Goal: Task Accomplishment & Management: Use online tool/utility

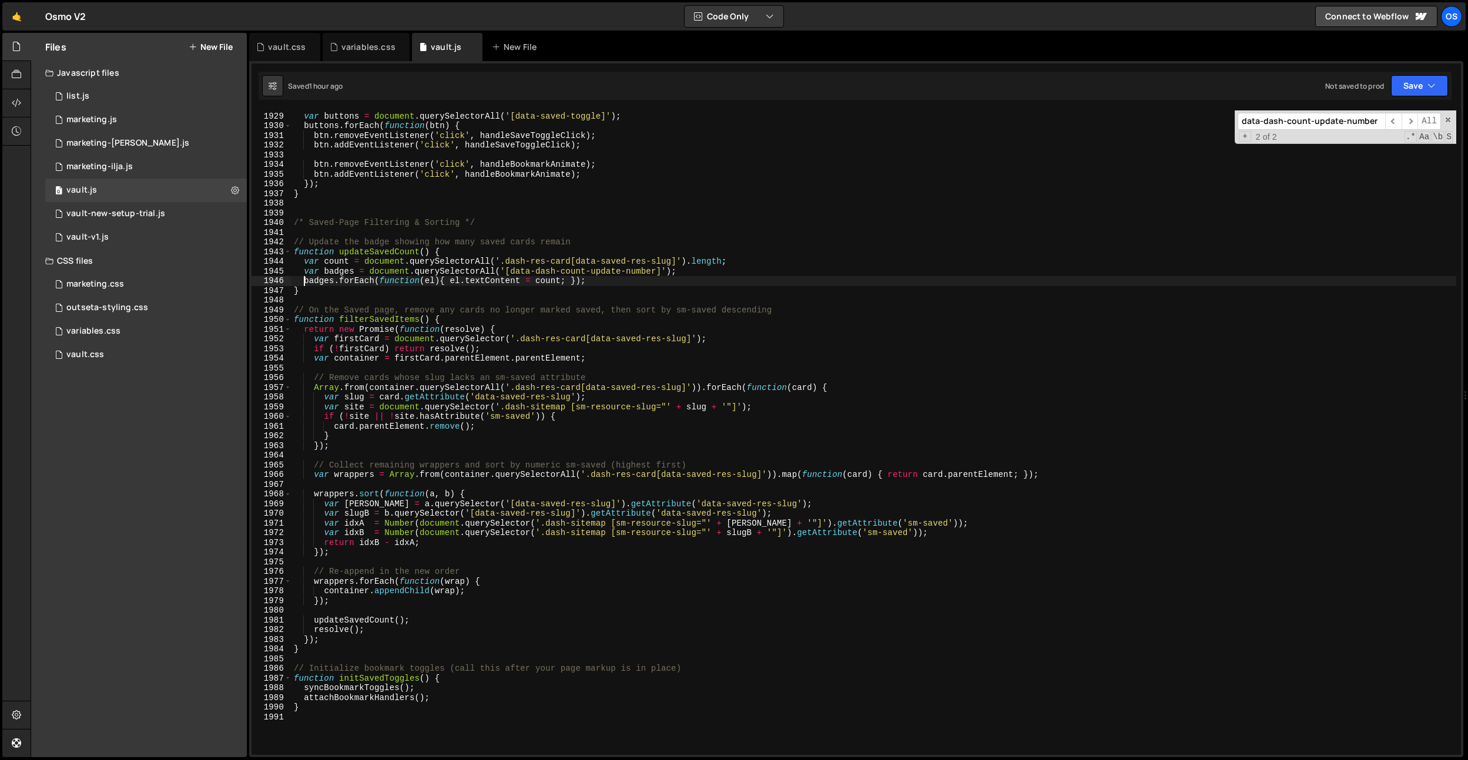
scroll to position [18608, 0]
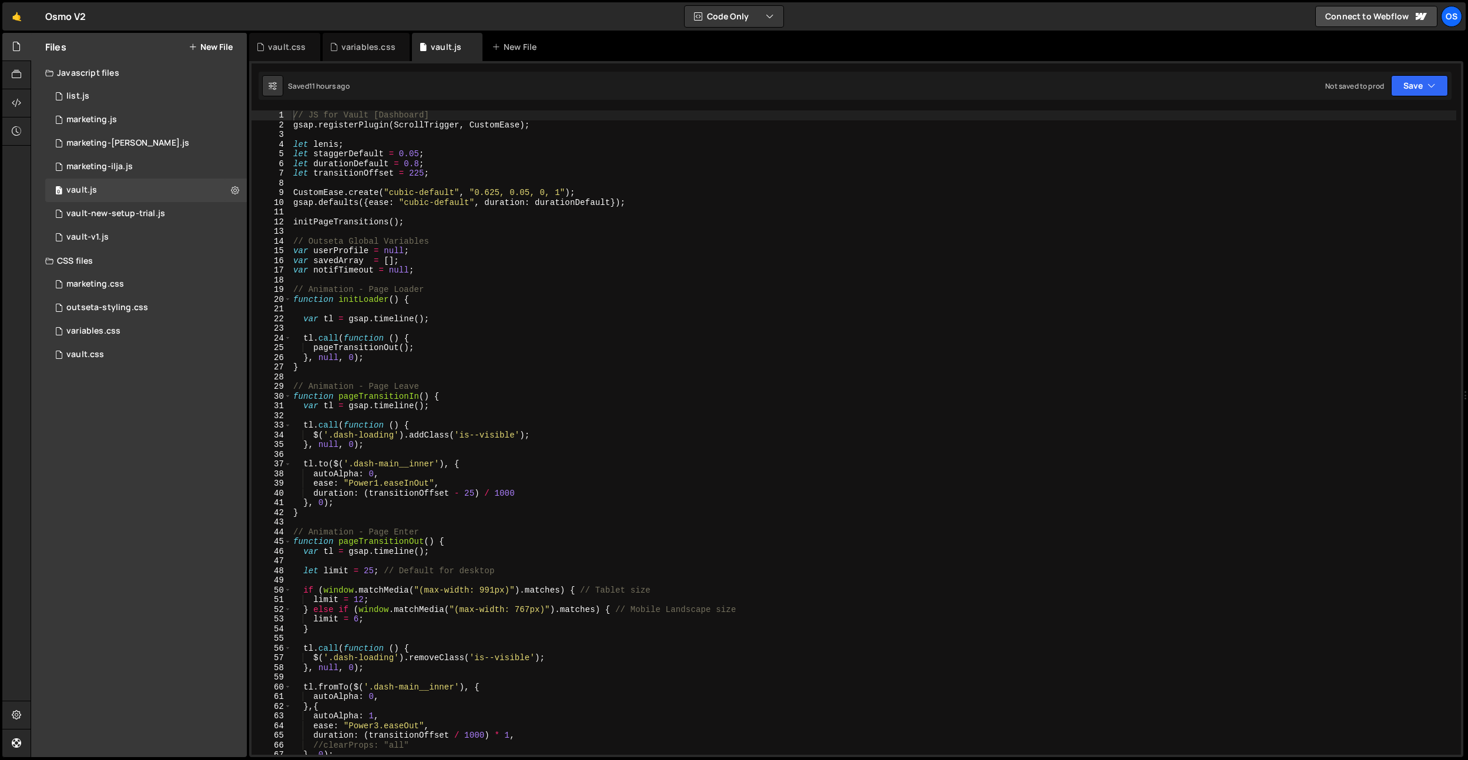
click at [417, 157] on div "// JS for Vault [Dashboard] gsap . registerPlugin ( ScrollTrigger , CustomEase …" at bounding box center [873, 442] width 1165 height 664
type textarea "let staggerDefault = 0.05n;"
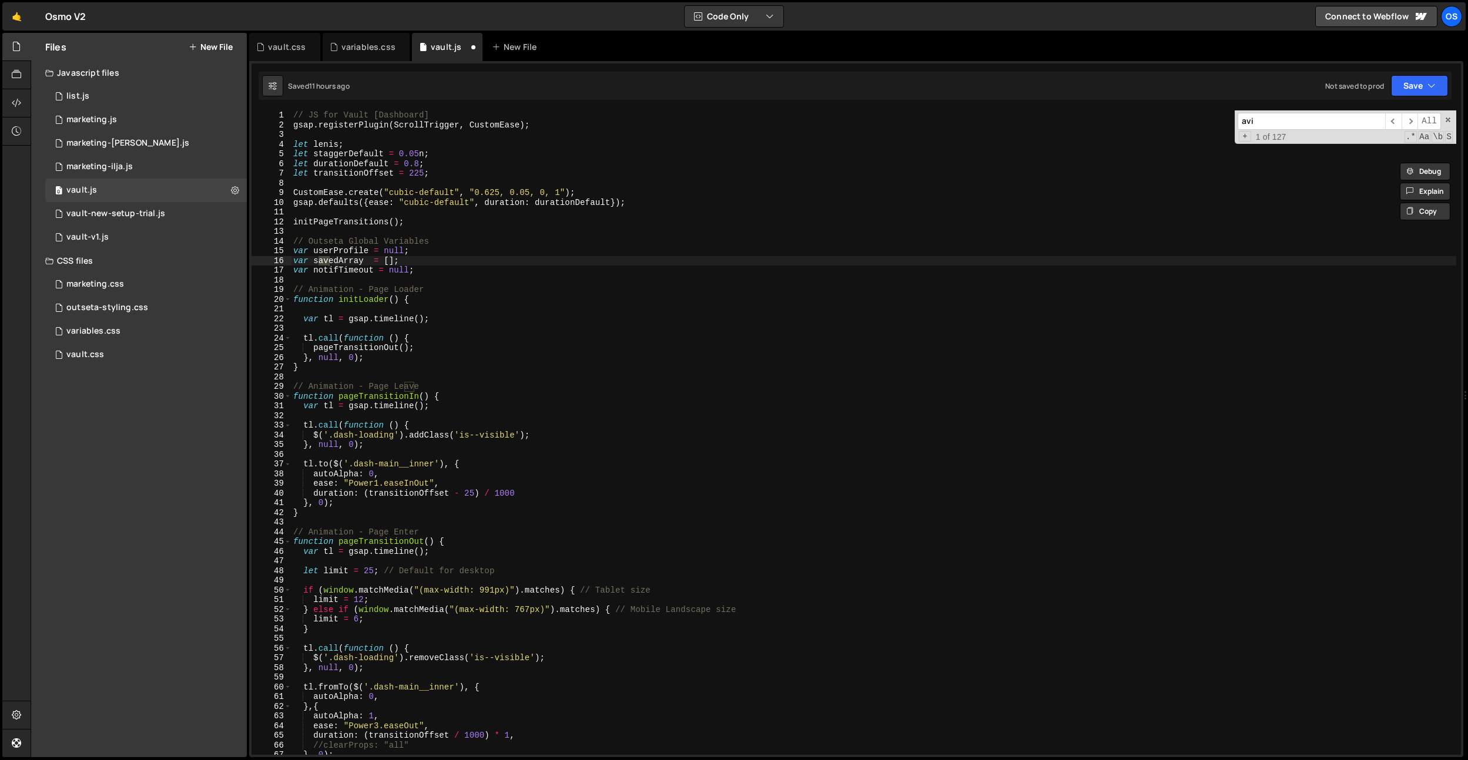
scroll to position [2959, 0]
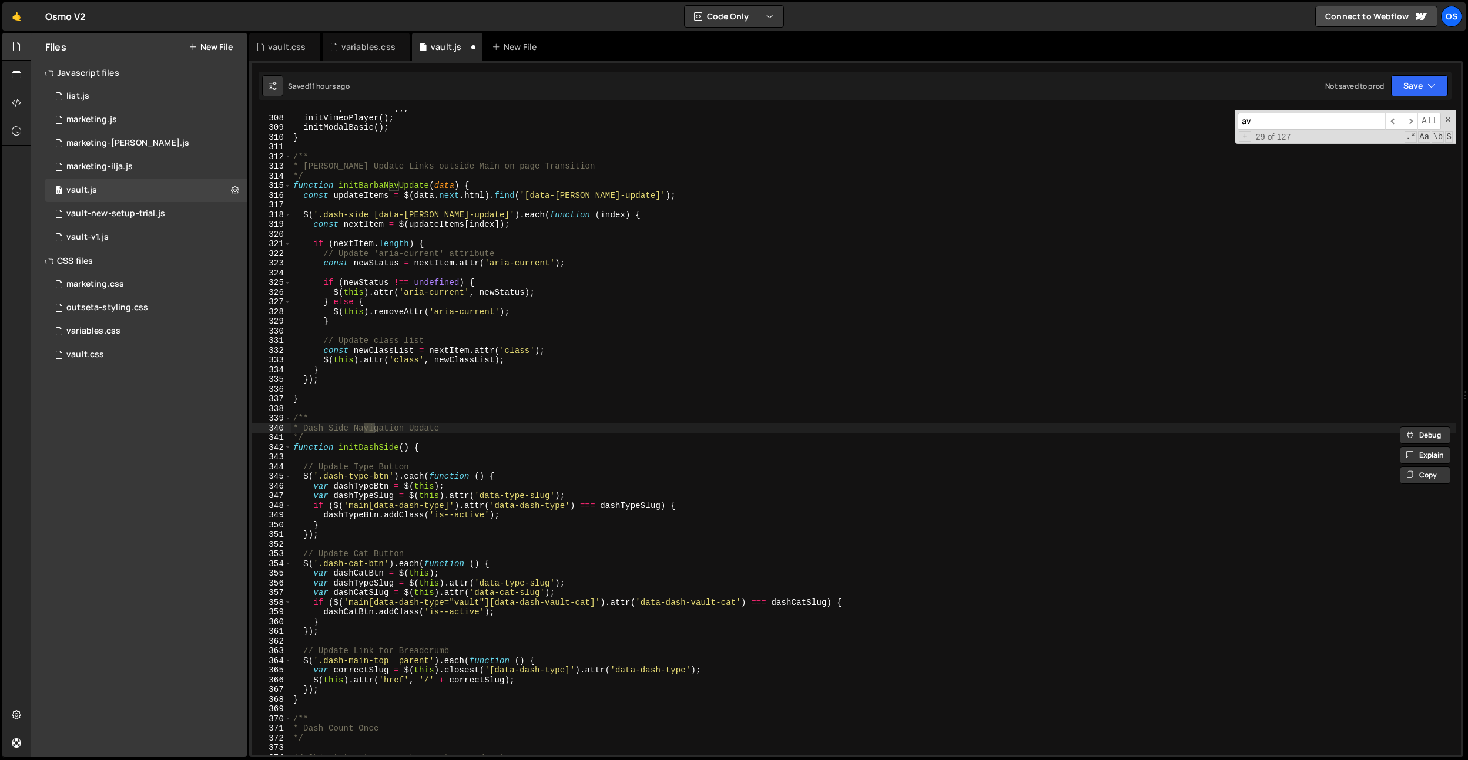
type input "a"
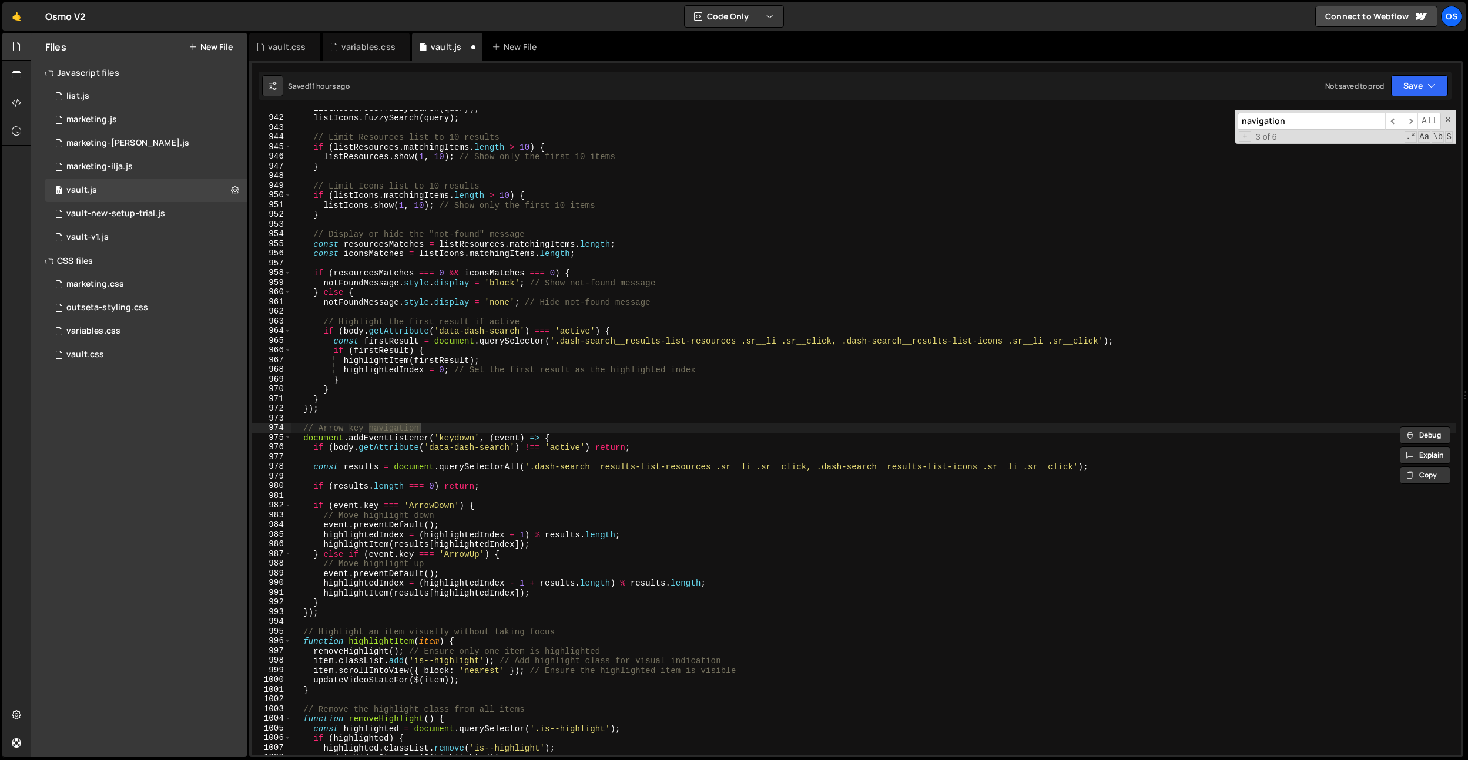
scroll to position [10279, 0]
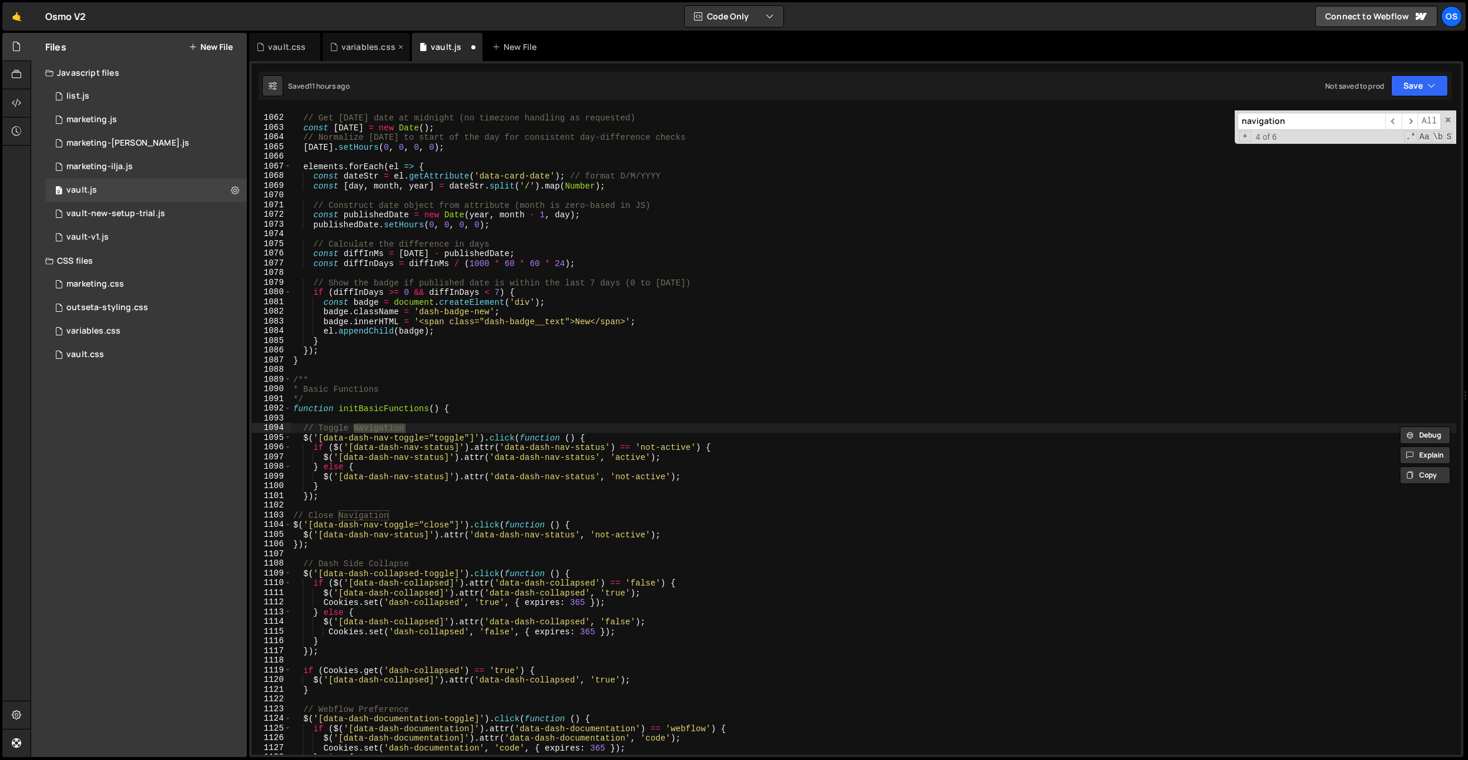
type input "navigation"
click at [371, 46] on div "variables.css" at bounding box center [368, 47] width 54 height 12
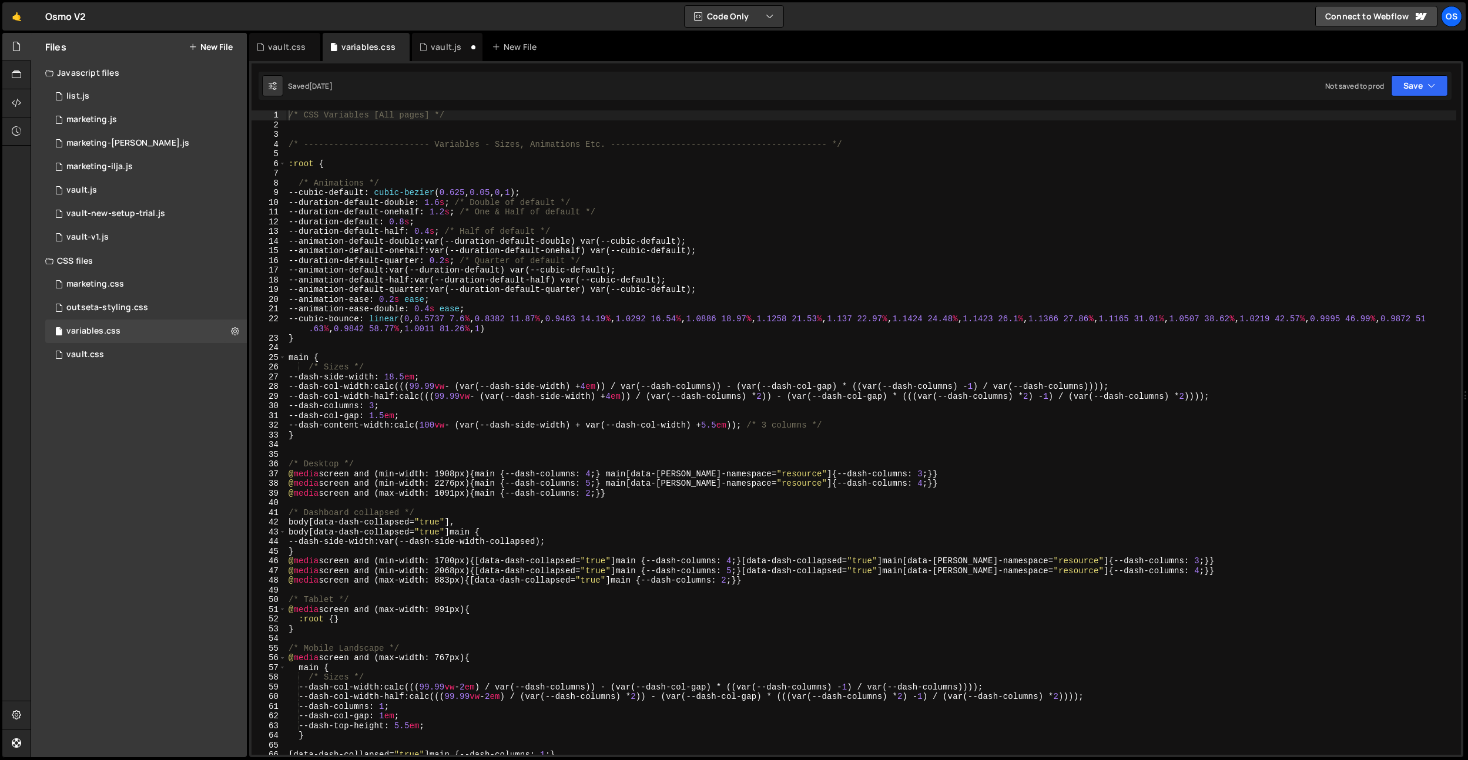
drag, startPoint x: 439, startPoint y: 53, endPoint x: 519, endPoint y: 209, distance: 175.0
click at [440, 55] on div "vault.js" at bounding box center [447, 47] width 71 height 28
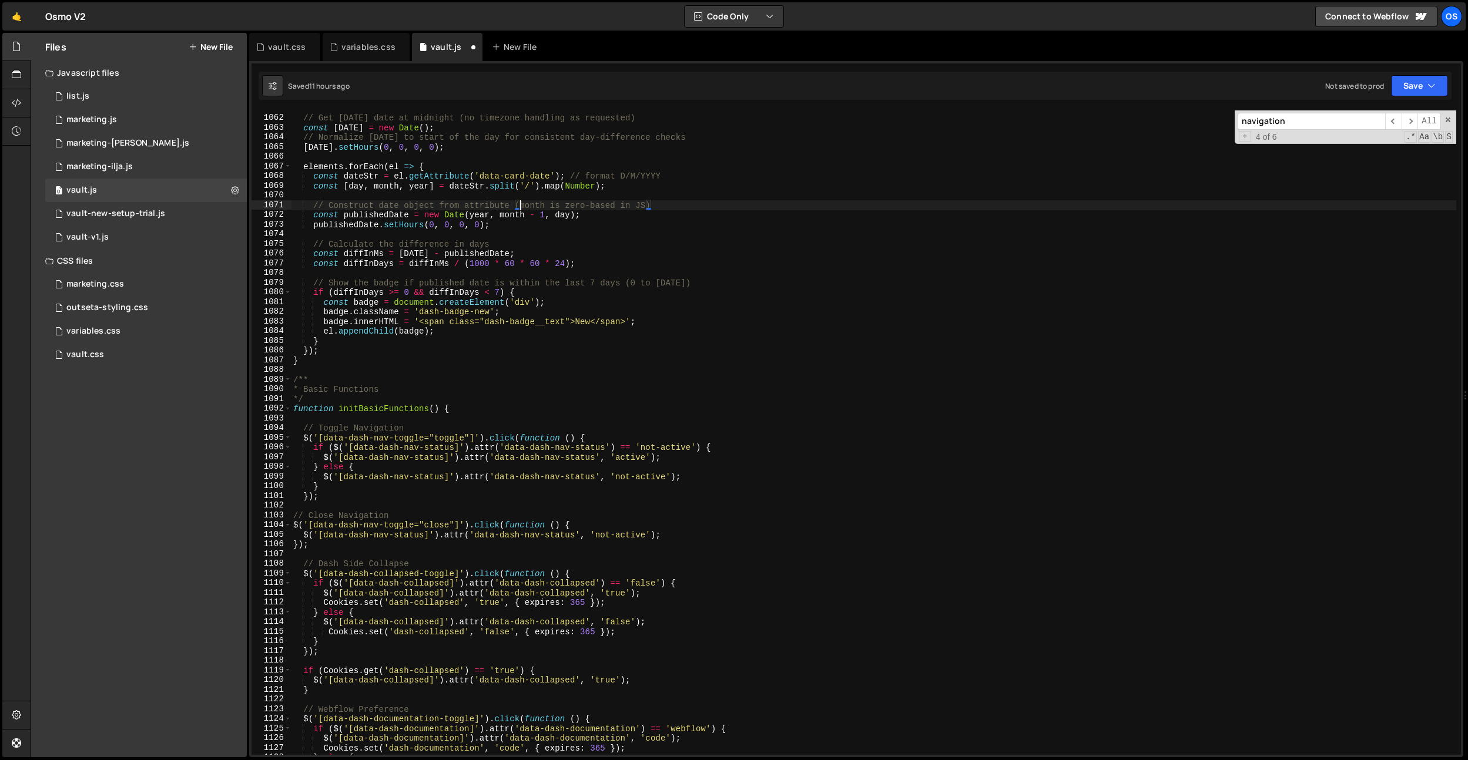
click at [519, 209] on div "// Get [DATE] date at midnight (no timezone handling as requested) const [DATE]…" at bounding box center [873, 435] width 1165 height 664
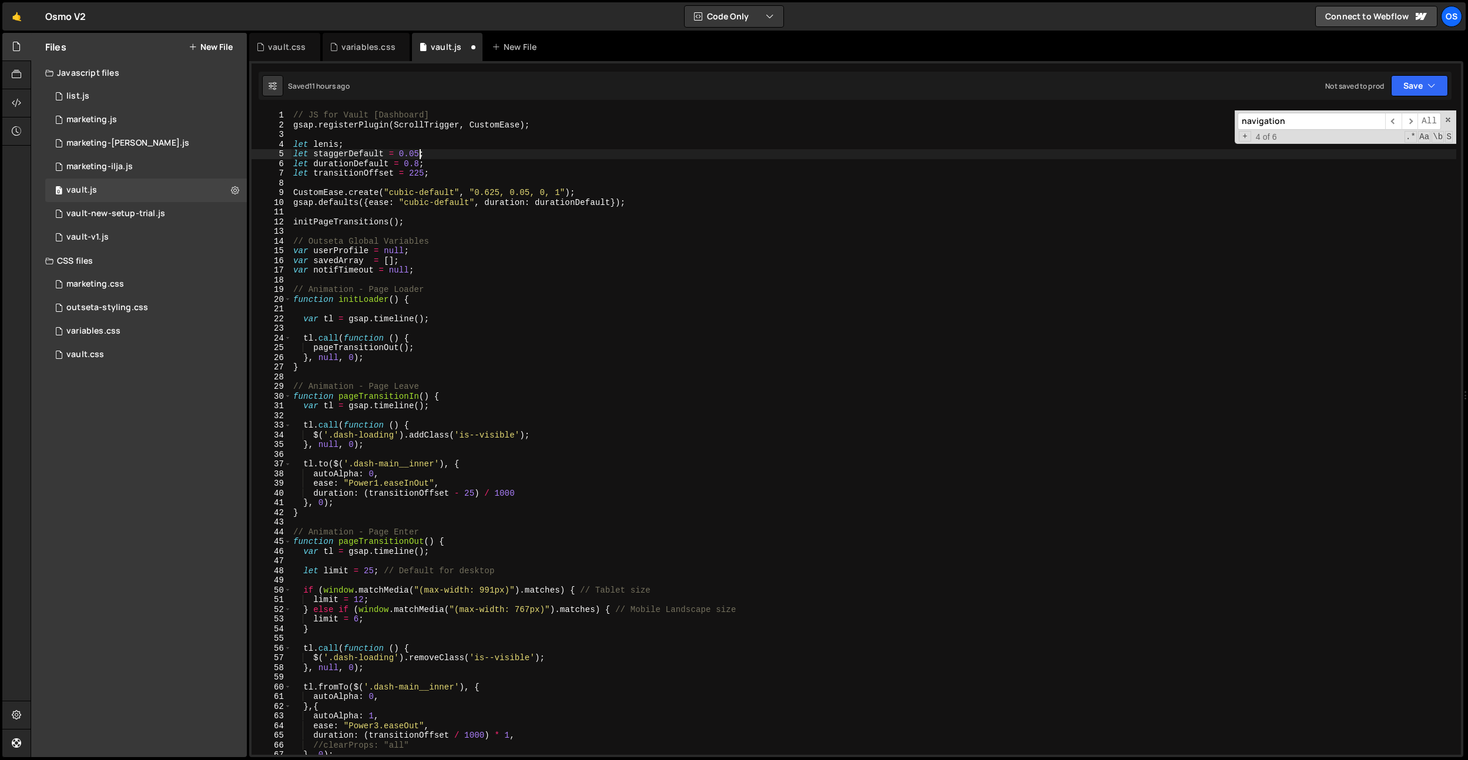
scroll to position [0, 0]
type textarea "let staggerDefault = 0.05;"
click at [293, 46] on div "vault.css" at bounding box center [287, 47] width 38 height 12
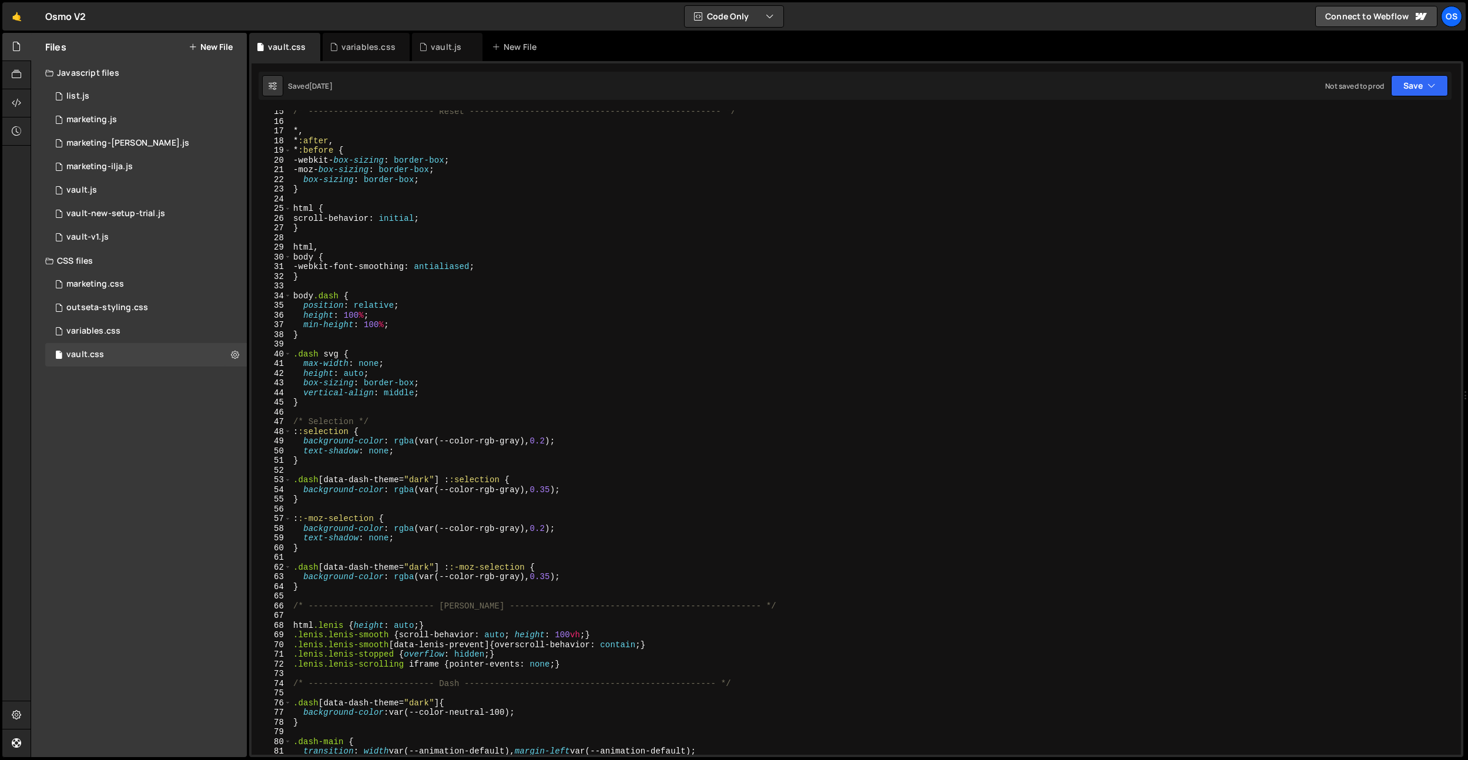
scroll to position [110, 0]
click at [533, 201] on div "/* ------------------------- Reset --------------------------------------------…" at bounding box center [873, 439] width 1165 height 664
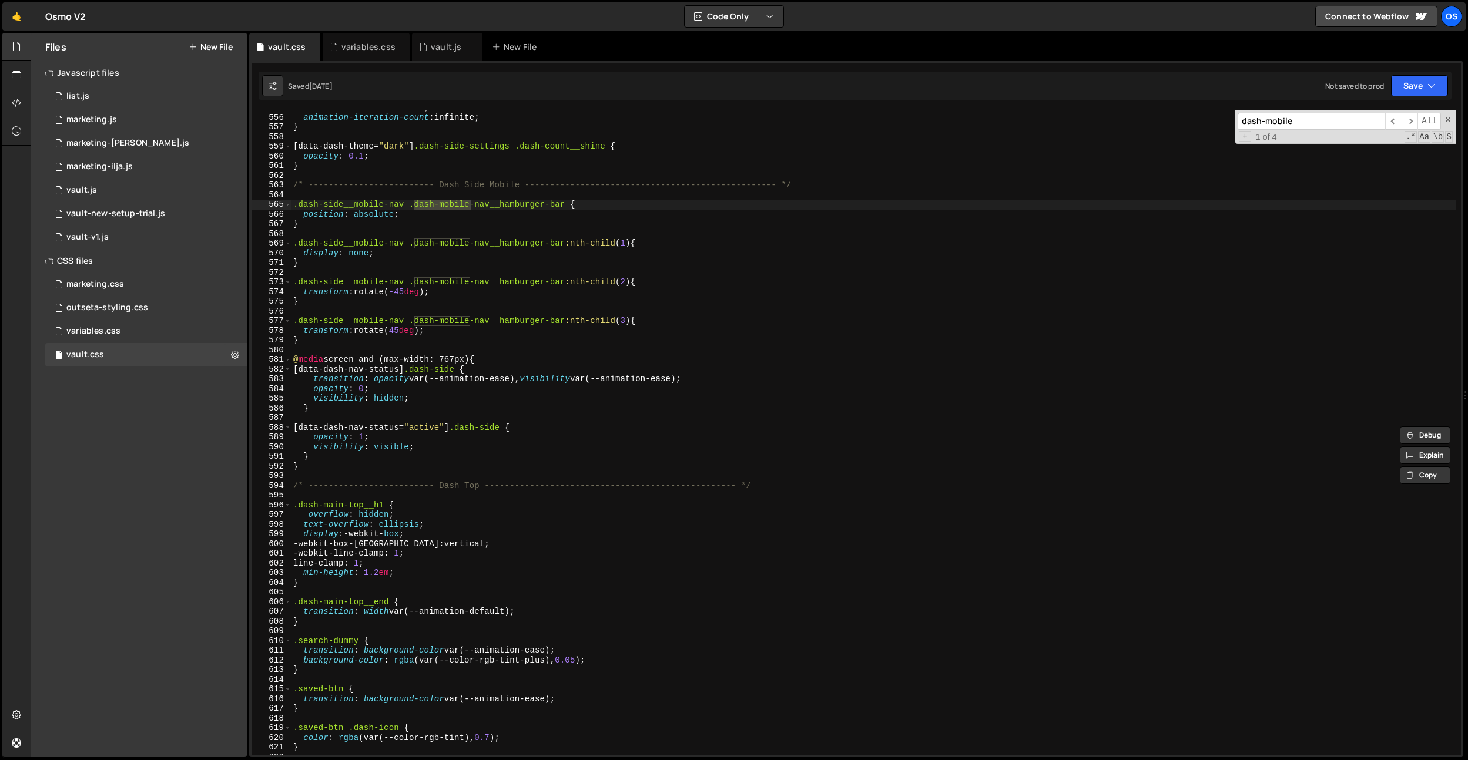
scroll to position [4271, 0]
type input "dash-mobile"
click at [371, 50] on div "variables.css" at bounding box center [368, 47] width 54 height 12
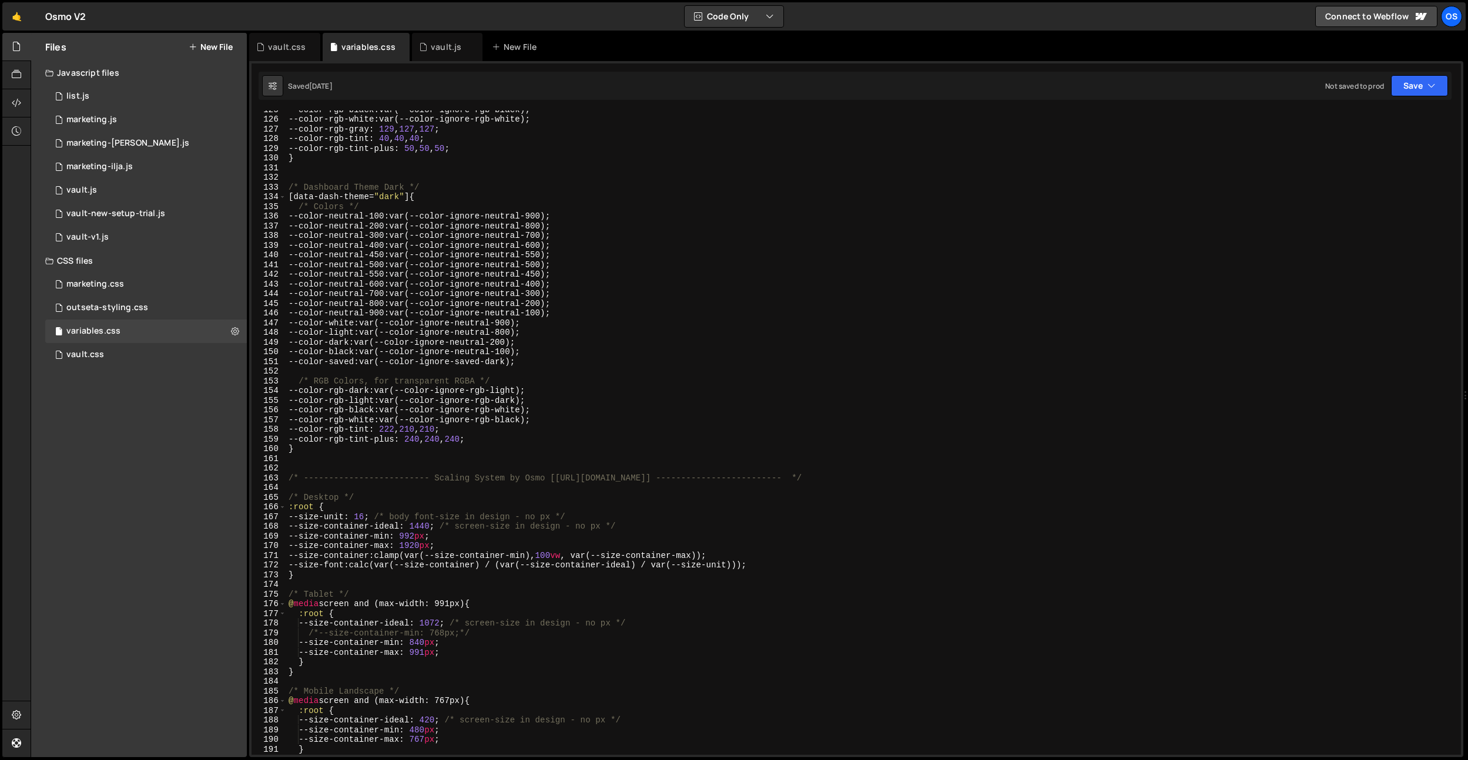
scroll to position [1368, 0]
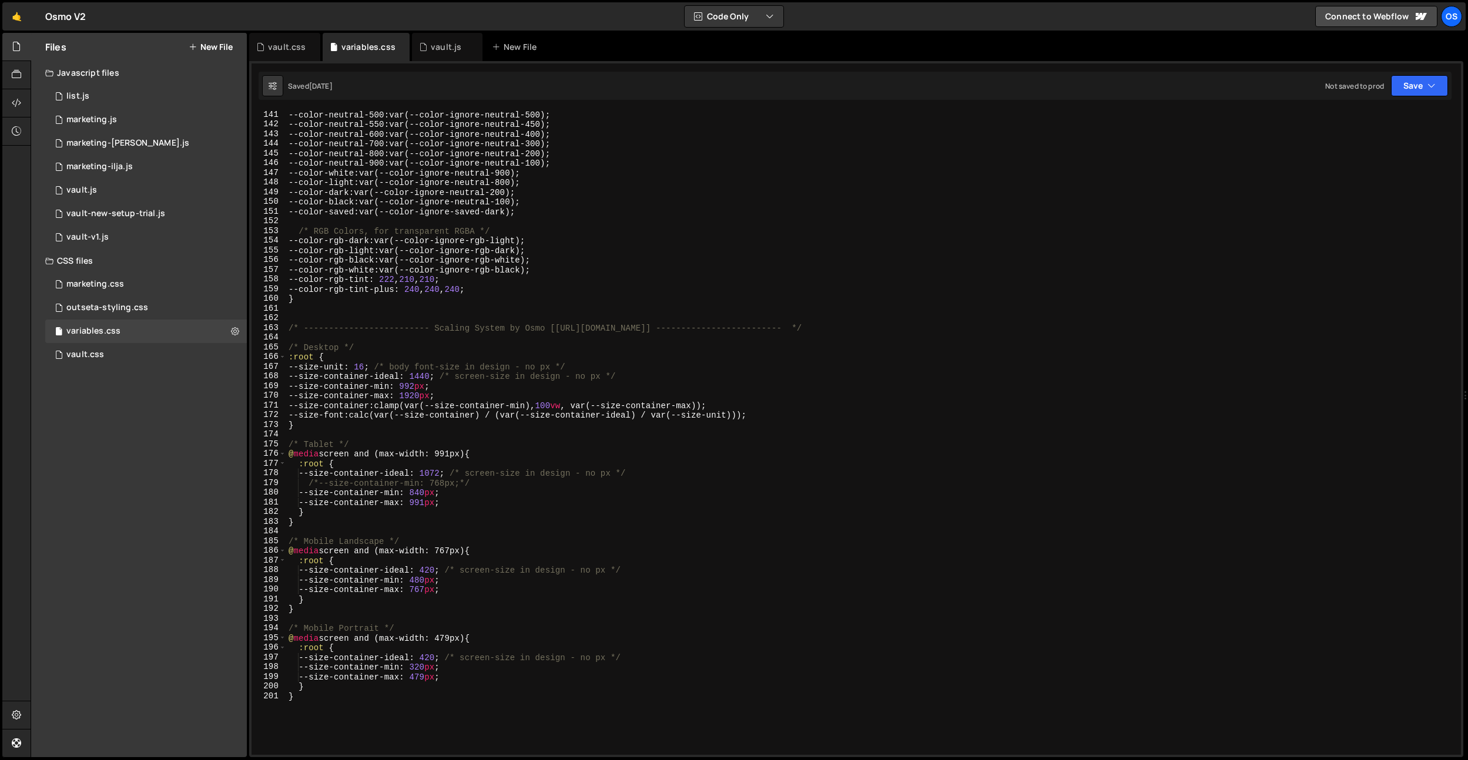
type textarea "@media screen and (max-width: 991px) {"
click at [449, 450] on div "--color-neutral-500 : var(--color-ignore-neutral-500) ; --color-neutral-550 : v…" at bounding box center [871, 442] width 1170 height 664
click at [261, 46] on icon at bounding box center [260, 47] width 8 height 12
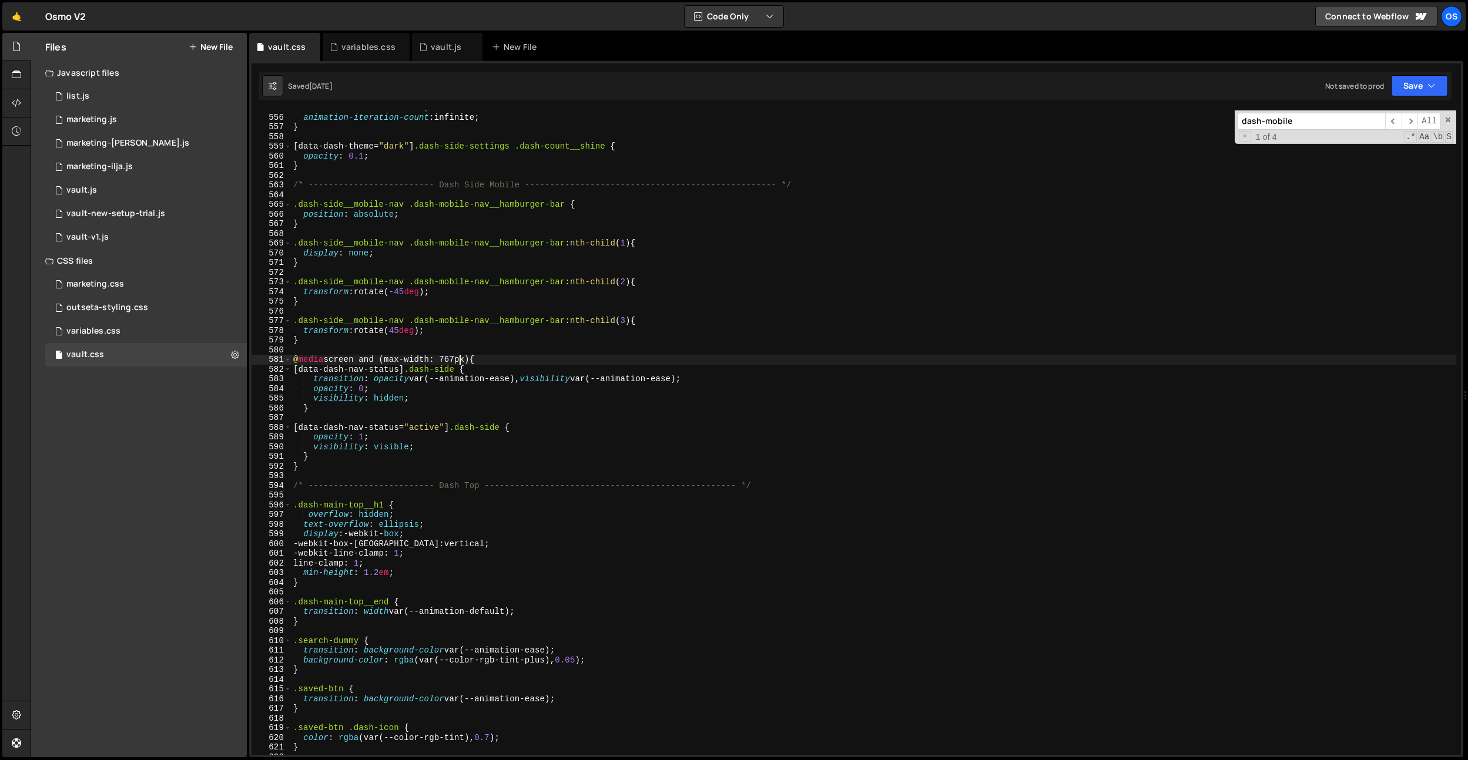
click at [458, 361] on div "animation : shine 3 s linear ; animation-iteration-count : infinite ; } [ data-…" at bounding box center [873, 435] width 1165 height 664
paste textarea "991"
type textarea "@media screen and (max-width: 767px) {"
click at [1312, 124] on input "dash-mobile" at bounding box center [1310, 121] width 147 height 17
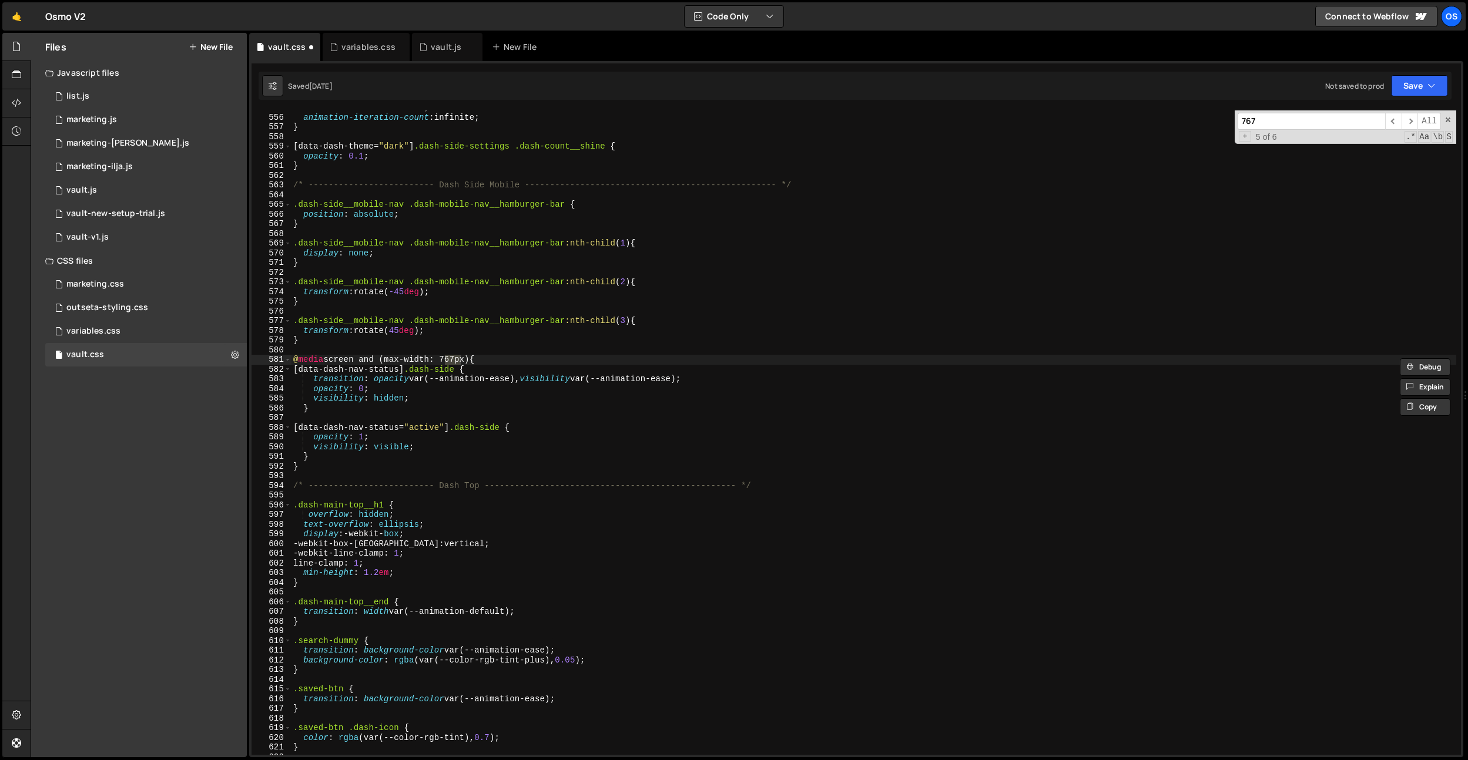
type input "767"
click at [464, 361] on div "animation : shine 3 s linear ; animation-iteration-count : infinite ; } [ data-…" at bounding box center [873, 435] width 1165 height 664
paste textarea "991"
click at [1268, 120] on input "767" at bounding box center [1310, 121] width 147 height 17
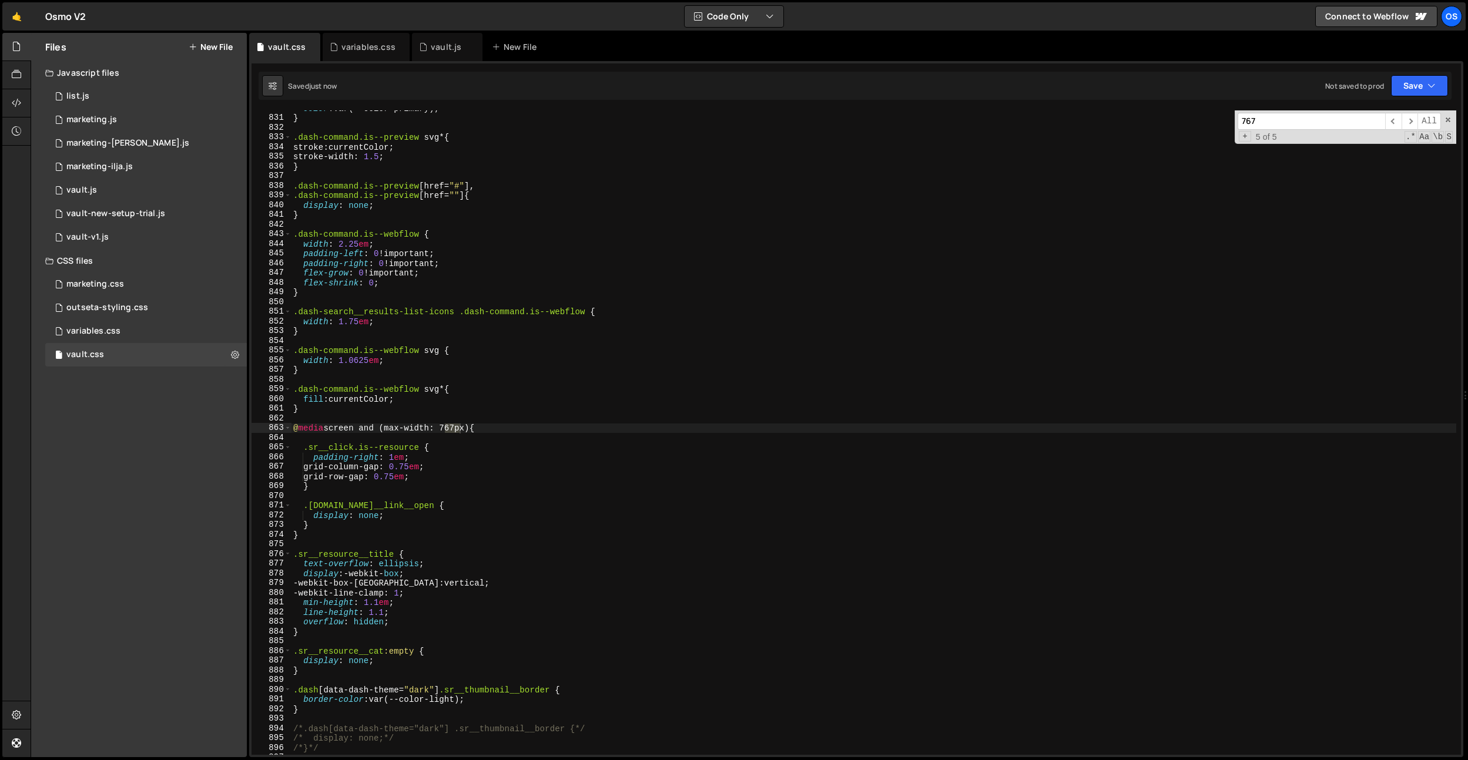
scroll to position [6387, 0]
click at [453, 432] on div "color : var(--color-primary) ; } .dash-command.is--preview svg * { stroke : cur…" at bounding box center [873, 432] width 1165 height 645
click at [453, 432] on div "color : var(--color-primary) ; } .dash-command.is--preview svg * { stroke : cur…" at bounding box center [873, 435] width 1165 height 664
paste textarea "991"
drag, startPoint x: 1274, startPoint y: 106, endPoint x: 1270, endPoint y: 116, distance: 10.0
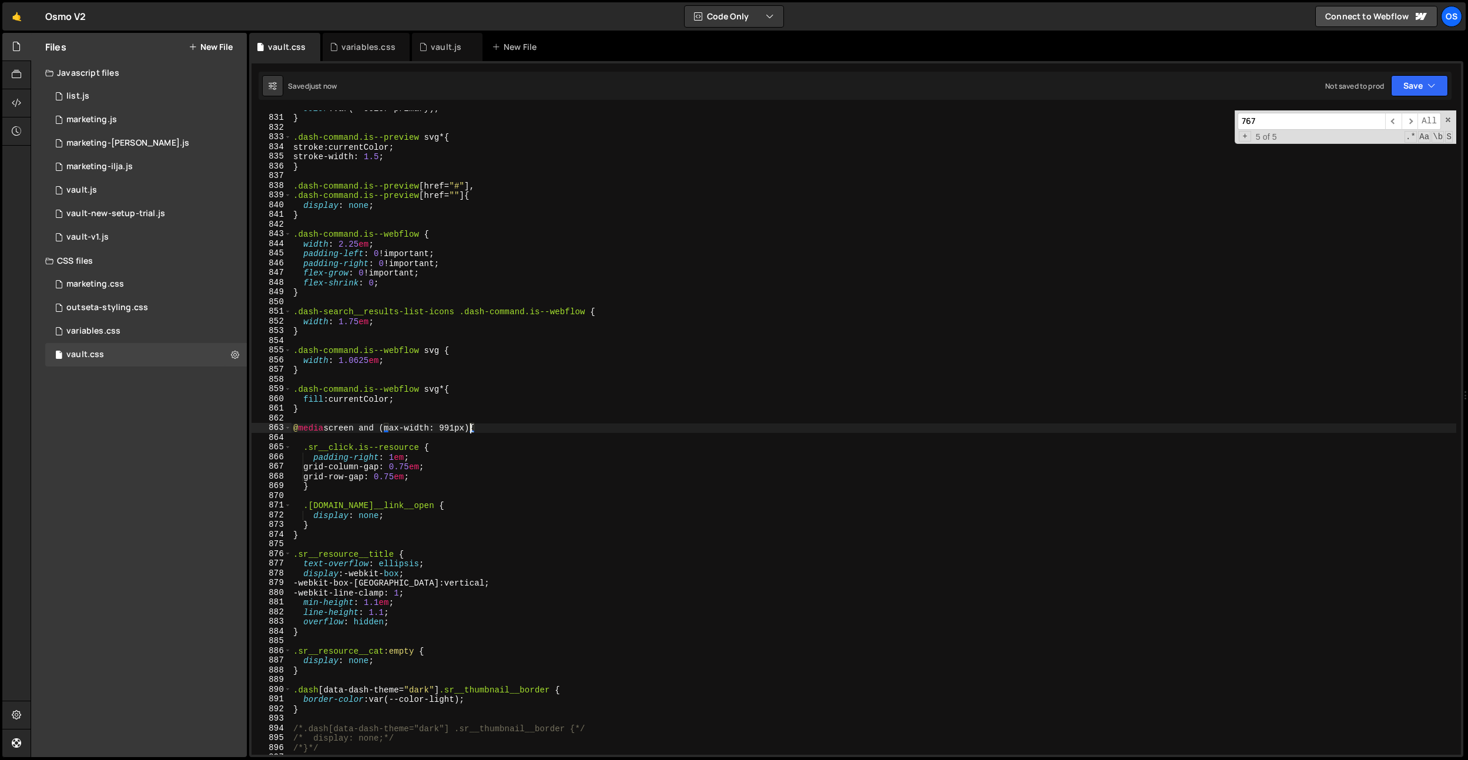
click at [1273, 107] on div "let staggerDefault = 0.05; 1 2 3 4 5 6 7 8 9 10 11 12 13 14 15 16 17 18 19 20 2…" at bounding box center [856, 409] width 1214 height 696
click at [1270, 115] on input "767" at bounding box center [1310, 121] width 147 height 17
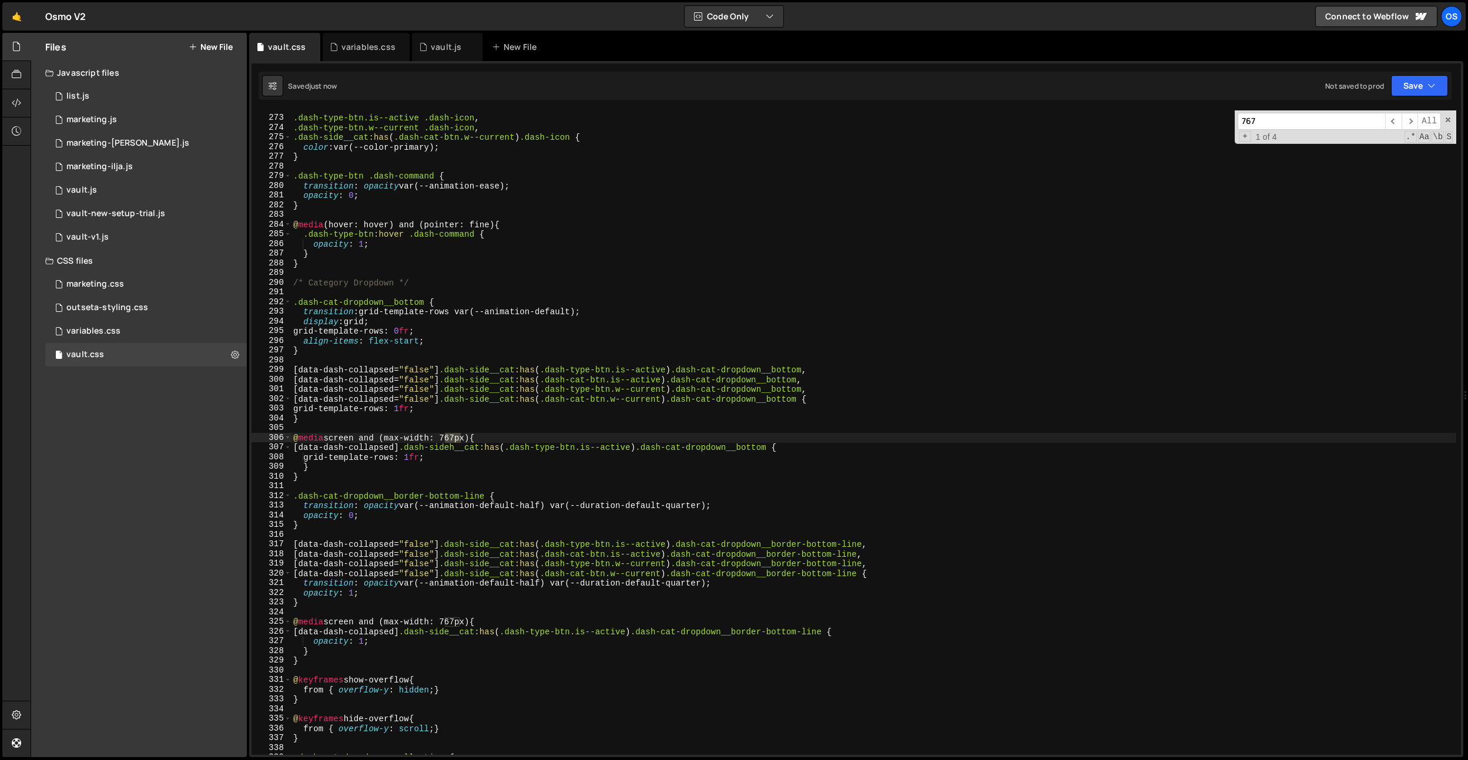
scroll to position [2092, 0]
click at [457, 442] on div ".dash-type-btn.is--active .dash-icon , .dash-type-btn.w--current .dash-icon , .…" at bounding box center [873, 435] width 1165 height 664
drag, startPoint x: 457, startPoint y: 442, endPoint x: 448, endPoint y: 486, distance: 45.1
click at [457, 442] on div ".dash-type-btn.is--active .dash-icon , .dash-type-btn.w--current .dash-icon , .…" at bounding box center [873, 435] width 1165 height 664
click at [452, 443] on div ".dash-type-btn.is--active .dash-icon , .dash-type-btn.w--current .dash-icon , .…" at bounding box center [873, 432] width 1165 height 645
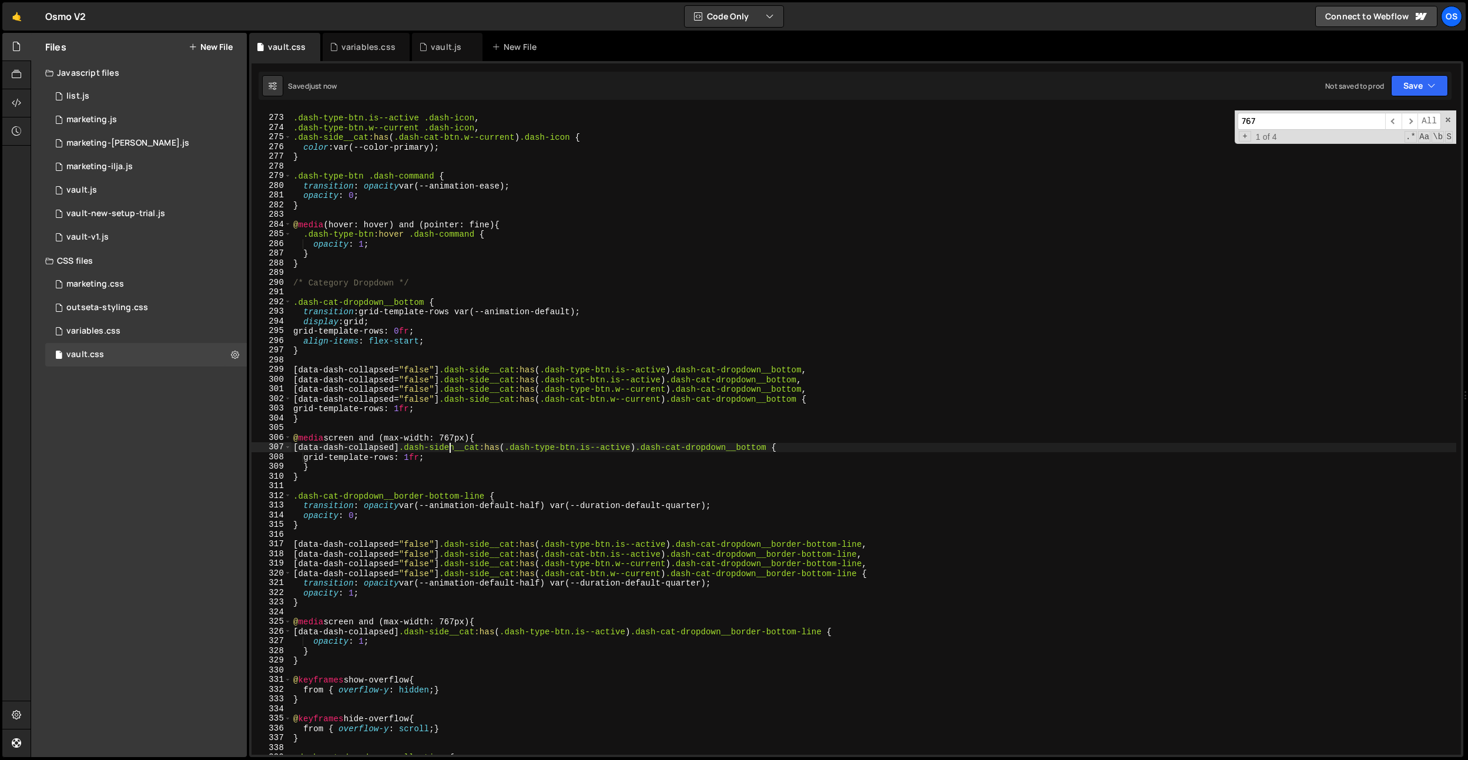
click at [452, 443] on div ".dash-type-btn.is--active .dash-icon , .dash-type-btn.w--current .dash-icon , .…" at bounding box center [873, 435] width 1165 height 664
click at [459, 442] on div ".dash-type-btn.is--active .dash-icon , .dash-type-btn.w--current .dash-icon , .…" at bounding box center [873, 435] width 1165 height 664
paste textarea "991"
type textarea "@media screen and (max-width: 991px) {"
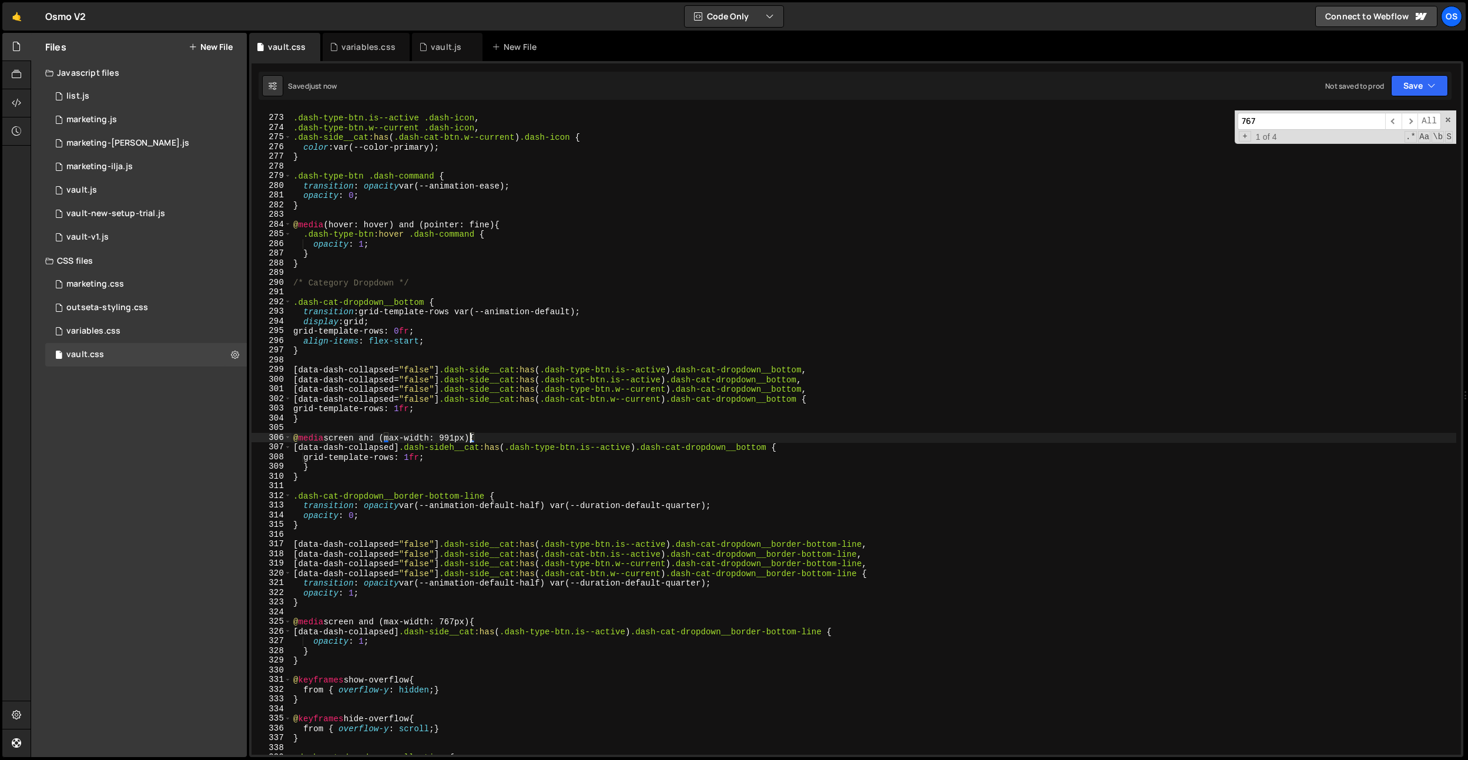
click at [1278, 127] on input "767" at bounding box center [1310, 121] width 147 height 17
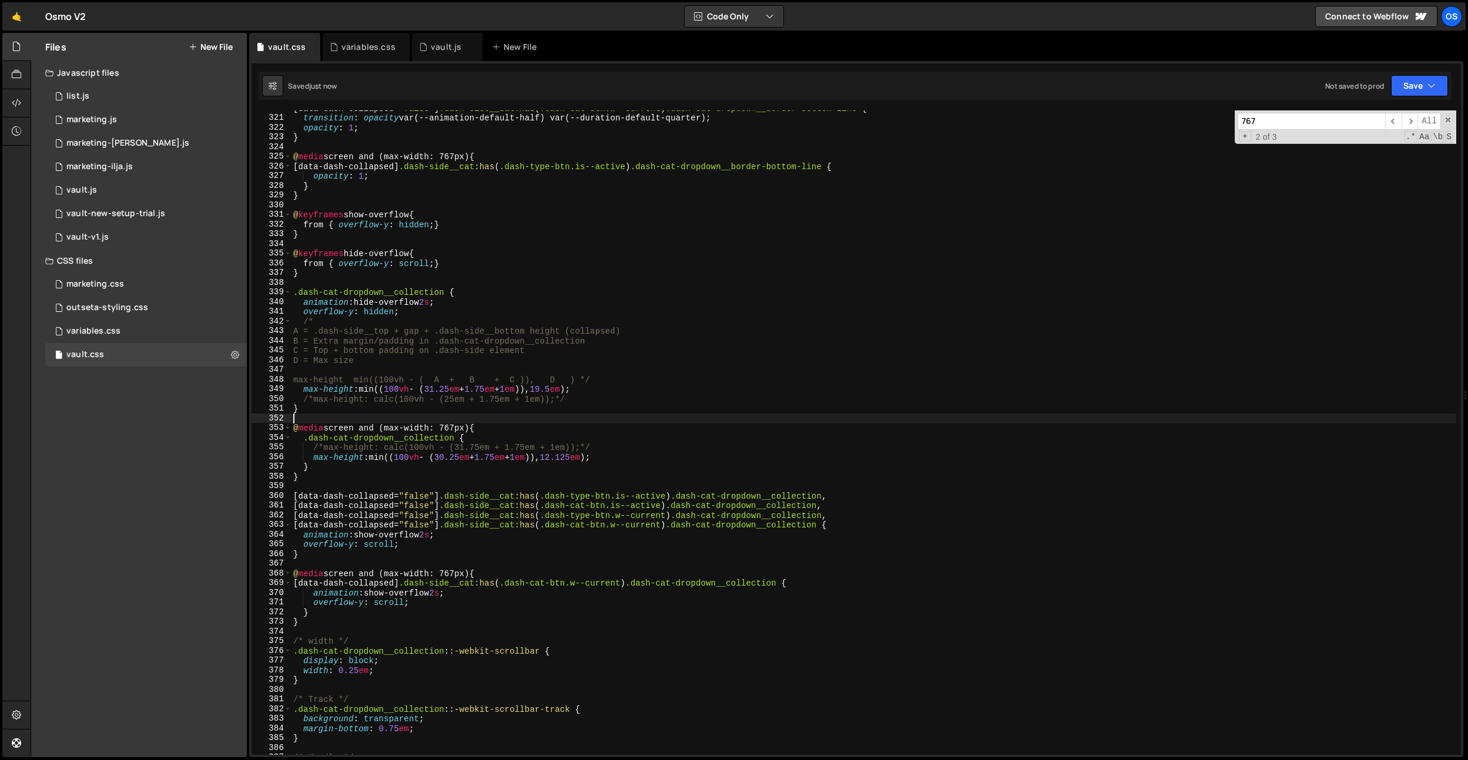
click at [457, 421] on div "[ data-dash-collapsed = " false " ] .dash-side__cat :has ( .dash-cat-btn.w--cur…" at bounding box center [873, 435] width 1165 height 664
click at [458, 427] on div "[ data-dash-collapsed = " false " ] .dash-side__cat :has ( .dash-cat-btn.w--cur…" at bounding box center [873, 435] width 1165 height 664
paste textarea "991"
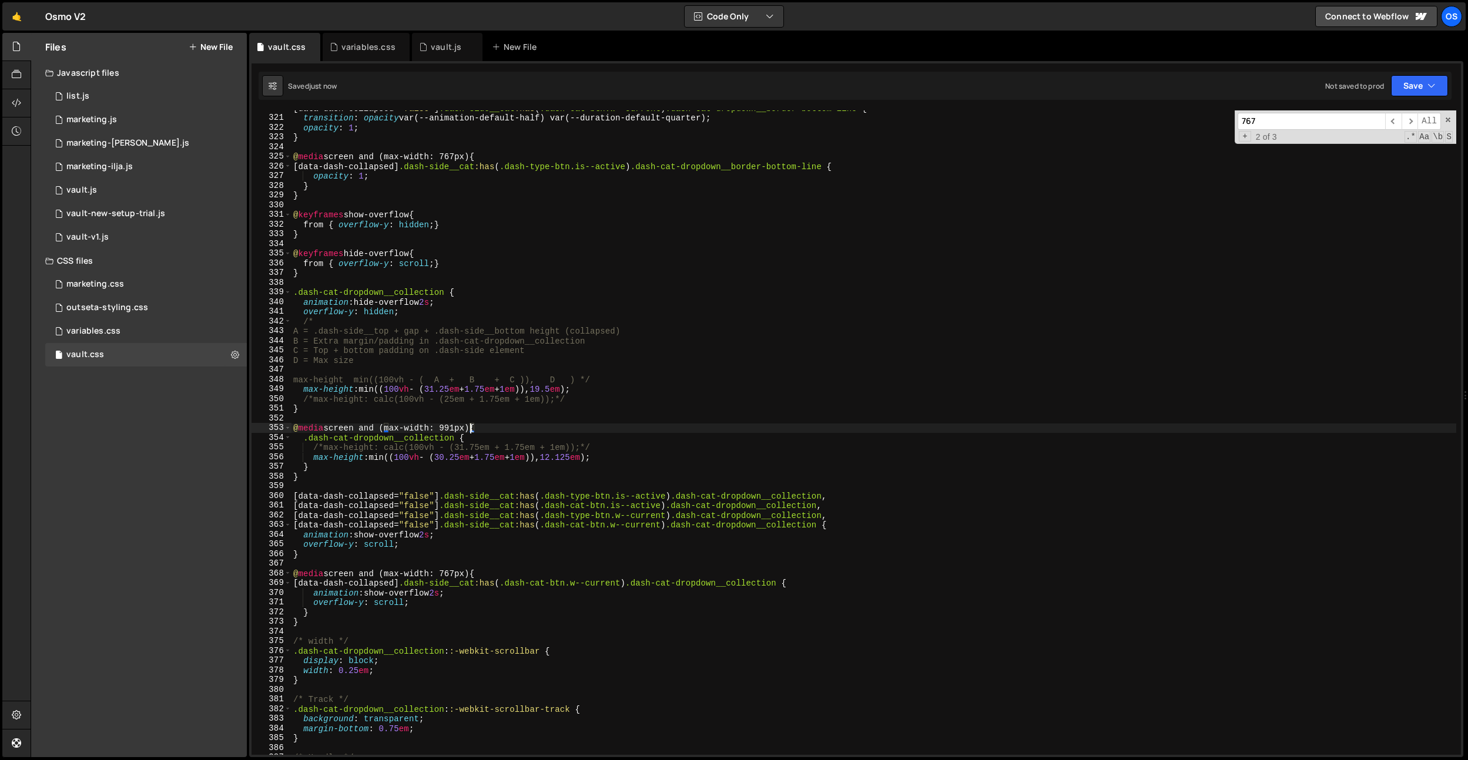
click at [1283, 129] on div "767 ​ ​ All Replace All + 2 of 3 .* Aa \b S" at bounding box center [1344, 126] width 221 height 33
click at [452, 572] on div "[ data-dash-collapsed = " false " ] .dash-side__cat :has ( .dash-cat-btn.w--cur…" at bounding box center [873, 432] width 1165 height 645
click at [452, 572] on div "[ data-dash-collapsed = " false " ] .dash-side__cat :has ( .dash-cat-btn.w--cur…" at bounding box center [873, 435] width 1165 height 664
paste textarea "991"
click at [1266, 120] on input "767" at bounding box center [1310, 121] width 147 height 17
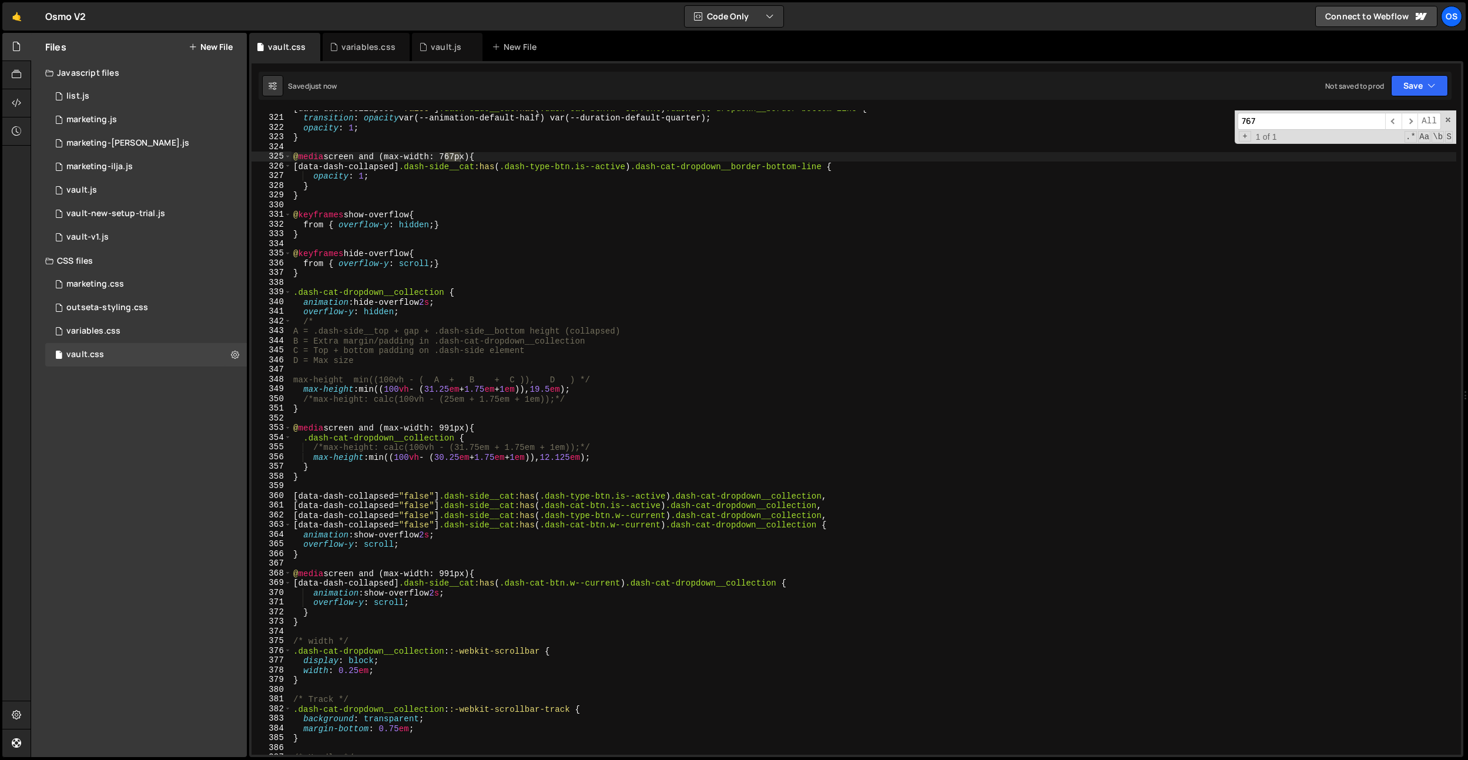
click at [463, 155] on div "[ data-dash-collapsed = " false " ] .dash-side__cat :has ( .dash-cat-btn.w--cur…" at bounding box center [873, 435] width 1165 height 664
paste textarea "991"
click at [1264, 120] on input "767" at bounding box center [1310, 121] width 147 height 17
click at [768, 316] on div "[ data-dash-collapsed = " false " ] .dash-side__cat :has ( .dash-cat-btn.w--cur…" at bounding box center [873, 435] width 1165 height 664
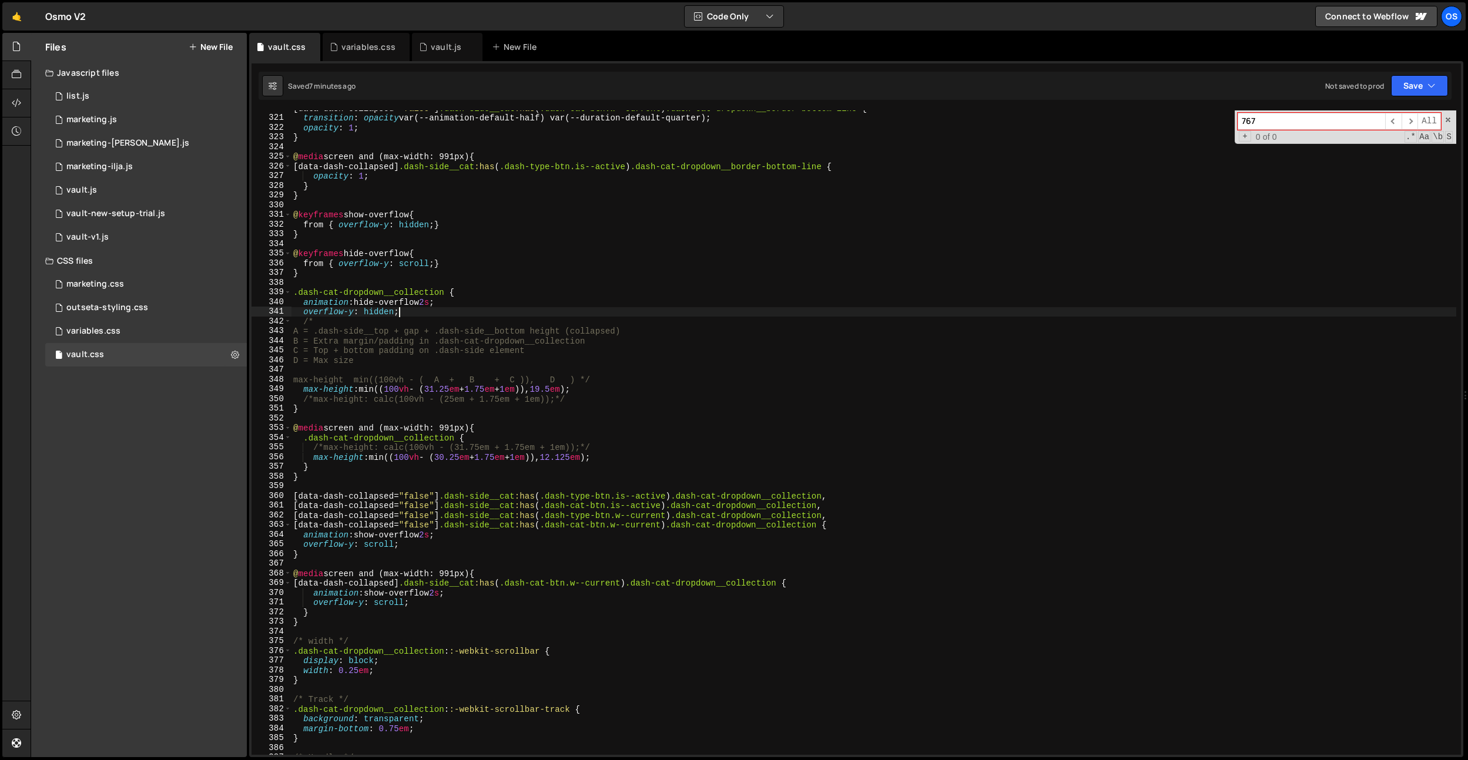
click at [603, 267] on div "[ data-dash-collapsed = " false " ] .dash-side__cat :has ( .dash-cat-btn.w--cur…" at bounding box center [873, 435] width 1165 height 664
type textarea "from { overflow-y: scroll;}"
paste input "dash-side__logo-icon-wrap"
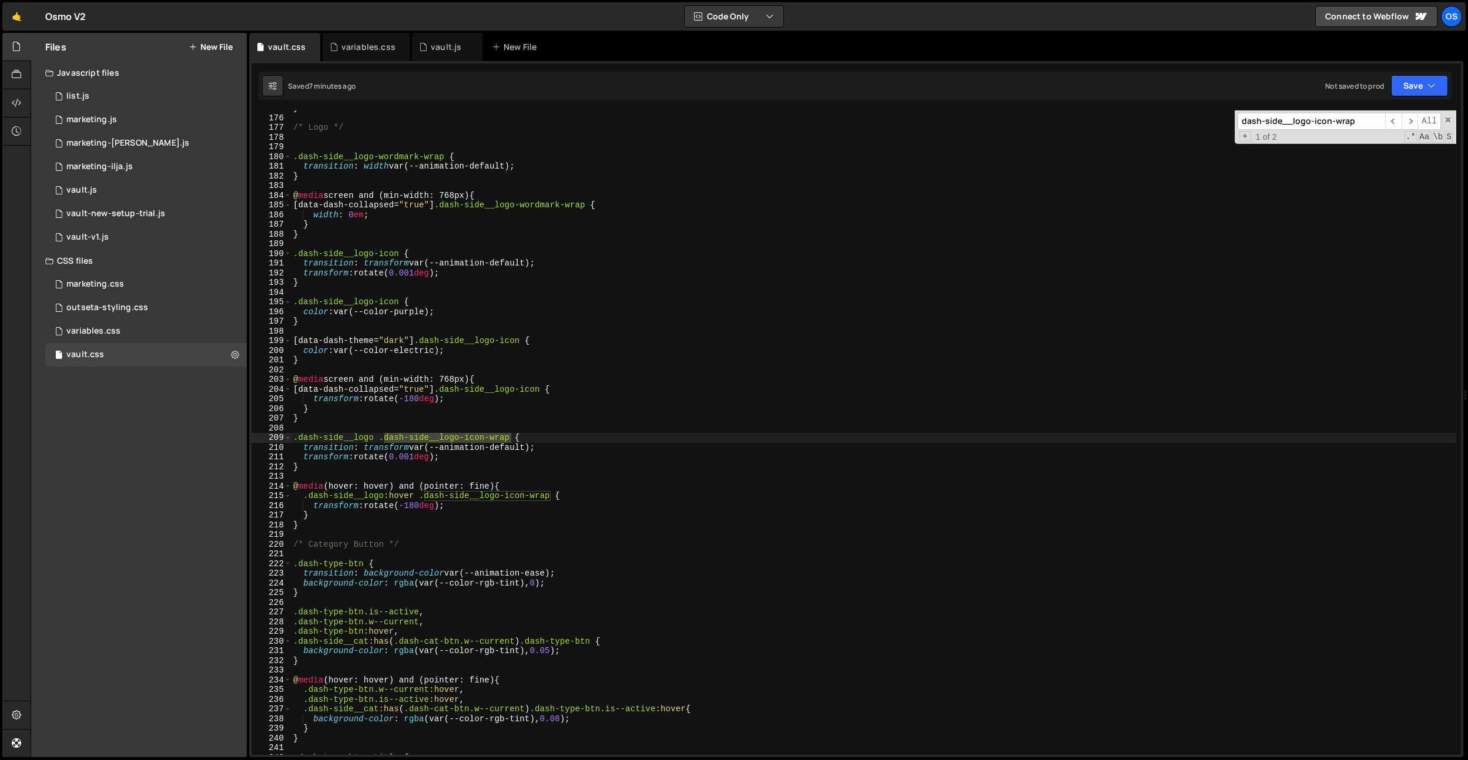
scroll to position [1345, 0]
type input "dash-side__logo-icon"
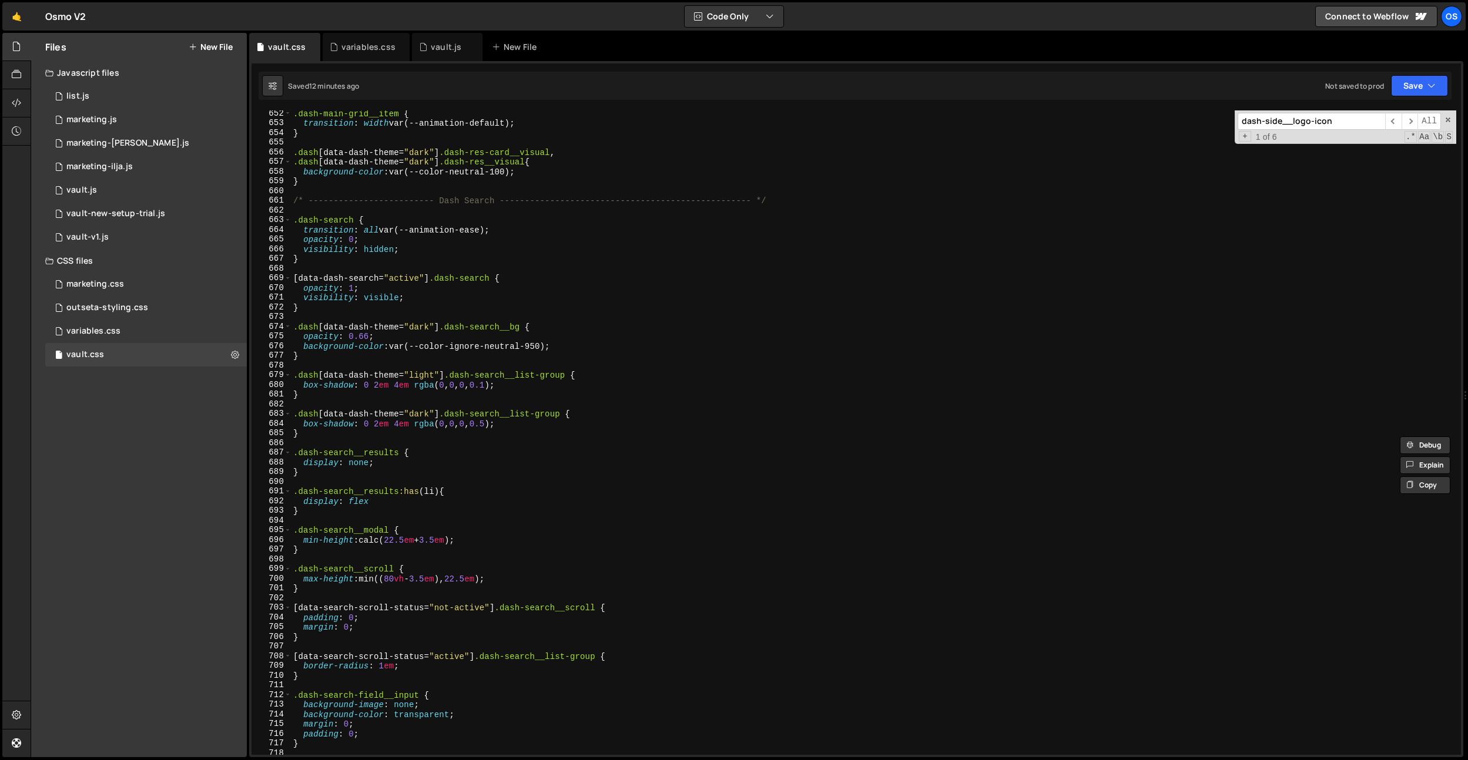
scroll to position [4943, 0]
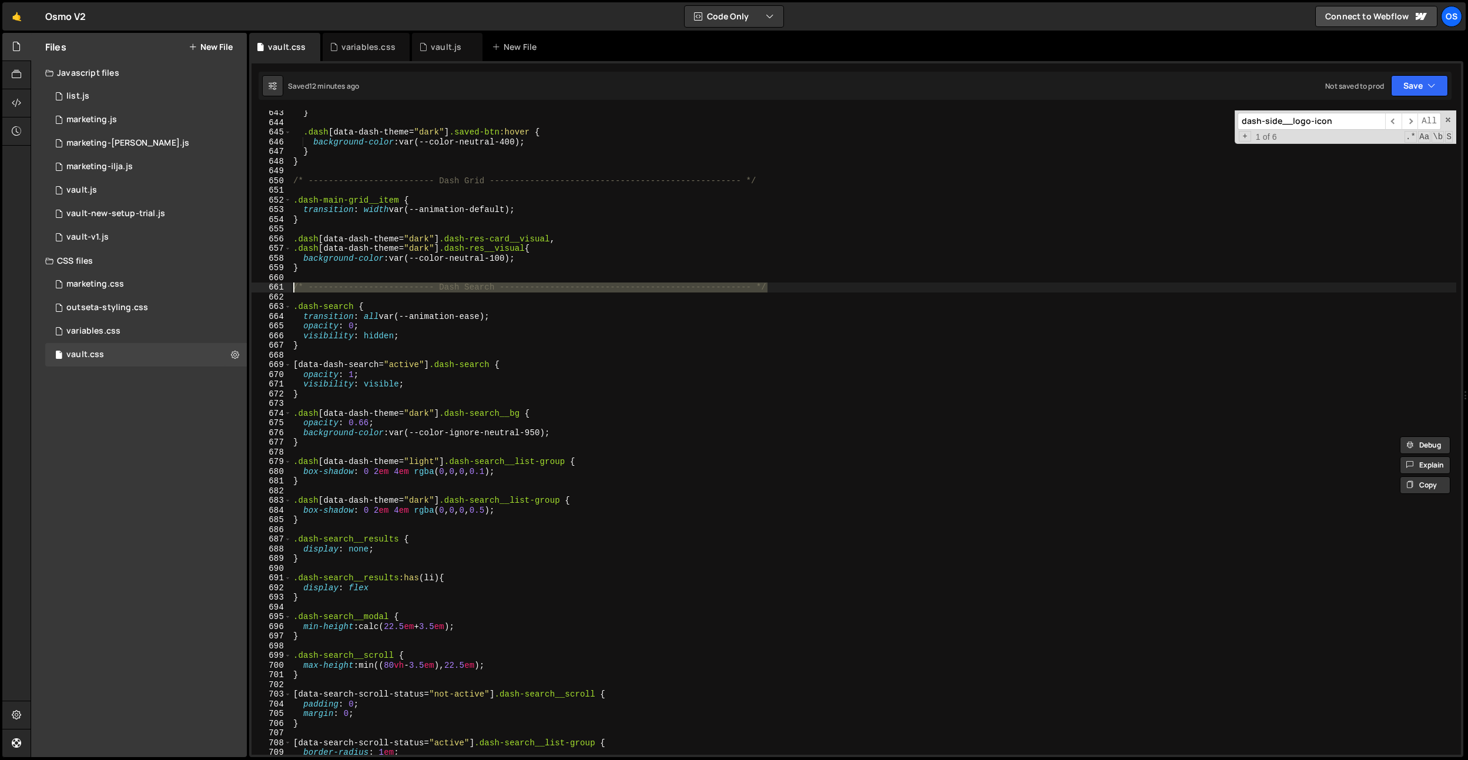
drag, startPoint x: 781, startPoint y: 290, endPoint x: 261, endPoint y: 289, distance: 520.0
click at [253, 287] on div "/* ------------------------- Dash Search --------------------------------------…" at bounding box center [855, 432] width 1209 height 645
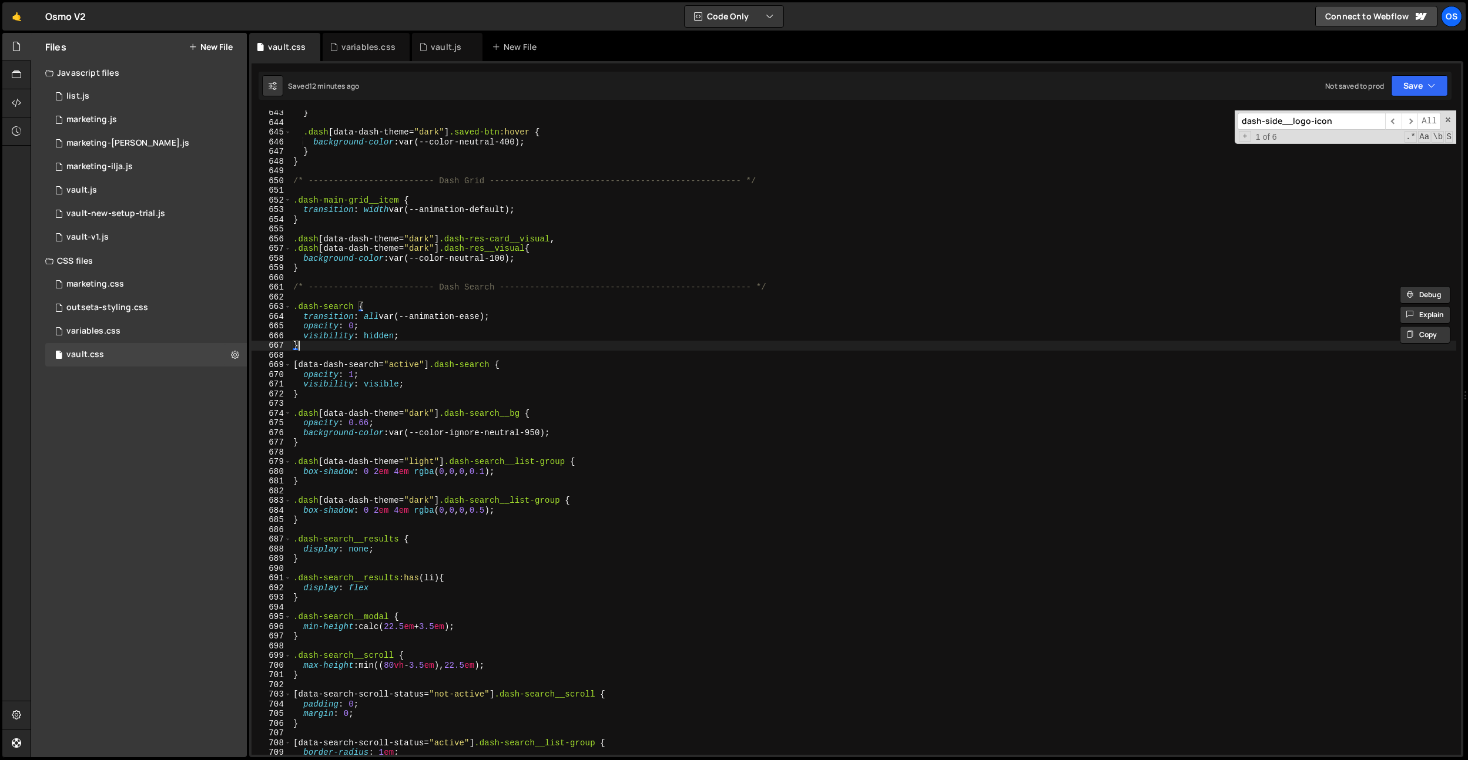
click at [522, 350] on div "} .dash [ data-dash-theme = " dark " ] .saved-btn :hover { background-color : v…" at bounding box center [873, 440] width 1165 height 664
type textarea "}"
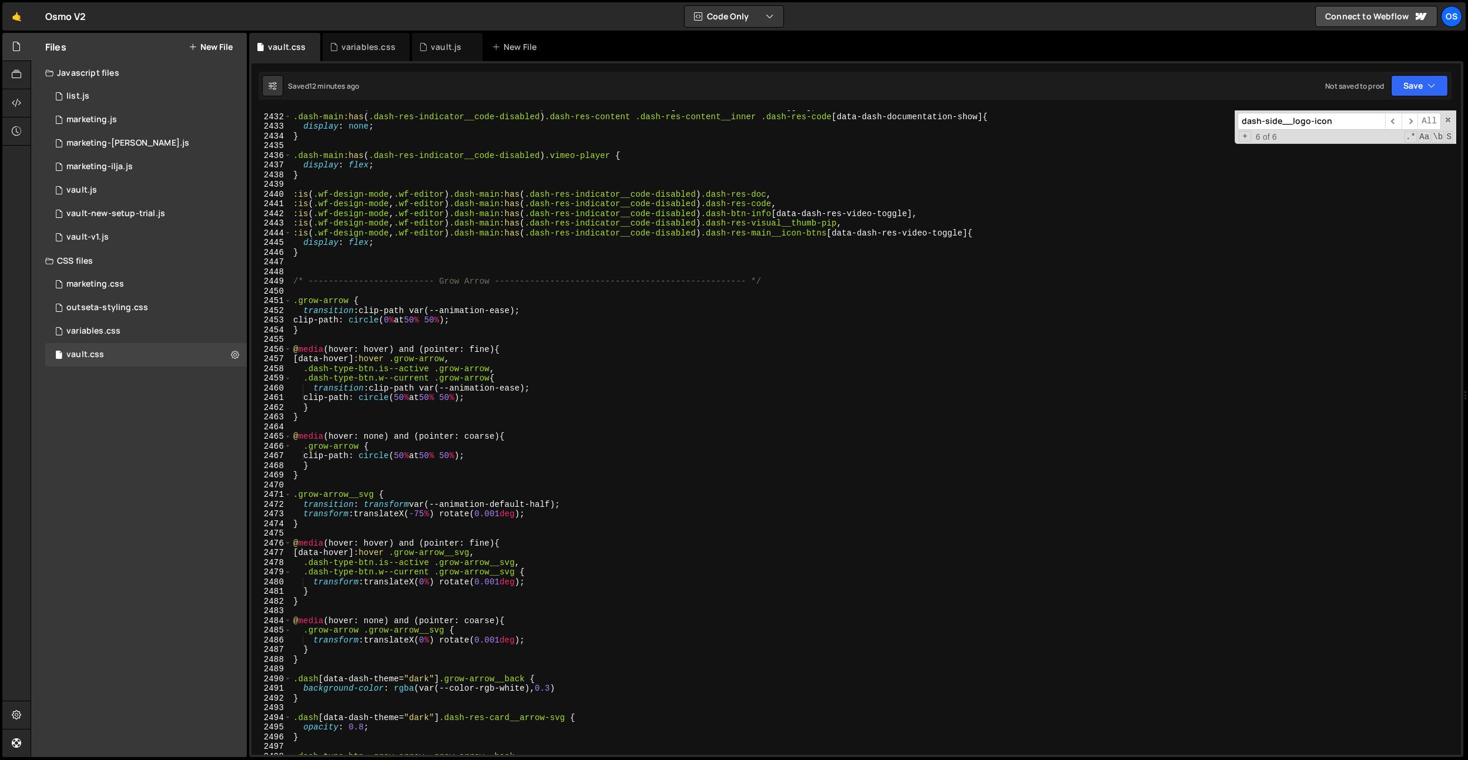
scroll to position [18608, 0]
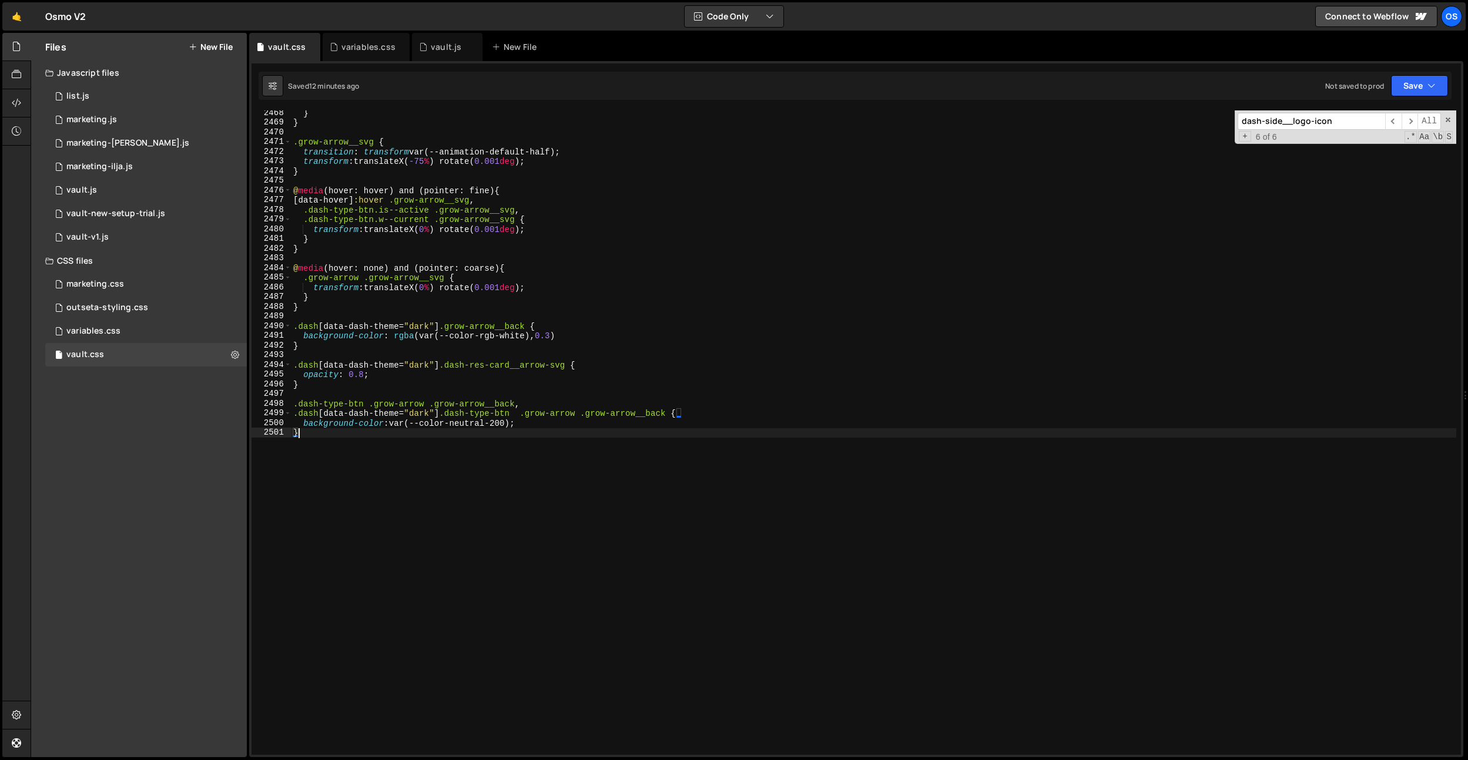
click at [330, 484] on div "} } .grow-arrow__svg { transition : transform var(--animation-default-half) ; t…" at bounding box center [873, 440] width 1165 height 664
paste textarea "/* ------------------------- Dash Search --------------------------------------…"
click at [512, 563] on div "} } .grow-arrow__svg { transition : transform var(--animation-default-half) ; t…" at bounding box center [873, 440] width 1165 height 664
click at [471, 469] on div "} } .grow-arrow__svg { transition : transform var(--animation-default-half) ; t…" at bounding box center [873, 440] width 1165 height 664
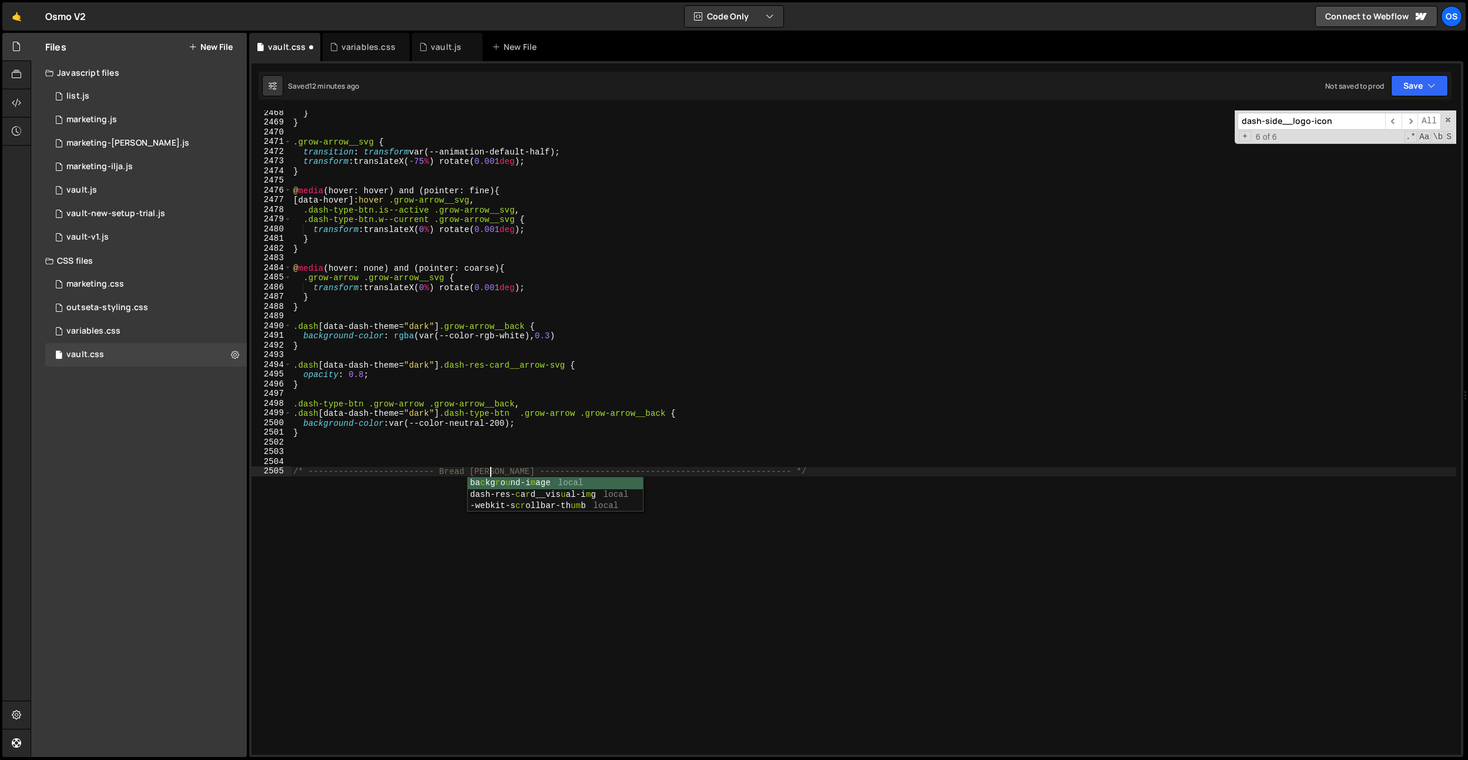
type textarea "/* ------------------------- Bread Crumb --------------------------------------…"
click at [422, 500] on div "} } .grow-arrow__svg { transition : transform var(--animation-default-half) ; t…" at bounding box center [873, 440] width 1165 height 664
paste textarea "dash-crumb__single"
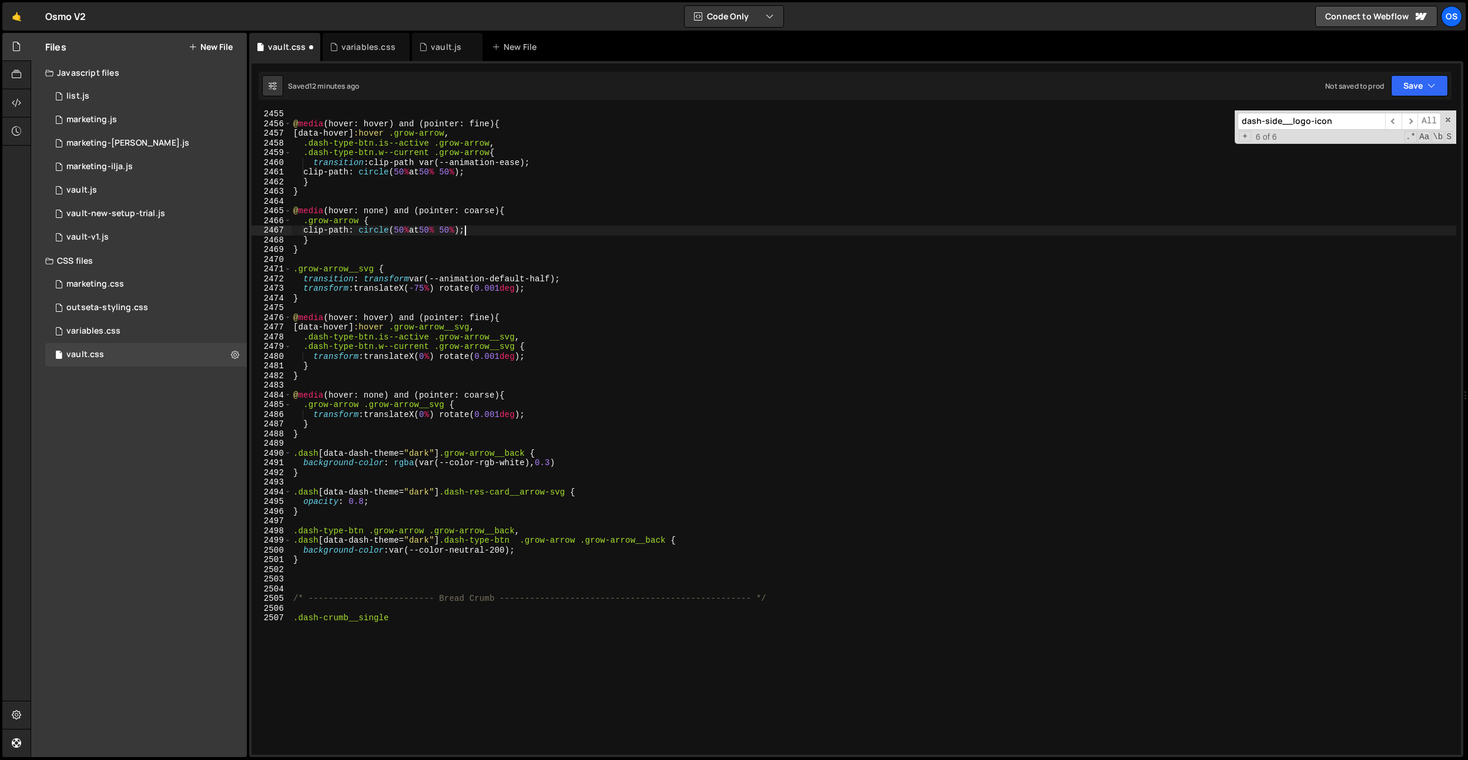
click at [464, 230] on div "@ media (hover: hover) and (pointer: fine) { [ data-hover ] :hover .grow-arrow …" at bounding box center [873, 441] width 1165 height 664
type textarea "clip-path: circle(50% at 50% 50%);"
paste input "search-dummy"
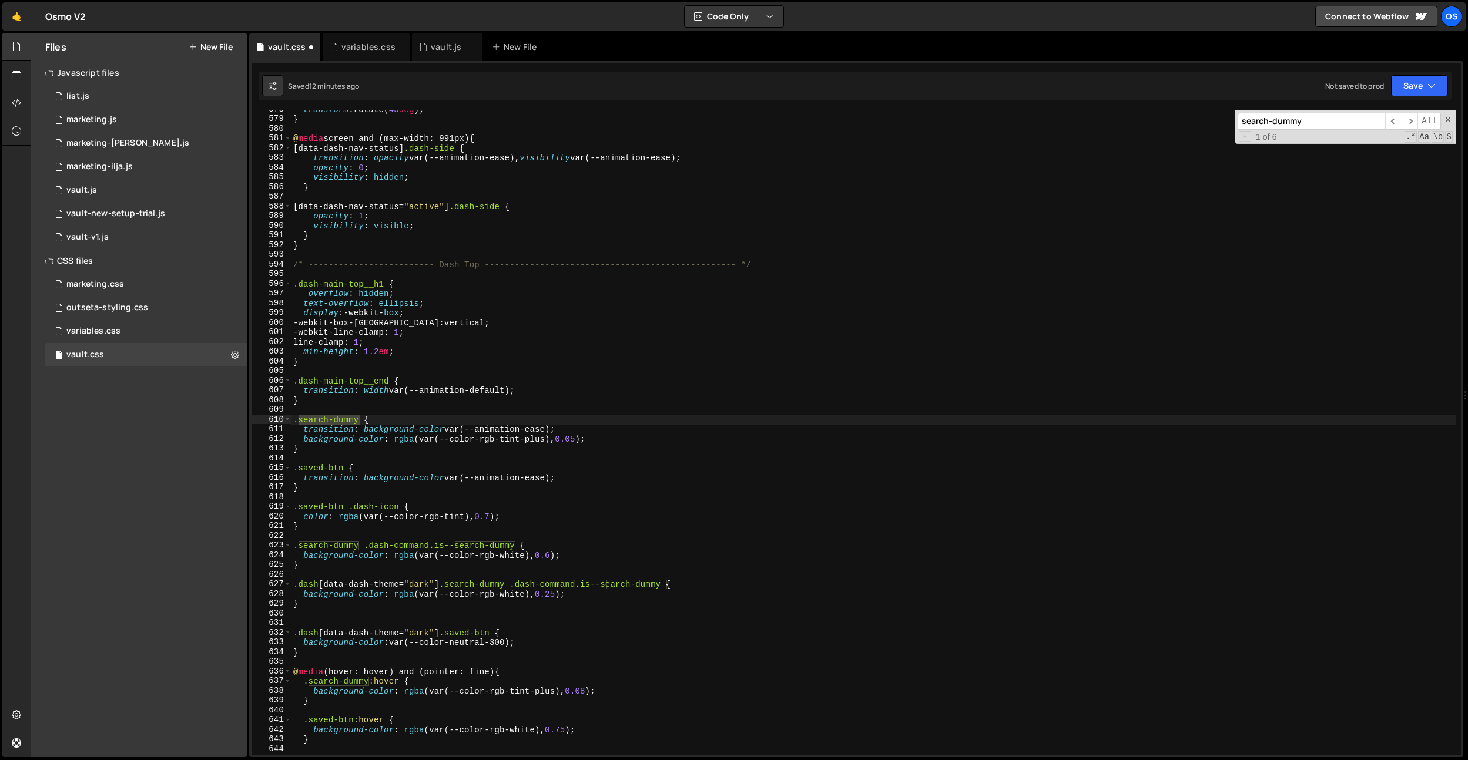
scroll to position [4435, 0]
type input "search-dummy"
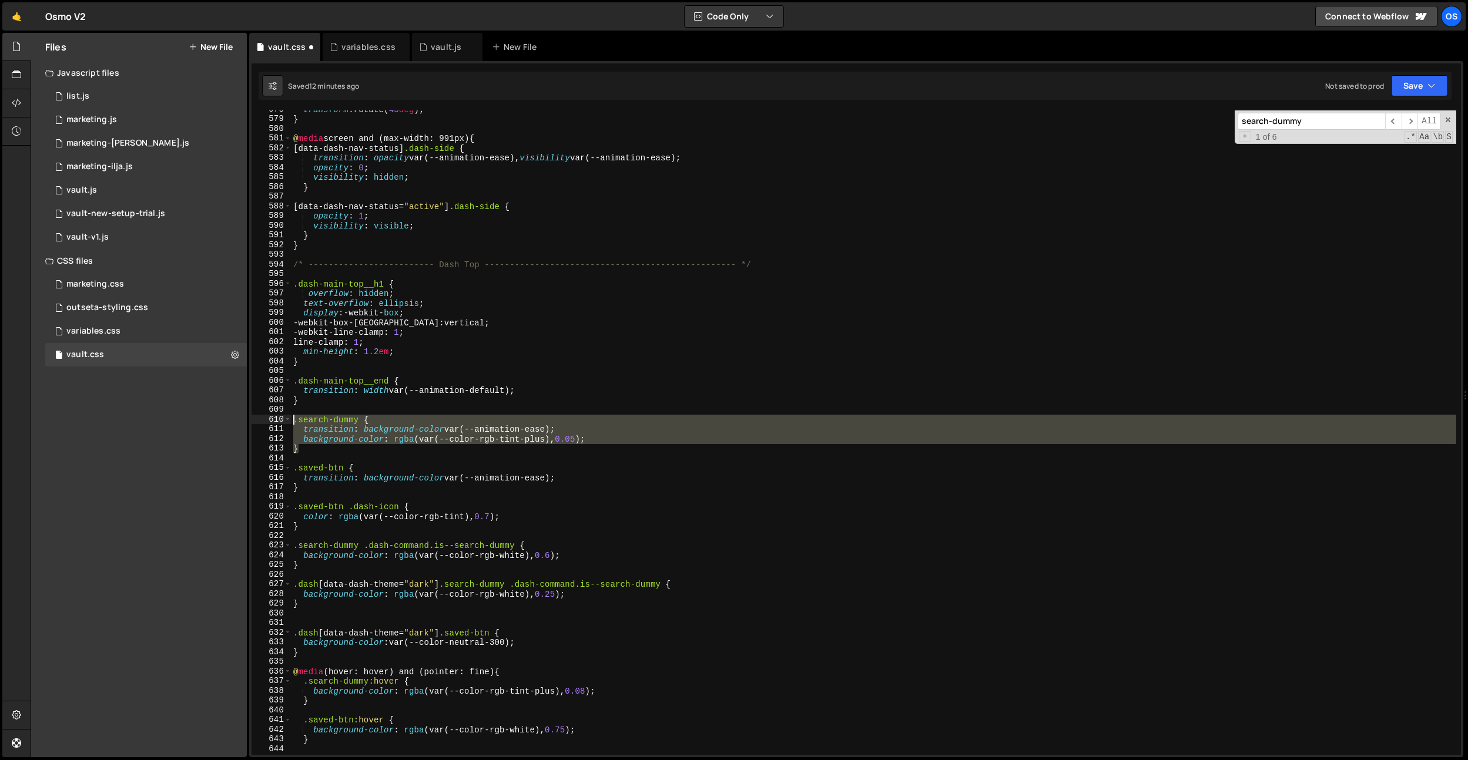
drag, startPoint x: 338, startPoint y: 449, endPoint x: 282, endPoint y: 424, distance: 62.0
click at [282, 424] on div "} 578 579 580 581 582 583 584 585 586 587 588 589 590 591 592 593 594 595 596 5…" at bounding box center [855, 432] width 1209 height 645
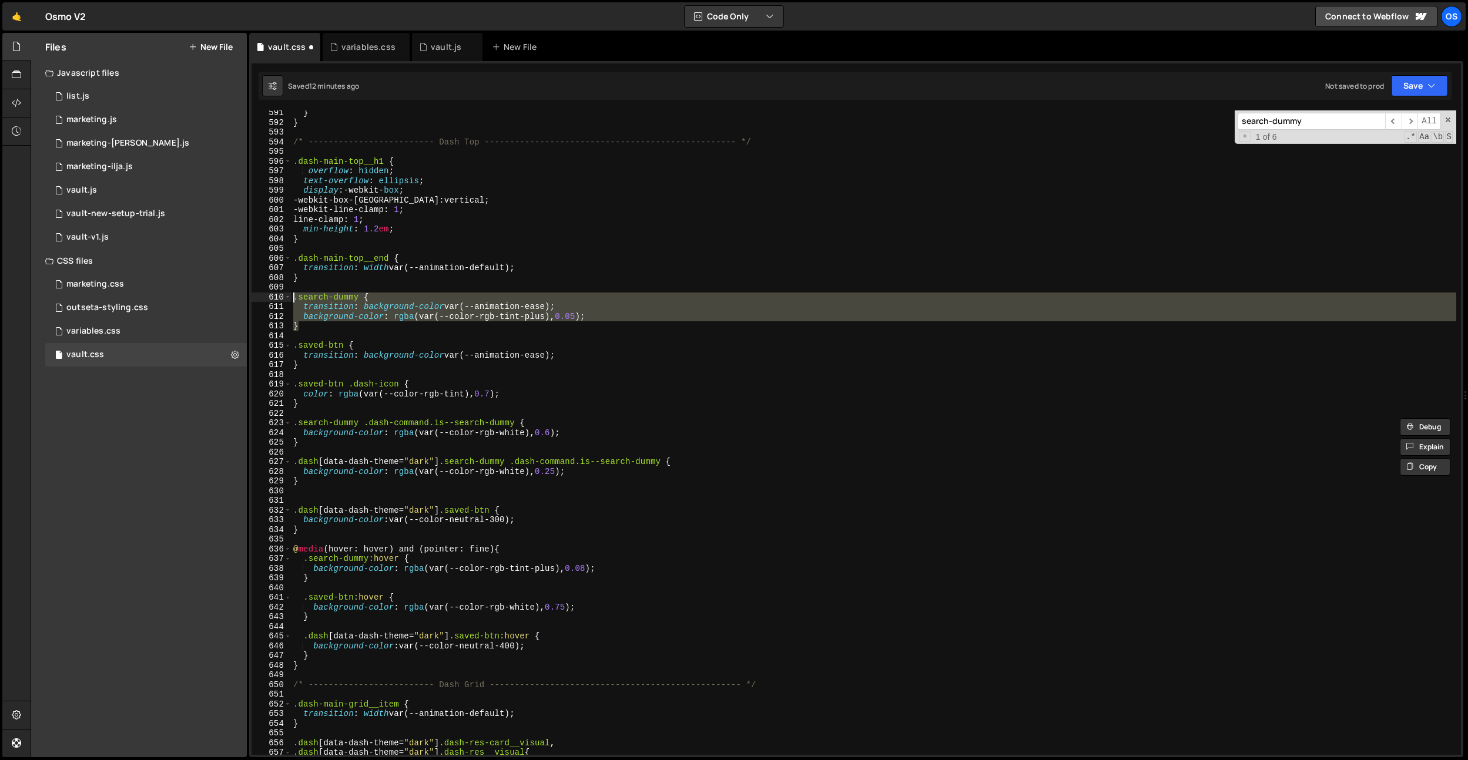
click at [319, 529] on div "} } /* ------------------------- Dash Top -------------------------------------…" at bounding box center [873, 440] width 1165 height 664
type textarea "}"
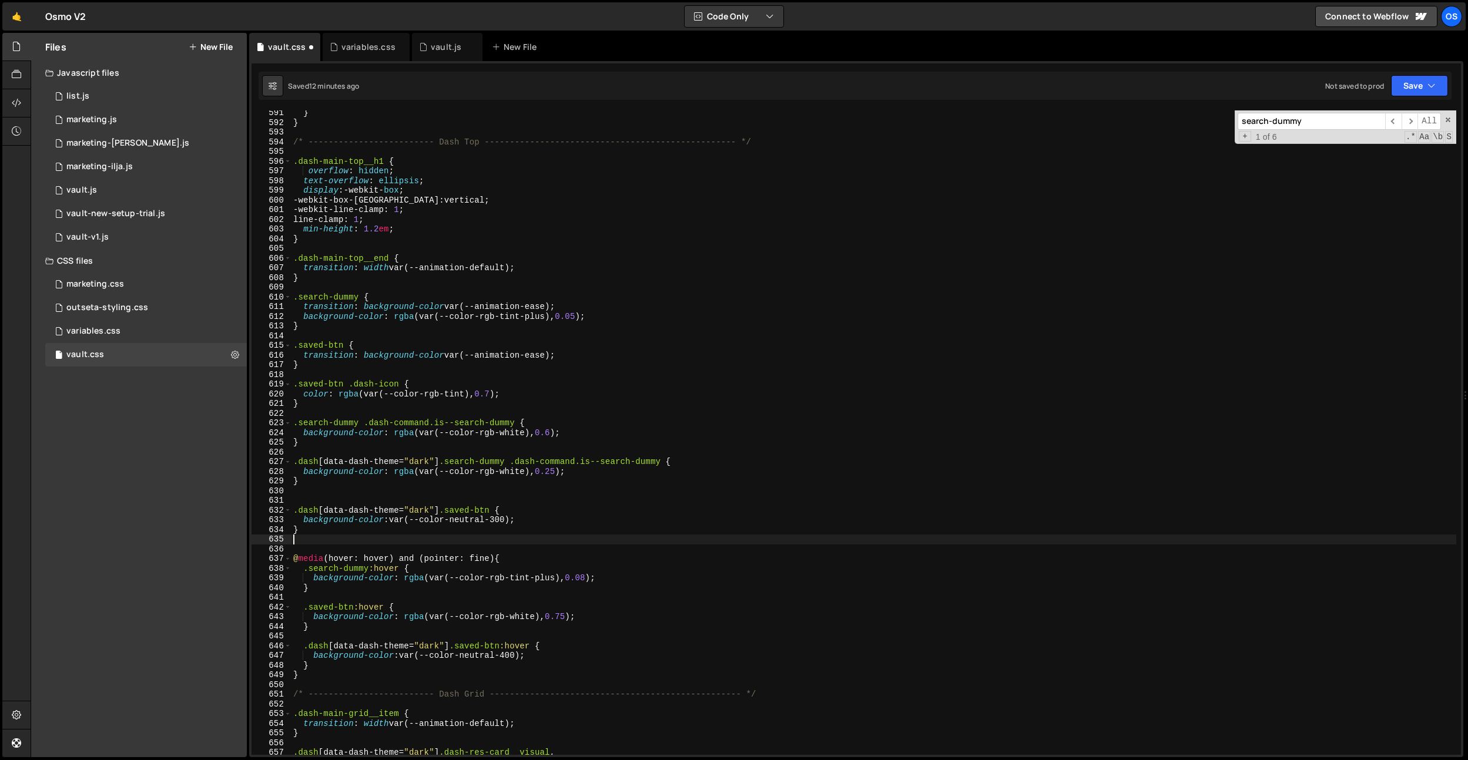
paste textarea "}"
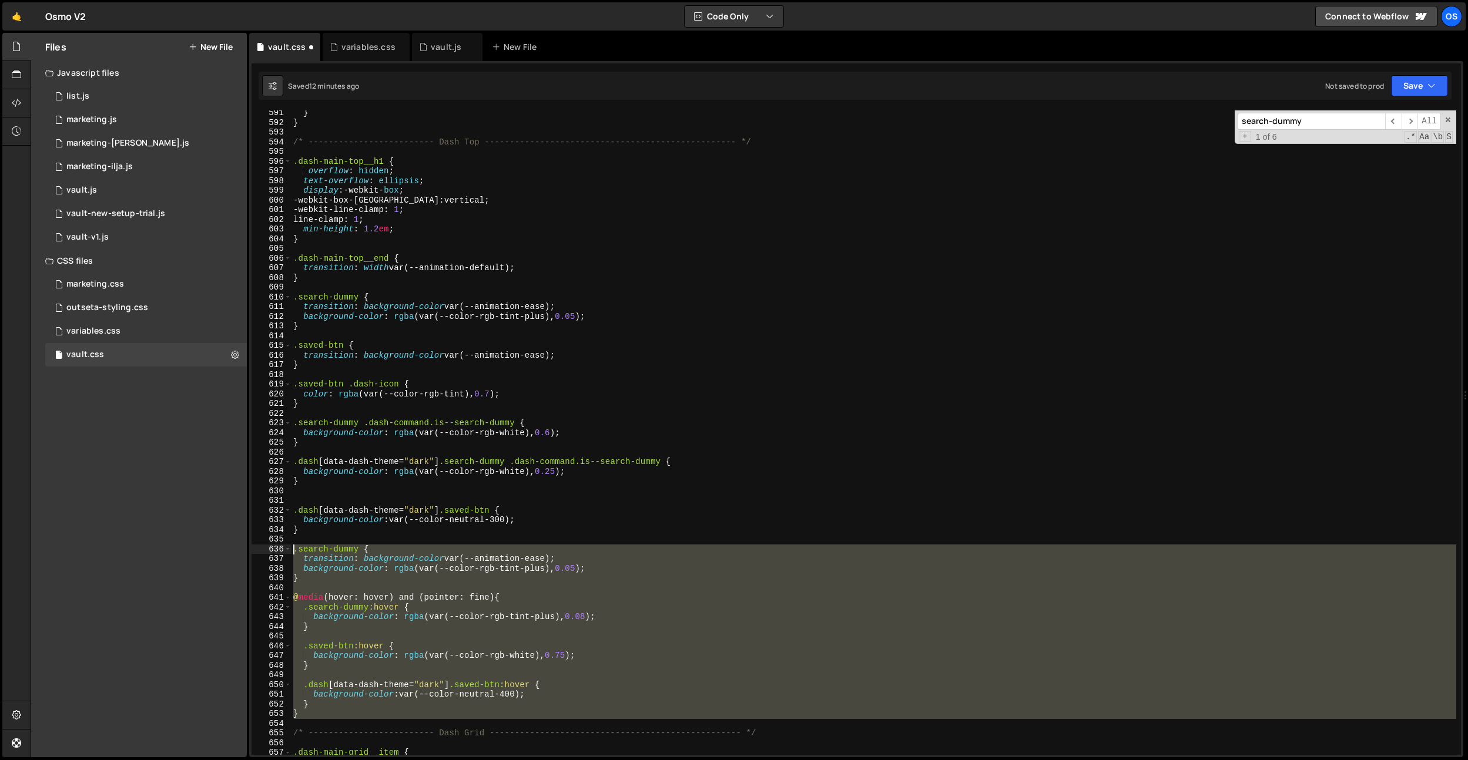
drag, startPoint x: 318, startPoint y: 720, endPoint x: 293, endPoint y: 547, distance: 175.2
click at [287, 547] on div "} 591 592 593 594 595 596 597 598 599 600 601 602 603 604 605 606 607 608 609 6…" at bounding box center [855, 432] width 1209 height 645
type textarea ".search-dummy { transition: background-color var(--animation-ease);"
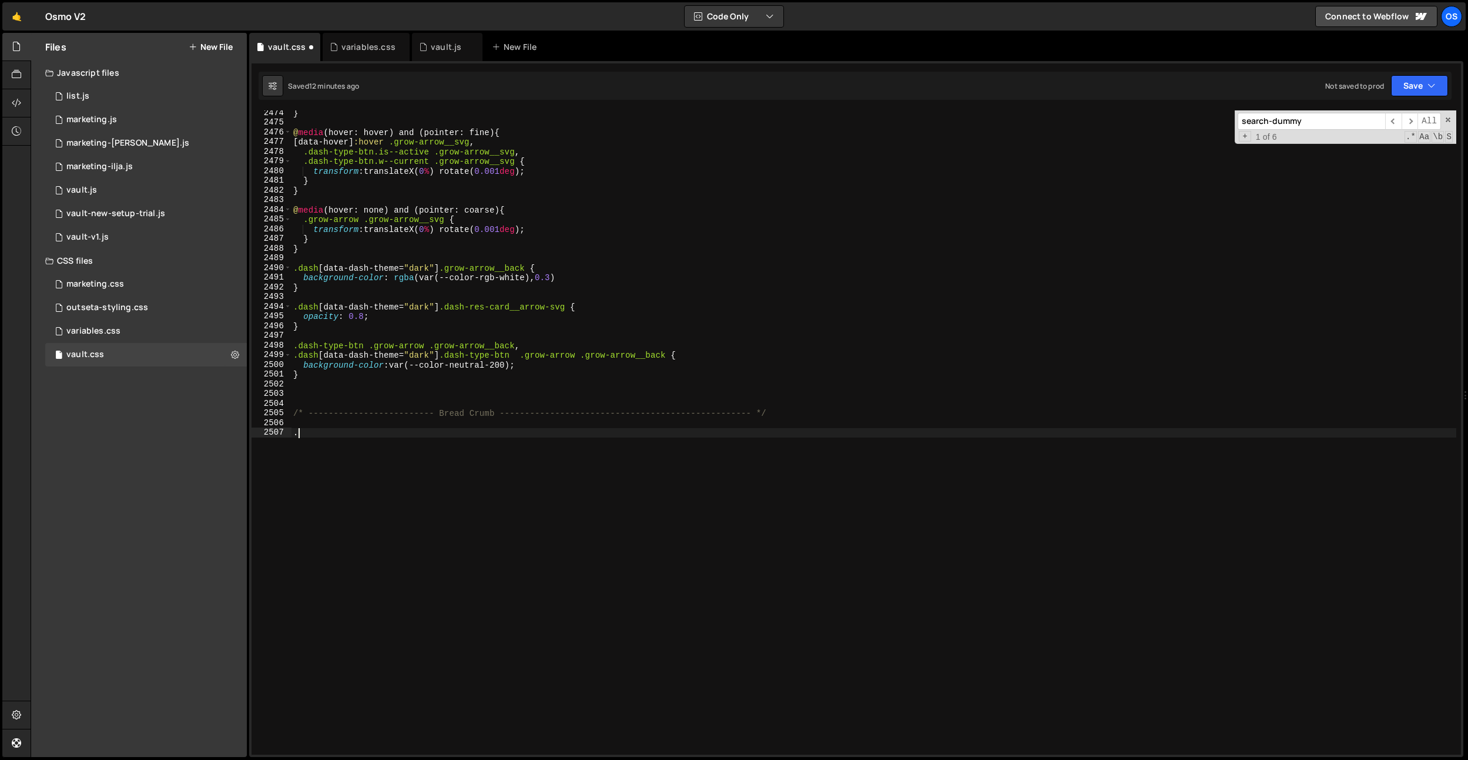
scroll to position [18608, 0]
type textarea ".dash-crumb__single"
paste textarea "background-color: rgba(var(--color-rgb-tint-plus), 0.05);"
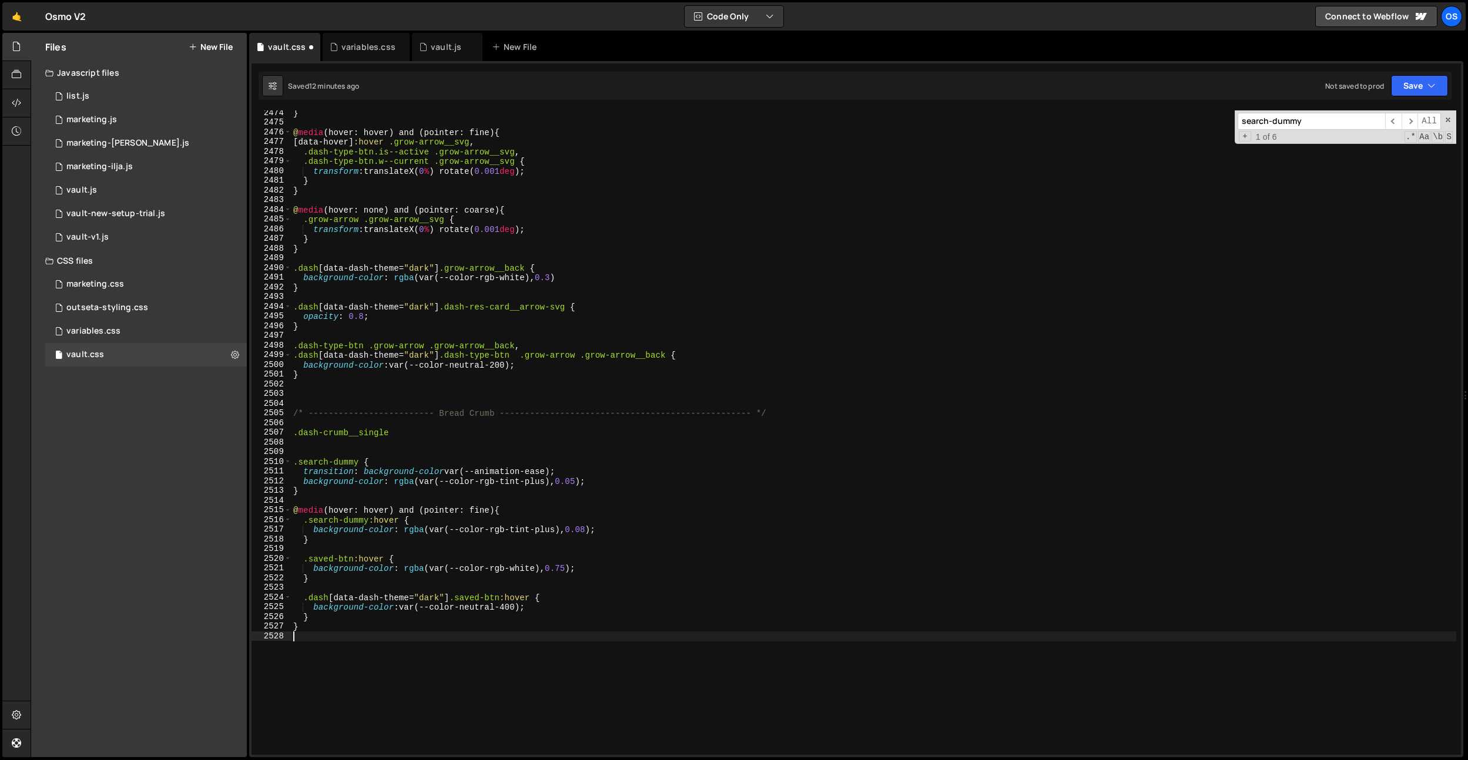
click at [365, 476] on div "} @ media (hover: hover) and (pointer: fine) { [ data-hover ] :hover .grow-arro…" at bounding box center [873, 440] width 1165 height 664
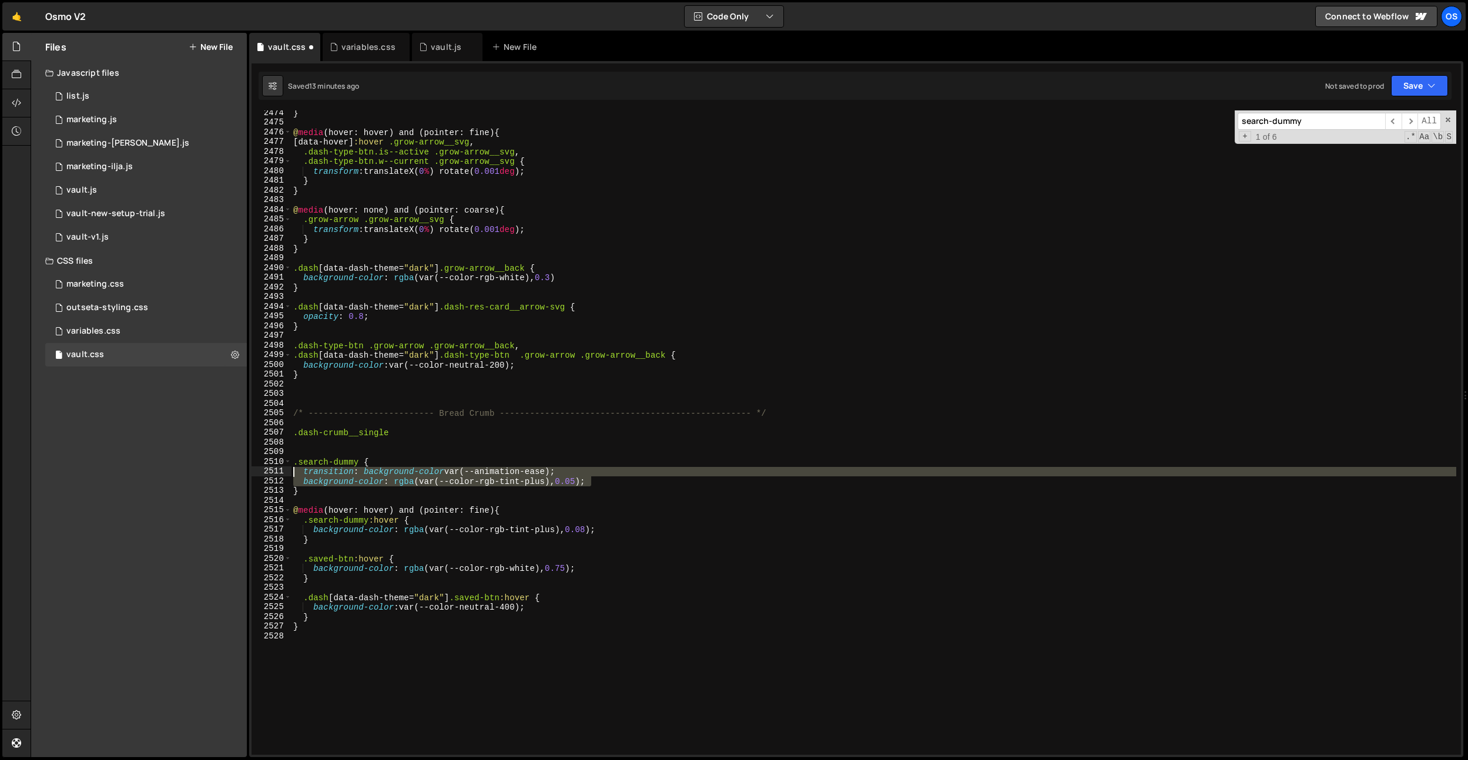
drag, startPoint x: 598, startPoint y: 481, endPoint x: 383, endPoint y: 446, distance: 217.2
click at [207, 471] on div "Files New File Javascript files 0 list.js 0 0 marketing.js 0 0 marketing-[PERSO…" at bounding box center [749, 395] width 1437 height 725
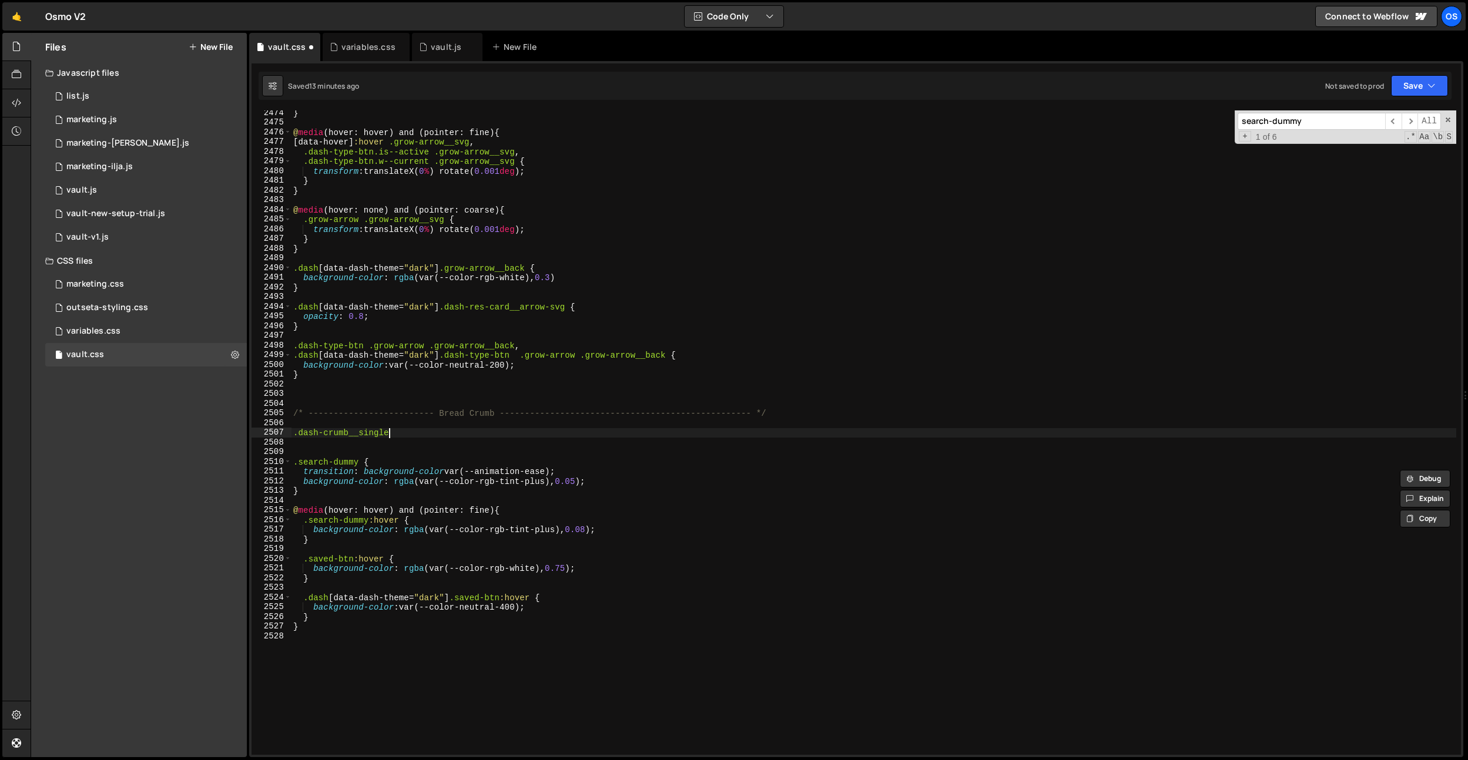
click at [407, 435] on div "} @ media (hover: hover) and (pointer: fine) { [ data-hover ] :hover .grow-arro…" at bounding box center [873, 440] width 1165 height 664
type textarea ".dash-crumb__single {}"
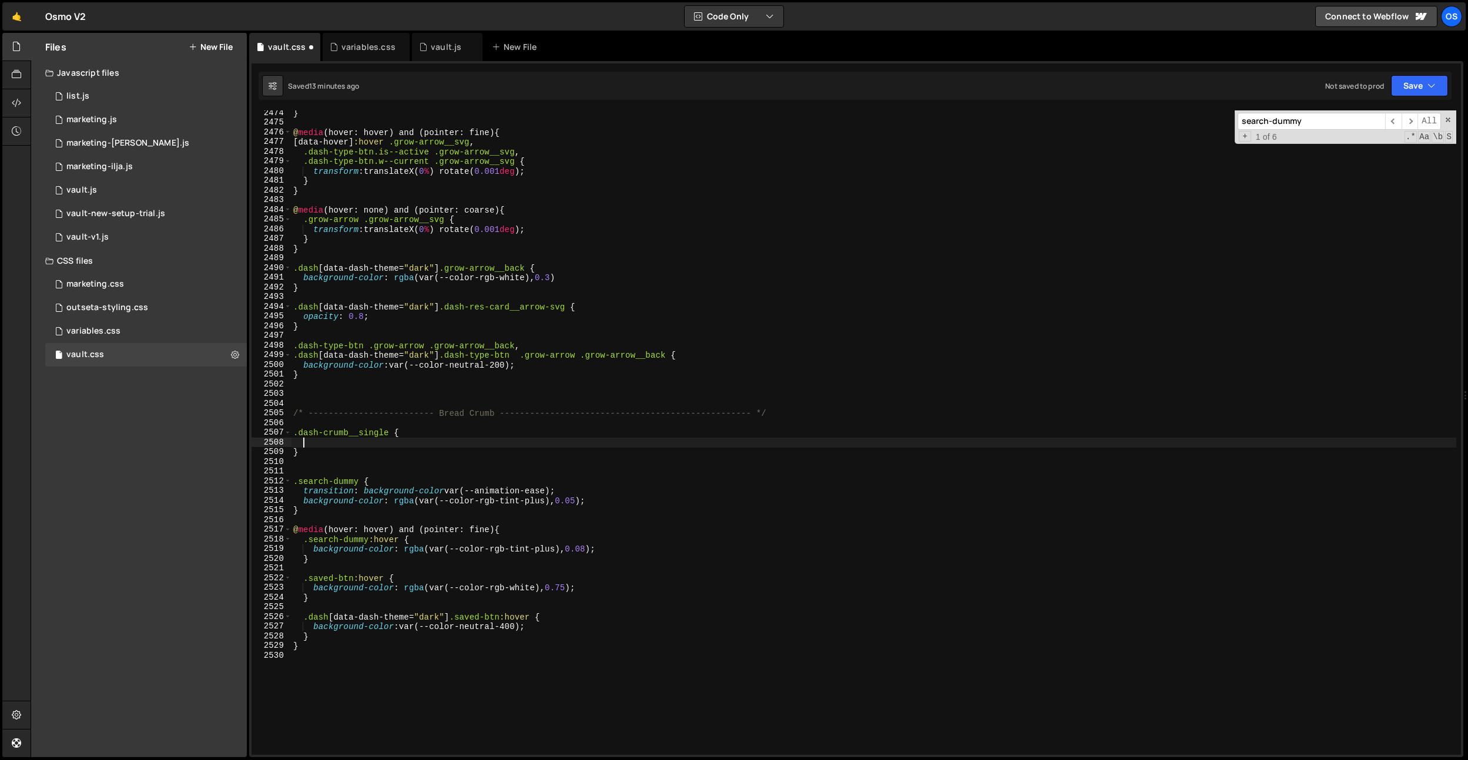
paste textarea "background-color: rgba(var(--color-rgb-tint-plus), 0.05);"
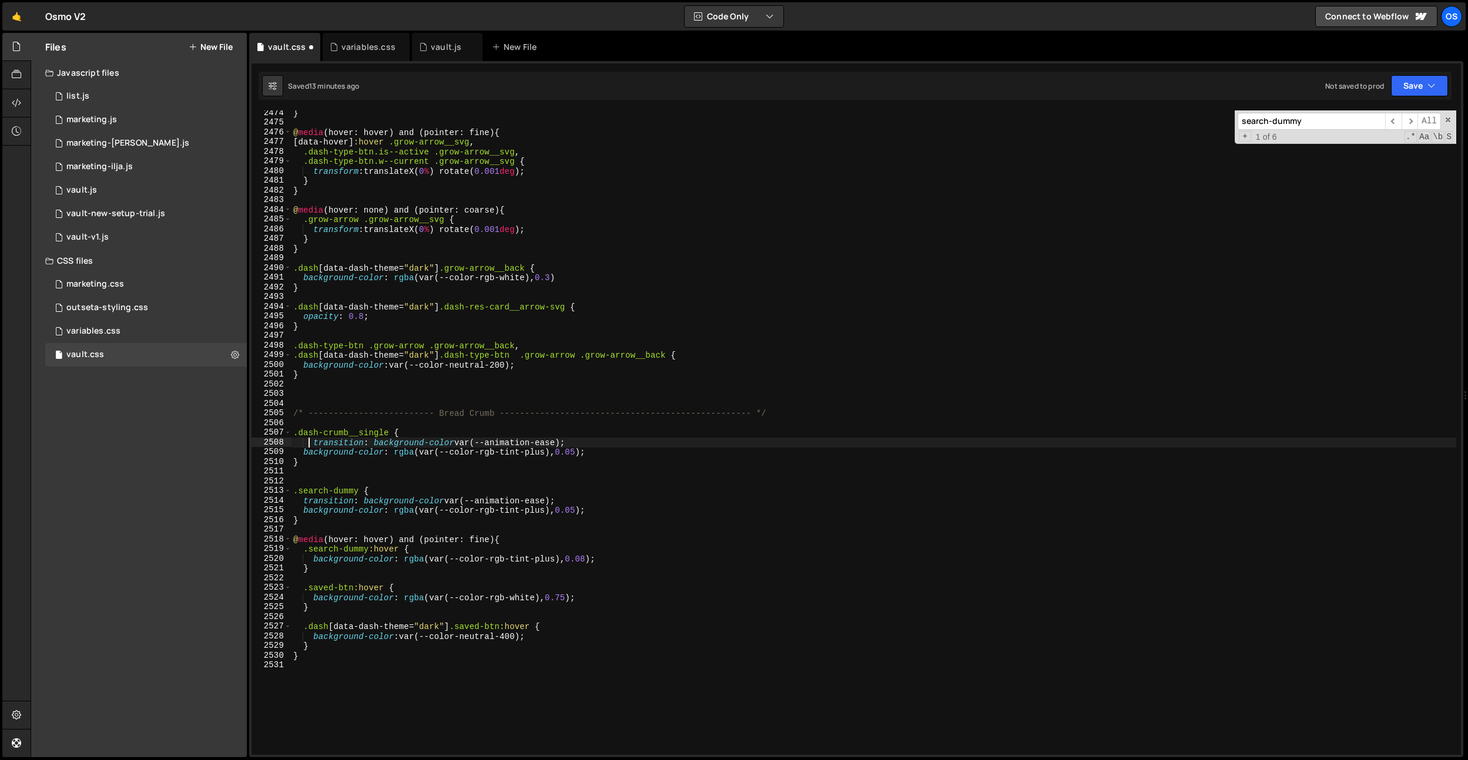
click at [310, 445] on div "} @ media (hover: hover) and (pointer: fine) { [ data-hover ] :hover .grow-arro…" at bounding box center [873, 440] width 1165 height 664
click at [348, 465] on div "} @ media (hover: hover) and (pointer: fine) { [ data-hover ] :hover .grow-arro…" at bounding box center [873, 440] width 1165 height 664
drag, startPoint x: 389, startPoint y: 434, endPoint x: 275, endPoint y: 431, distance: 114.0
click at [275, 431] on div "} 2474 2475 2476 2477 2478 2479 2480 2481 2482 2483 2484 2485 2486 2487 2488 24…" at bounding box center [855, 432] width 1209 height 645
click at [334, 462] on div "} @ media (hover: hover) and (pointer: fine) { [ data-hover ] :hover .grow-arro…" at bounding box center [873, 440] width 1165 height 664
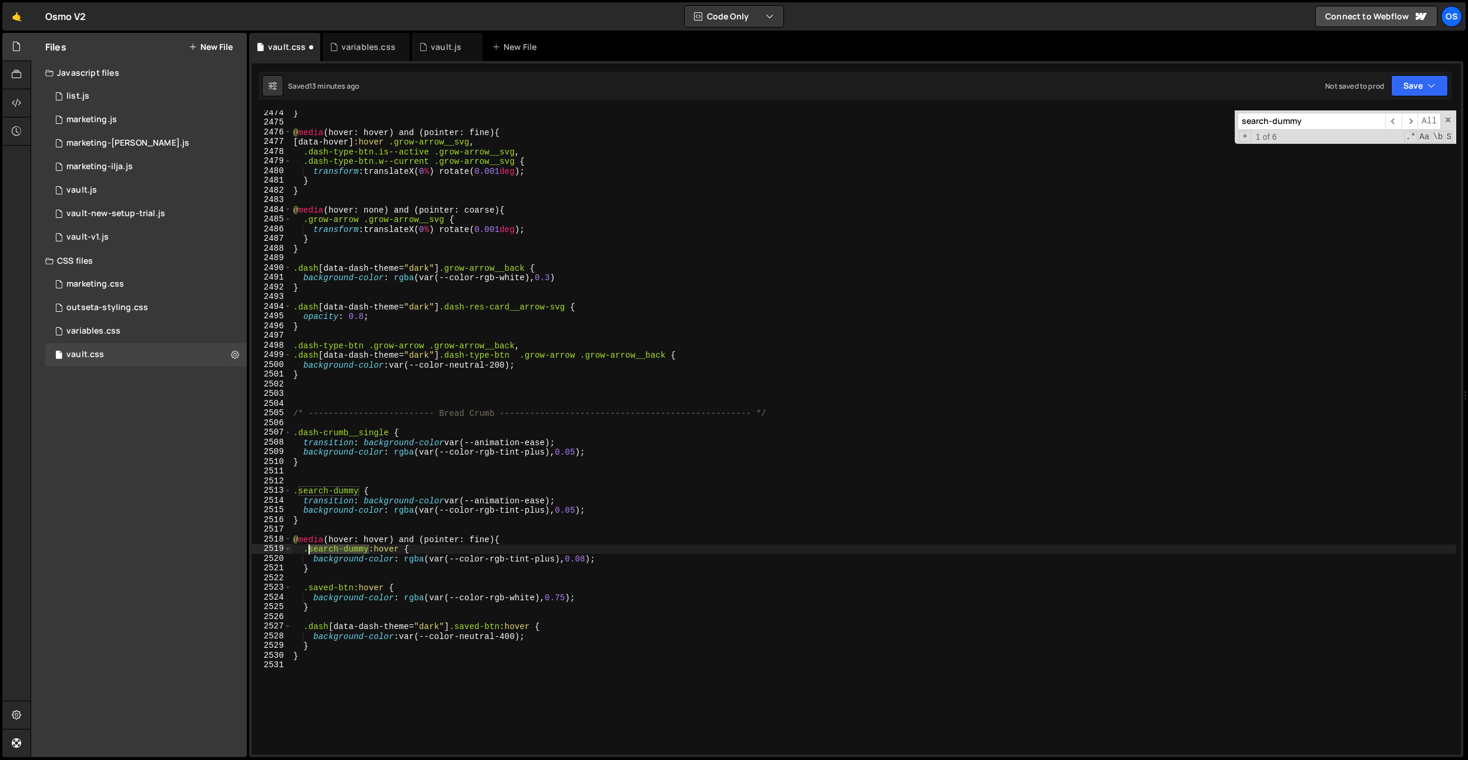
drag, startPoint x: 368, startPoint y: 547, endPoint x: 323, endPoint y: 576, distance: 53.9
click at [310, 549] on div "} @ media (hover: hover) and (pointer: fine) { [ data-hover ] :hover .grow-arro…" at bounding box center [873, 440] width 1165 height 664
paste textarea ".dash-crumb__single"
click at [308, 550] on div "} @ media (hover: hover) and (pointer: fine) { [ data-hover ] :hover .grow-arro…" at bounding box center [873, 440] width 1165 height 664
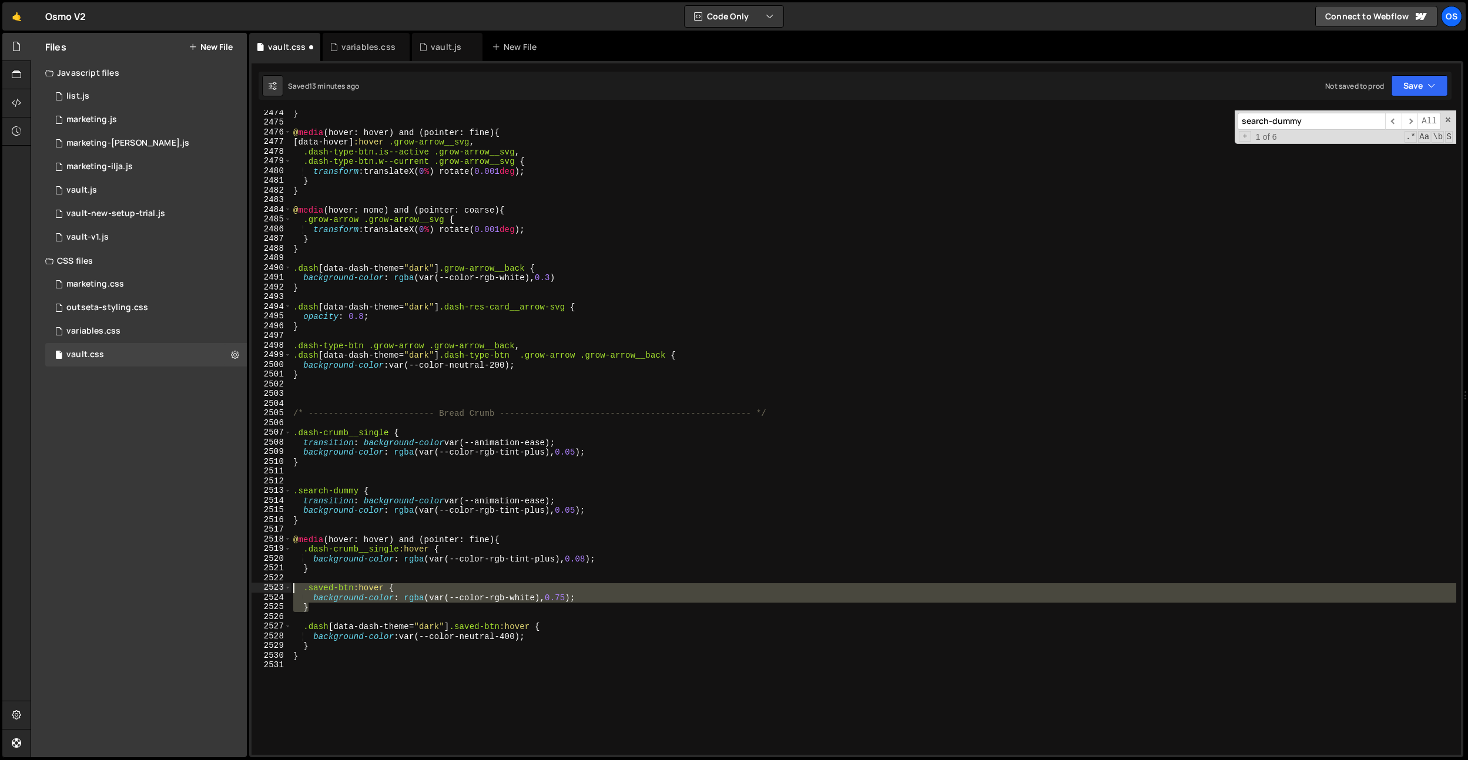
drag, startPoint x: 331, startPoint y: 605, endPoint x: 271, endPoint y: 583, distance: 64.5
click at [271, 583] on div ".dash-crumb__single:hover { 2474 2475 2476 2477 2478 2479 2480 2481 2482 2483 2…" at bounding box center [855, 432] width 1209 height 645
type textarea ".saved-btn:hover { background-color: rgba(var(--color-rgb-white), 0.75);"
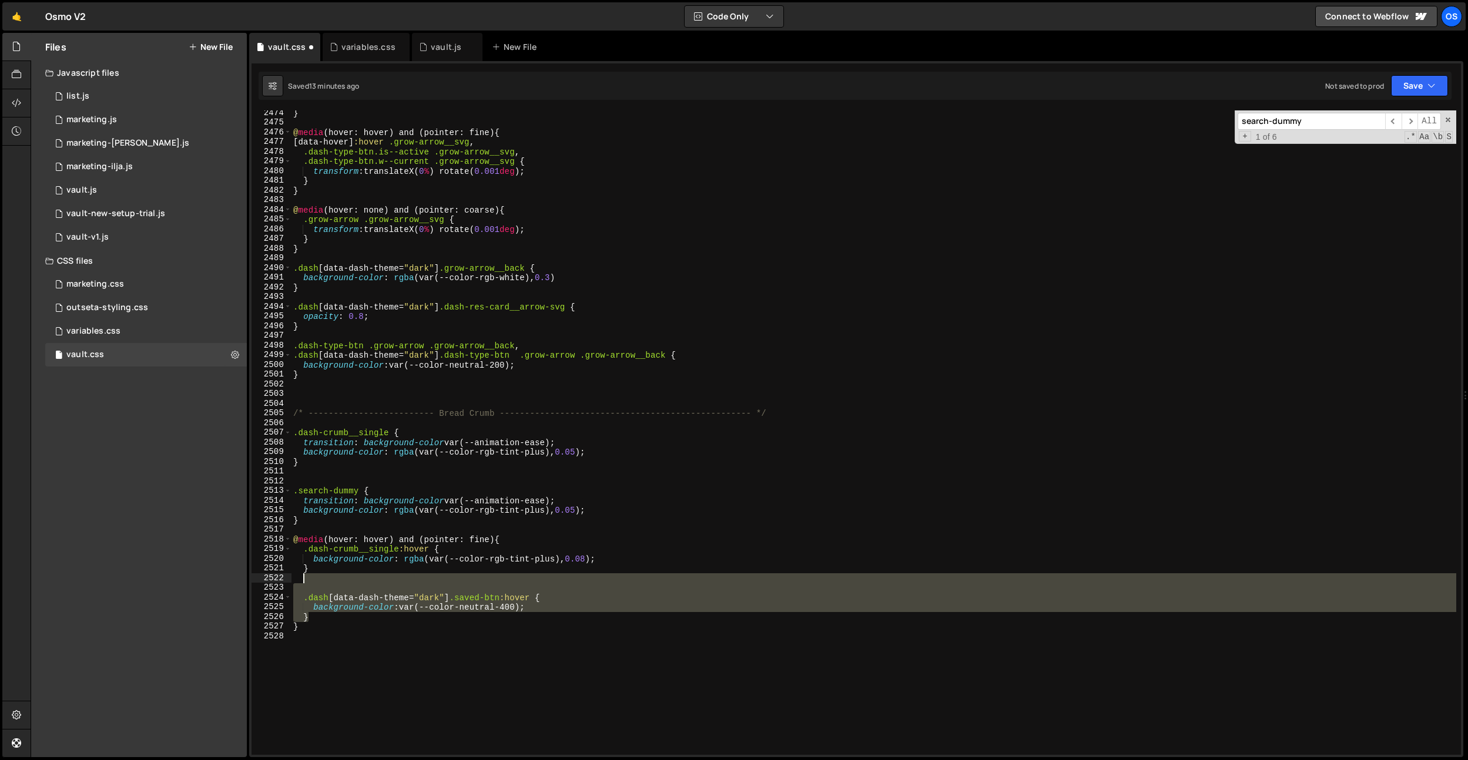
drag, startPoint x: 348, startPoint y: 619, endPoint x: 349, endPoint y: 575, distance: 44.1
click at [350, 575] on div "} @ media (hover: hover) and (pointer: fine) { [ data-hover ] :hover .grow-arro…" at bounding box center [873, 440] width 1165 height 664
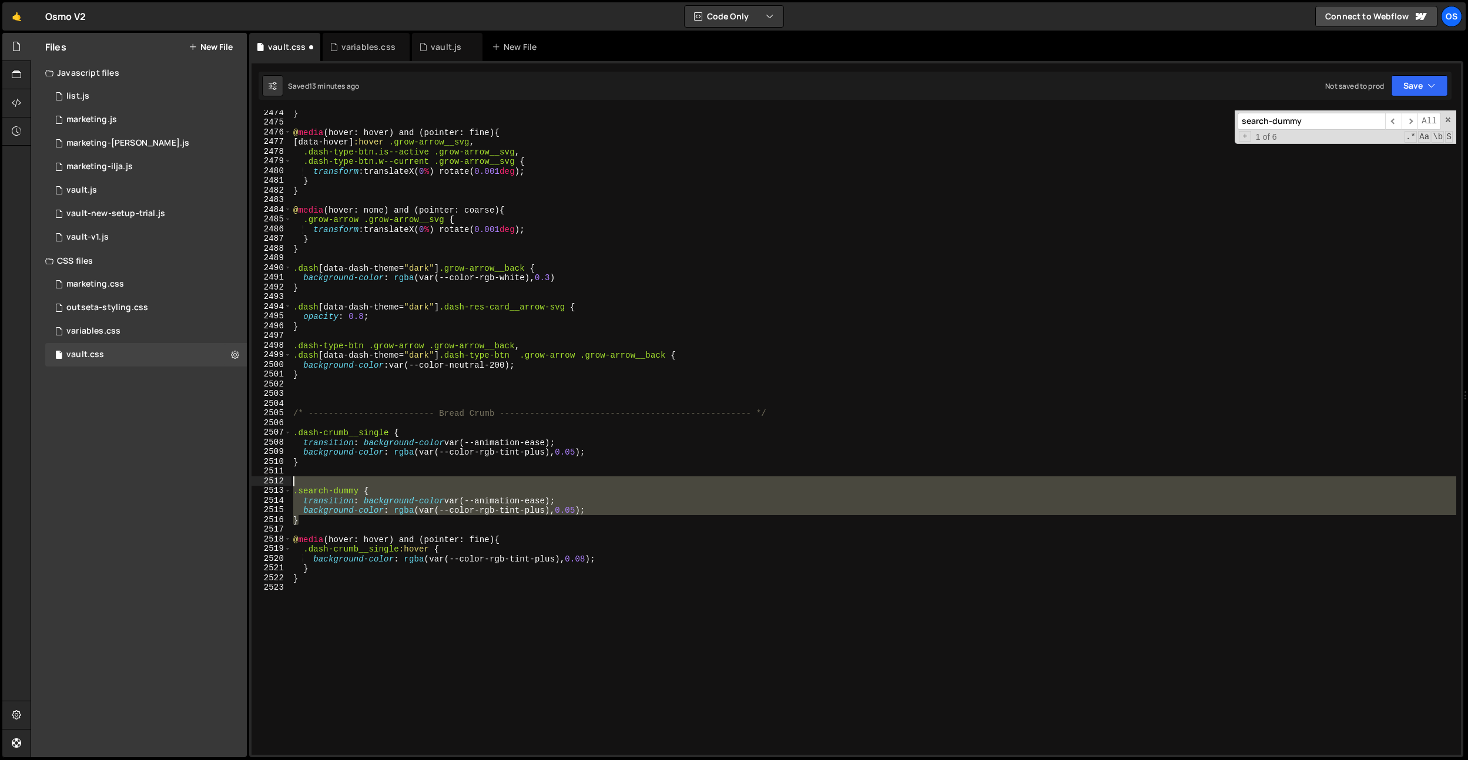
drag, startPoint x: 342, startPoint y: 524, endPoint x: 264, endPoint y: 481, distance: 89.4
click at [264, 481] on div "} 2474 2475 2476 2477 2478 2479 2480 2481 2482 2483 2484 2485 2486 2487 2488 24…" at bounding box center [855, 432] width 1209 height 645
type textarea ".search-dummy {"
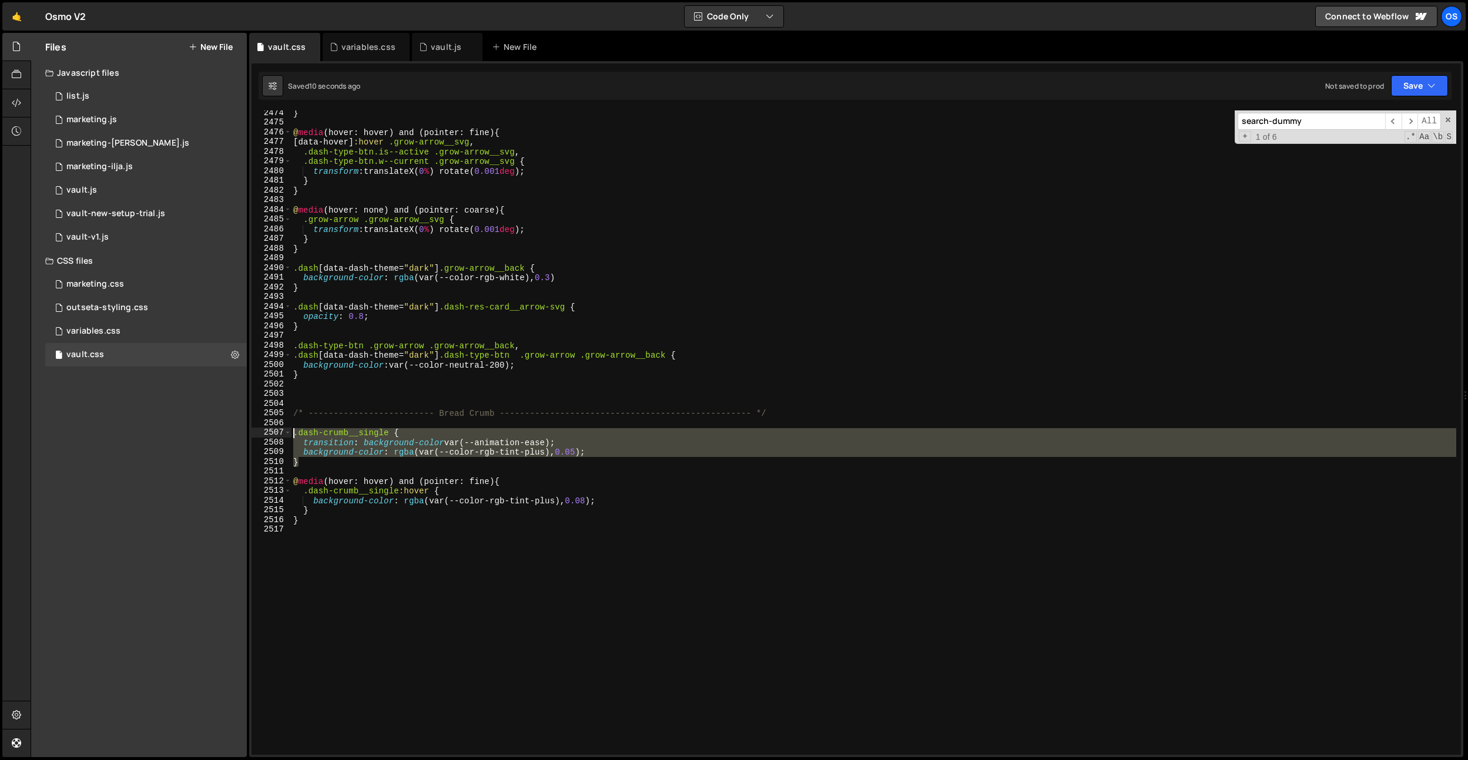
drag, startPoint x: 320, startPoint y: 466, endPoint x: 283, endPoint y: 434, distance: 48.3
click at [283, 434] on div "2474 2475 2476 2477 2478 2479 2480 2481 2482 2483 2484 2485 2486 2487 2488 2489…" at bounding box center [855, 432] width 1209 height 645
type textarea "}"
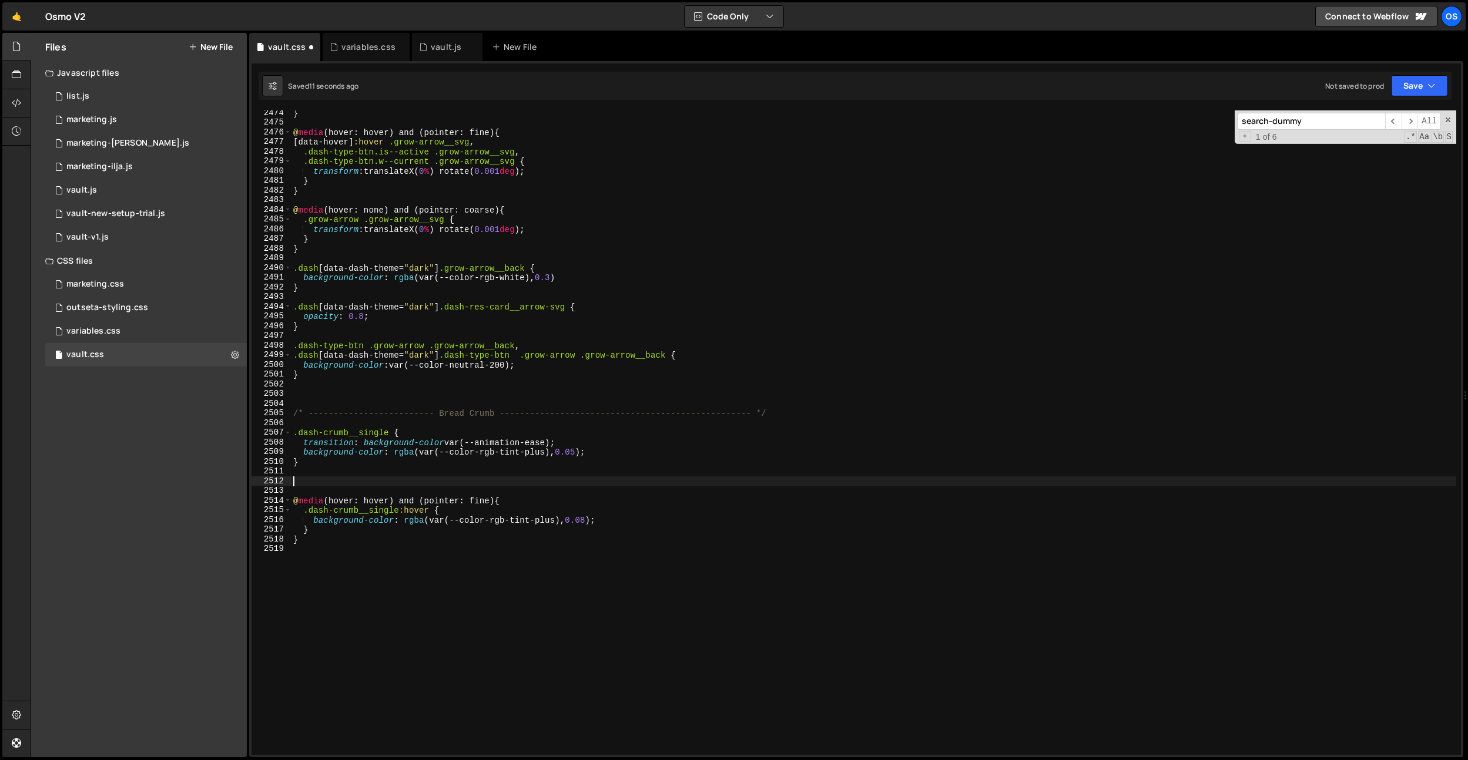
paste textarea "}"
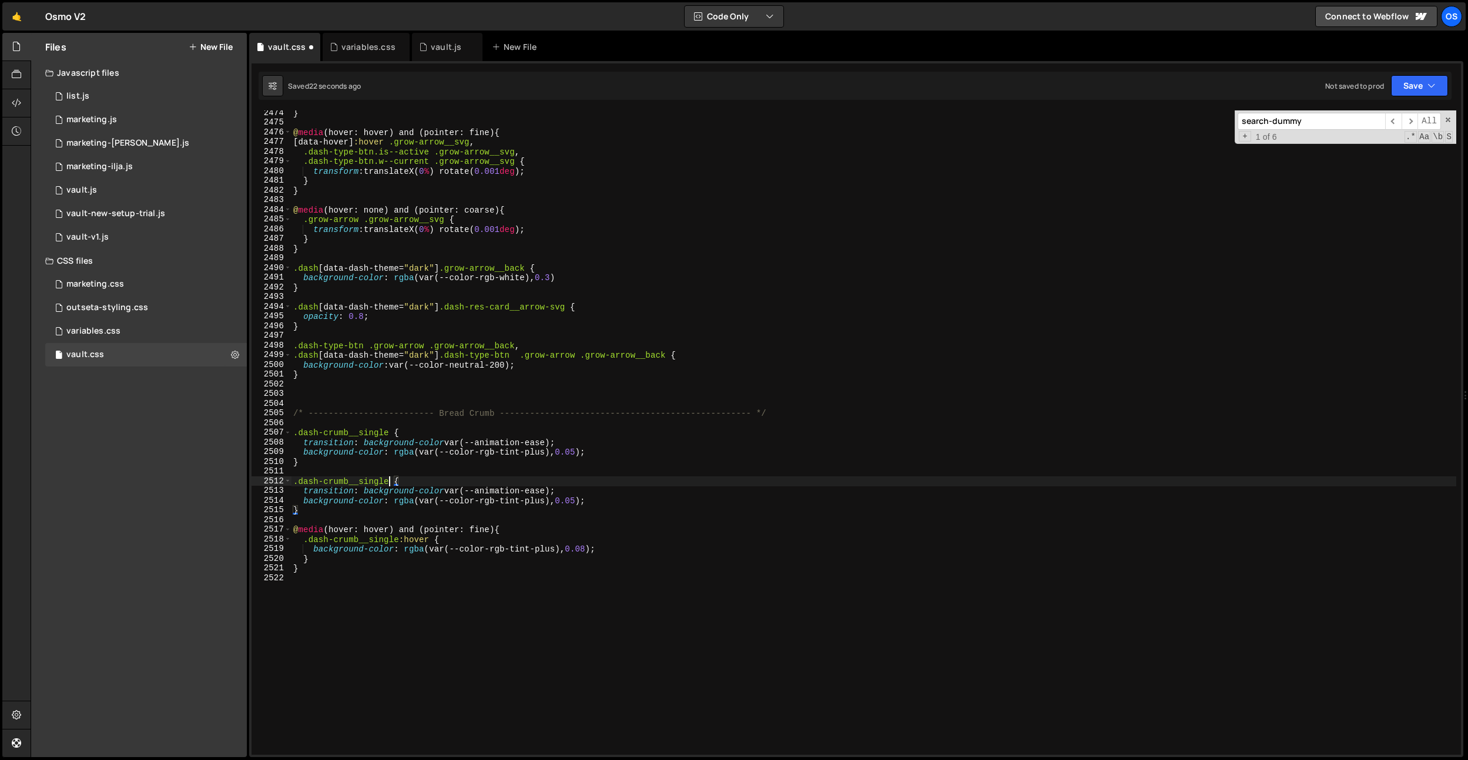
click at [388, 478] on div "} @ media (hover: hover) and (pointer: fine) { [ data-hover ] :hover .grow-arro…" at bounding box center [873, 440] width 1165 height 664
click at [334, 557] on div "} @ media (hover: hover) and (pointer: fine) { [ data-hover ] :hover .grow-arro…" at bounding box center [873, 440] width 1165 height 664
type textarea "}"
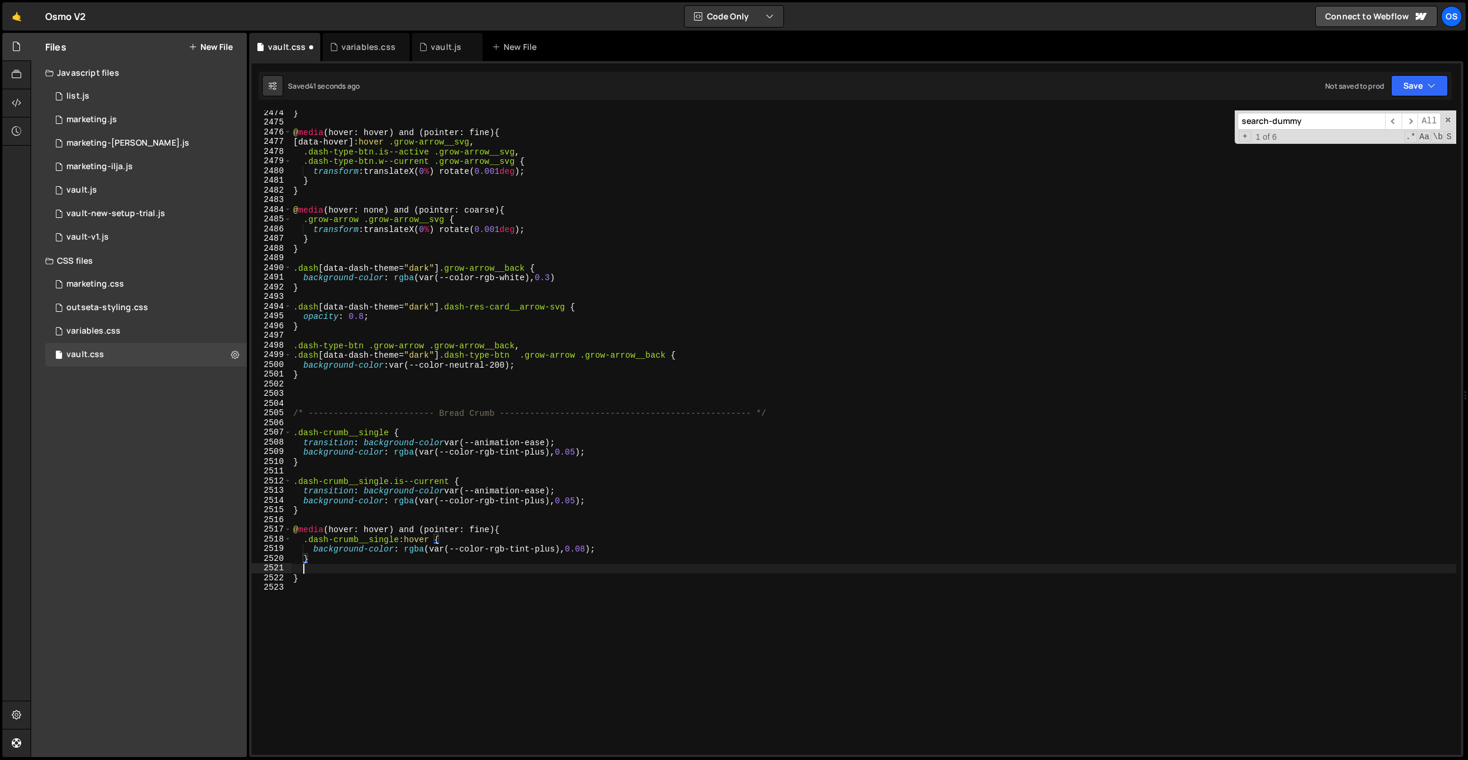
paste textarea "}"
drag, startPoint x: 400, startPoint y: 541, endPoint x: 316, endPoint y: 586, distance: 94.9
click at [303, 542] on div "} @ media (hover: hover) and (pointer: fine) { [ data-hover ] :hover .grow-arro…" at bounding box center [873, 440] width 1165 height 664
drag, startPoint x: 348, startPoint y: 575, endPoint x: 320, endPoint y: 584, distance: 29.0
click at [306, 576] on div "} @ media (hover: hover) and (pointer: fine) { [ data-hover ] :hover .grow-arro…" at bounding box center [873, 440] width 1165 height 664
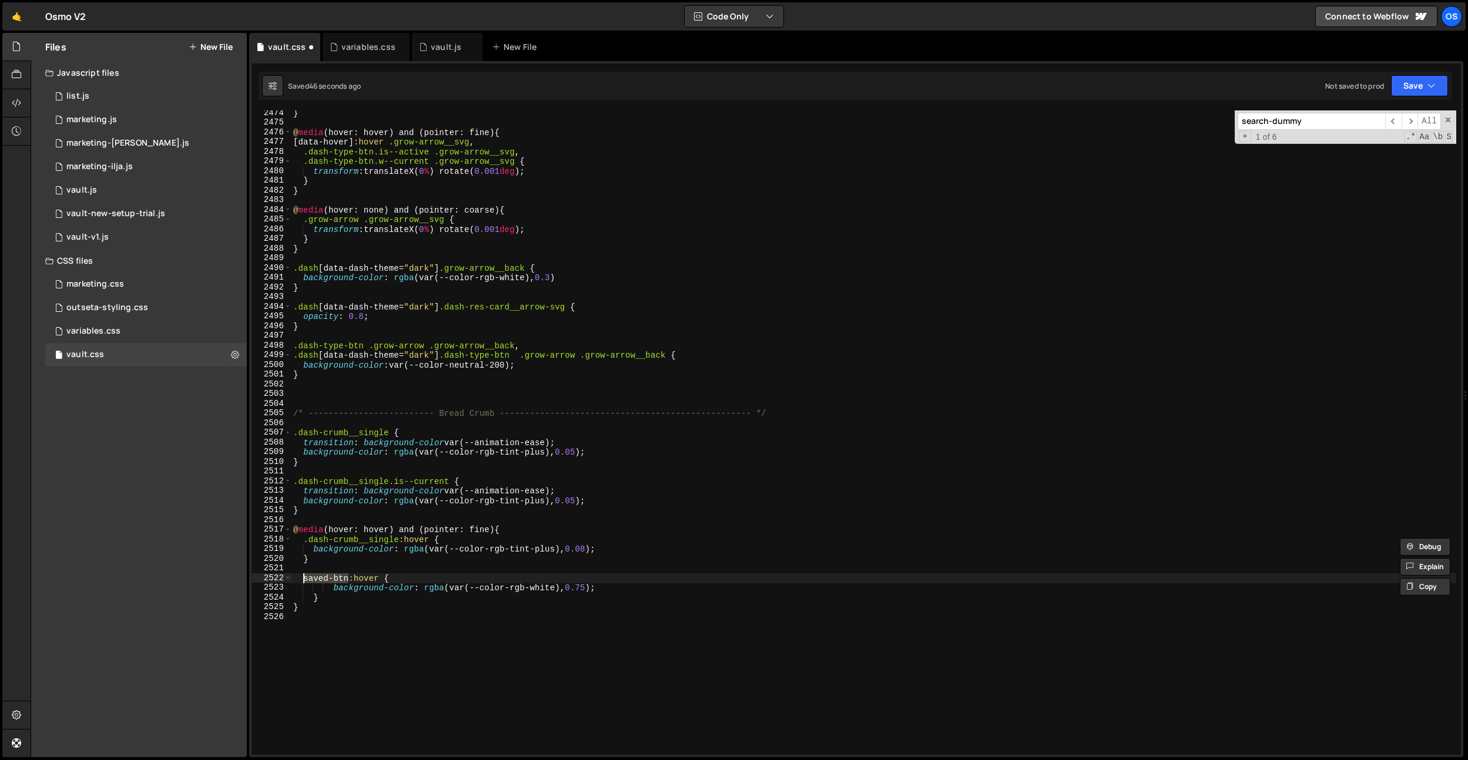
paste textarea ".dash-crumb__single"
type textarea ".dash-crumb__single.is--current:hover {"
drag, startPoint x: 317, startPoint y: 521, endPoint x: 312, endPoint y: 572, distance: 50.8
click at [316, 524] on div "} @ media (hover: hover) and (pointer: fine) { [ data-hover ] :hover .grow-arro…" at bounding box center [873, 440] width 1165 height 664
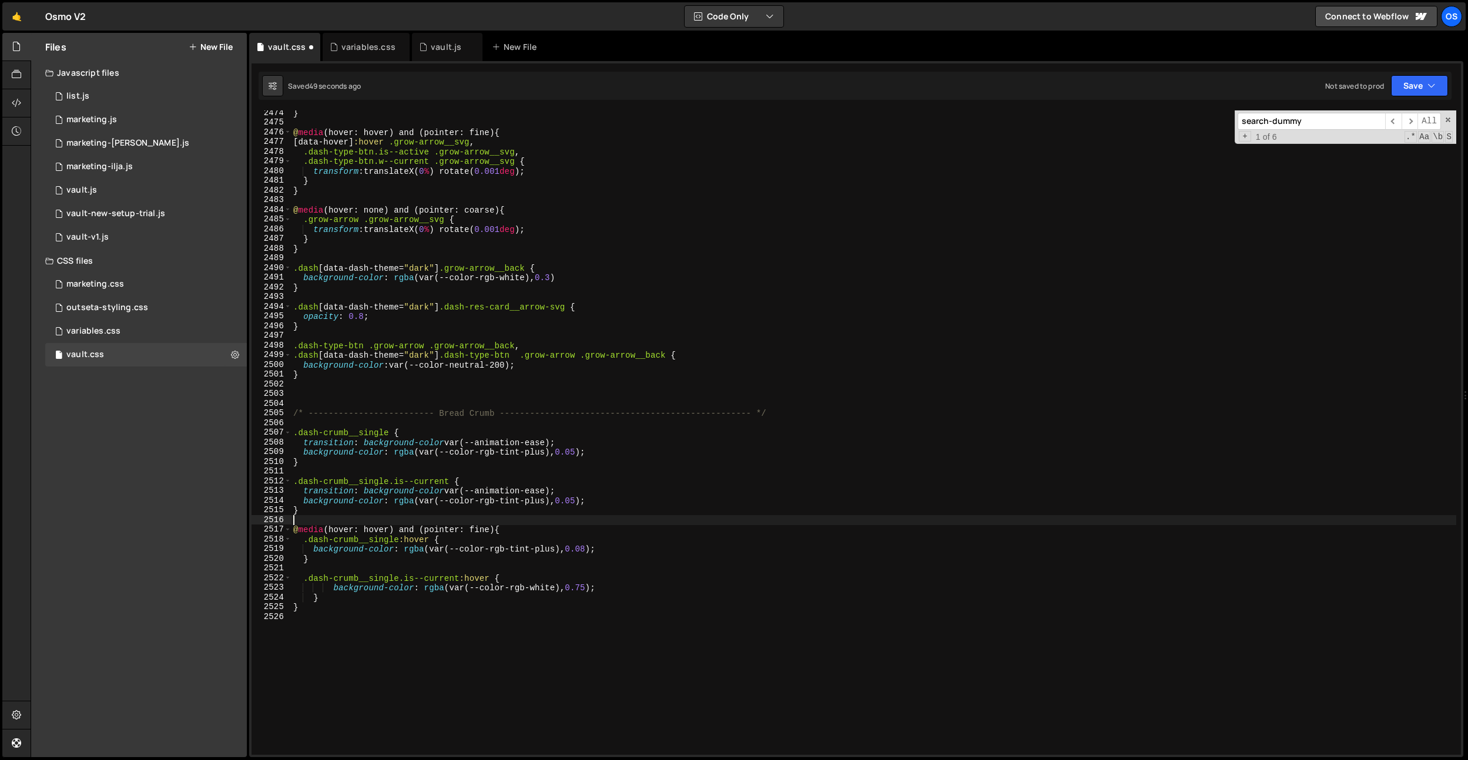
scroll to position [0, 0]
click at [312, 587] on div "} @ media (hover: hover) and (pointer: fine) { [ data-hover ] :hover .grow-arro…" at bounding box center [873, 440] width 1165 height 664
click at [312, 592] on div "} @ media (hover: hover) and (pointer: fine) { [ data-hover ] :hover .grow-arro…" at bounding box center [873, 440] width 1165 height 664
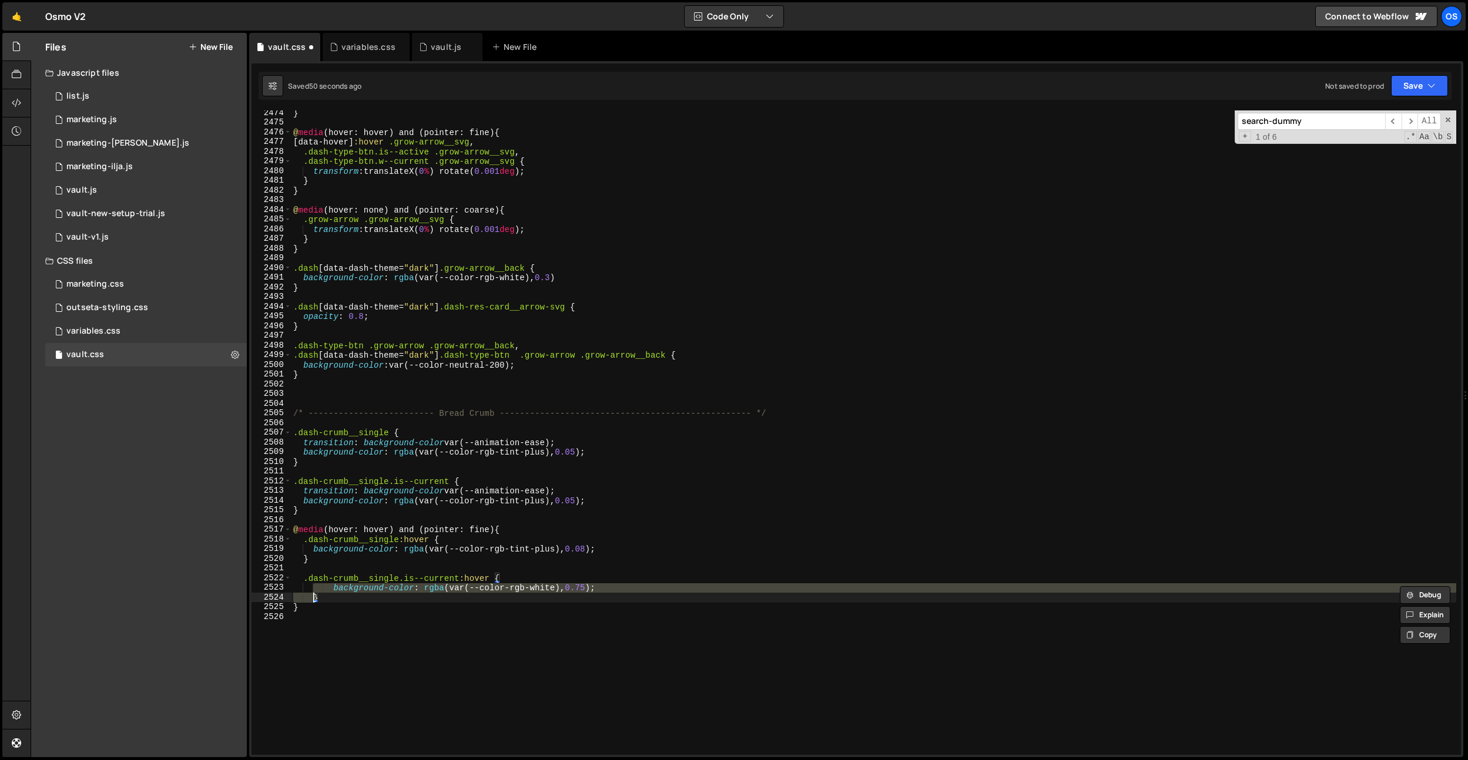
click at [294, 596] on div "} @ media (hover: hover) and (pointer: fine) { [ data-hover ] :hover .grow-arro…" at bounding box center [873, 432] width 1165 height 645
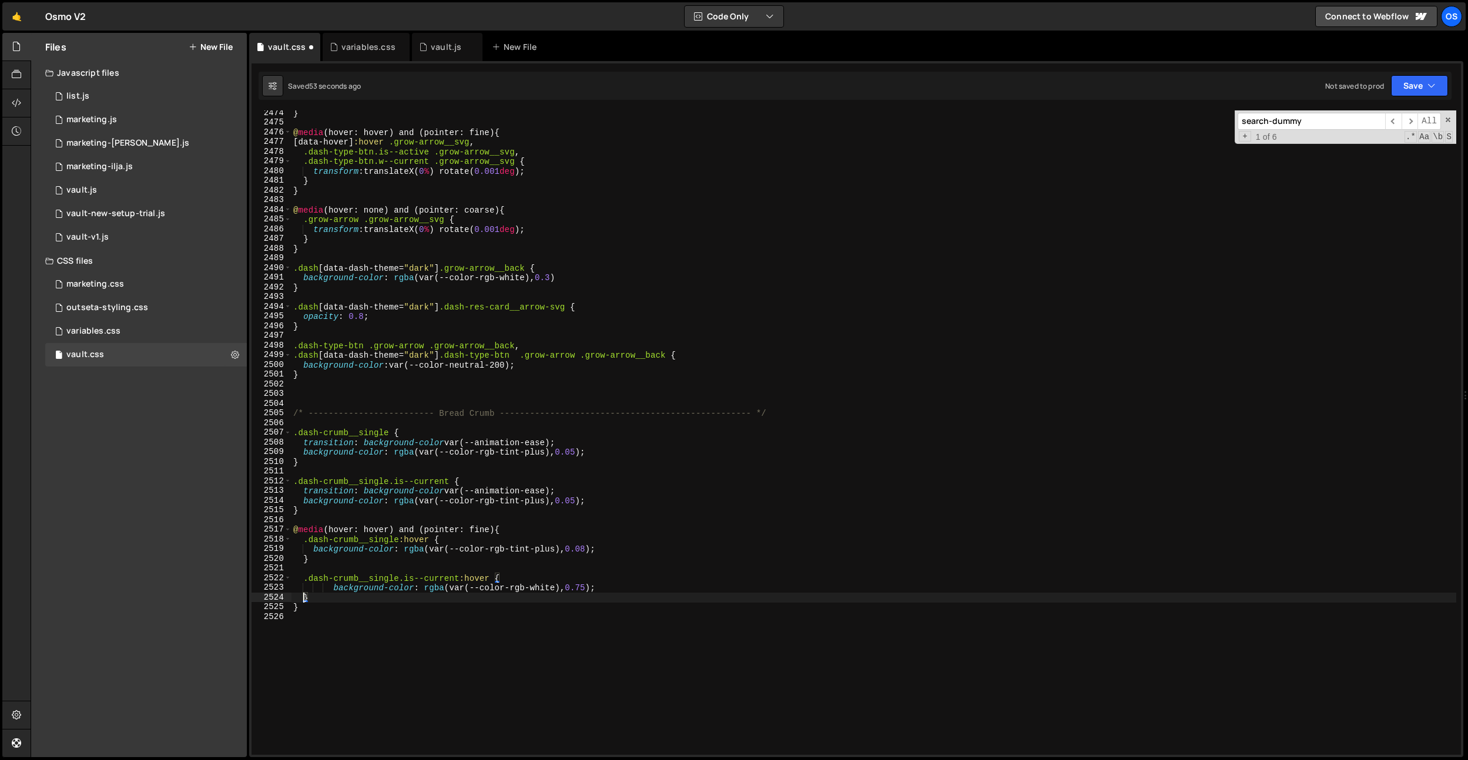
click at [330, 589] on div "} @ media (hover: hover) and (pointer: fine) { [ data-hover ] :hover .grow-arro…" at bounding box center [873, 440] width 1165 height 664
click at [388, 559] on div "} @ media (hover: hover) and (pointer: fine) { [ data-hover ] :hover .grow-arro…" at bounding box center [873, 440] width 1165 height 664
click at [368, 590] on div "} @ media (hover: hover) and (pointer: fine) { [ data-hover ] :hover .grow-arro…" at bounding box center [873, 440] width 1165 height 664
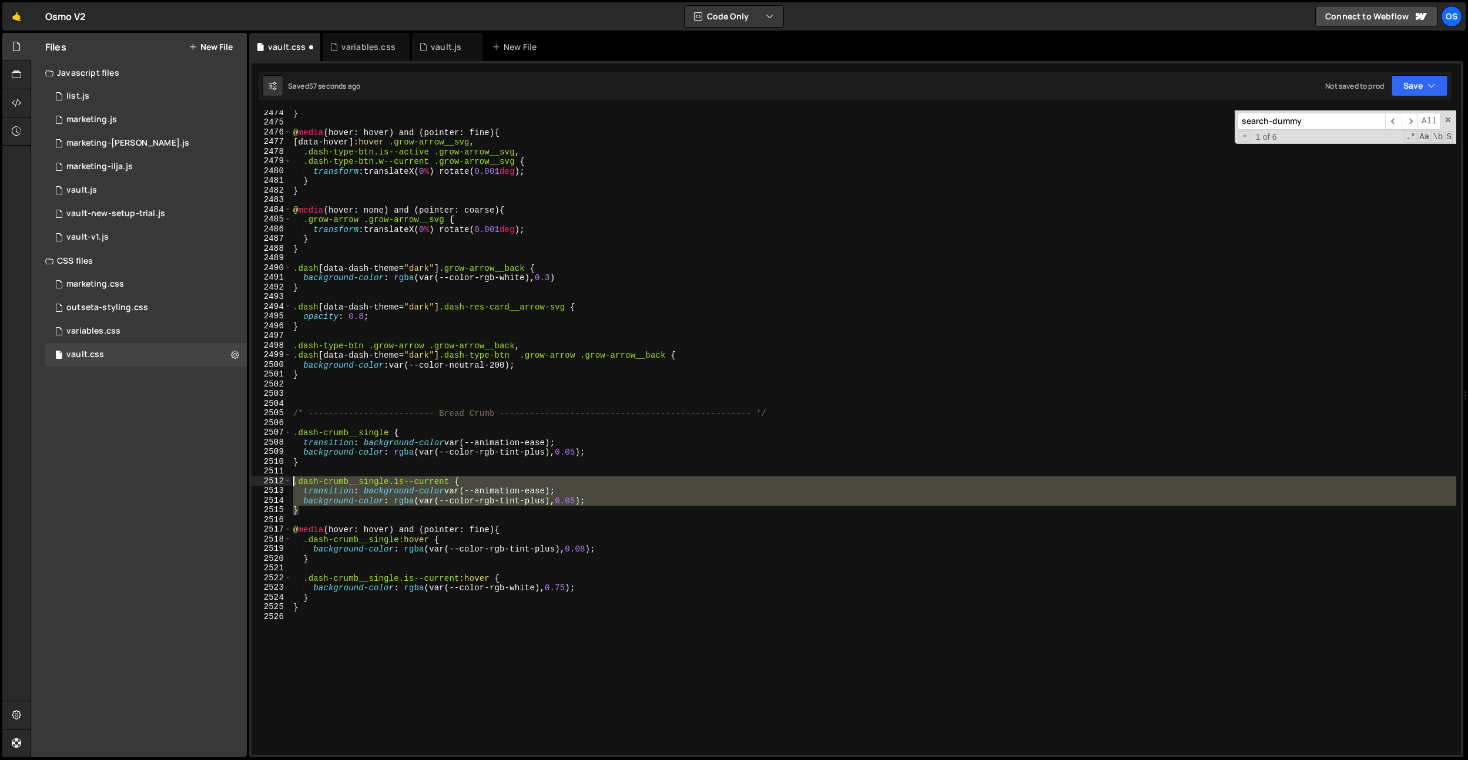
drag, startPoint x: 312, startPoint y: 508, endPoint x: 275, endPoint y: 484, distance: 44.5
click at [275, 484] on div "background-color: rgba(var(--color-rgb-white), 0.75); 2474 2475 2476 2477 2478 …" at bounding box center [855, 432] width 1209 height 645
type textarea "}"
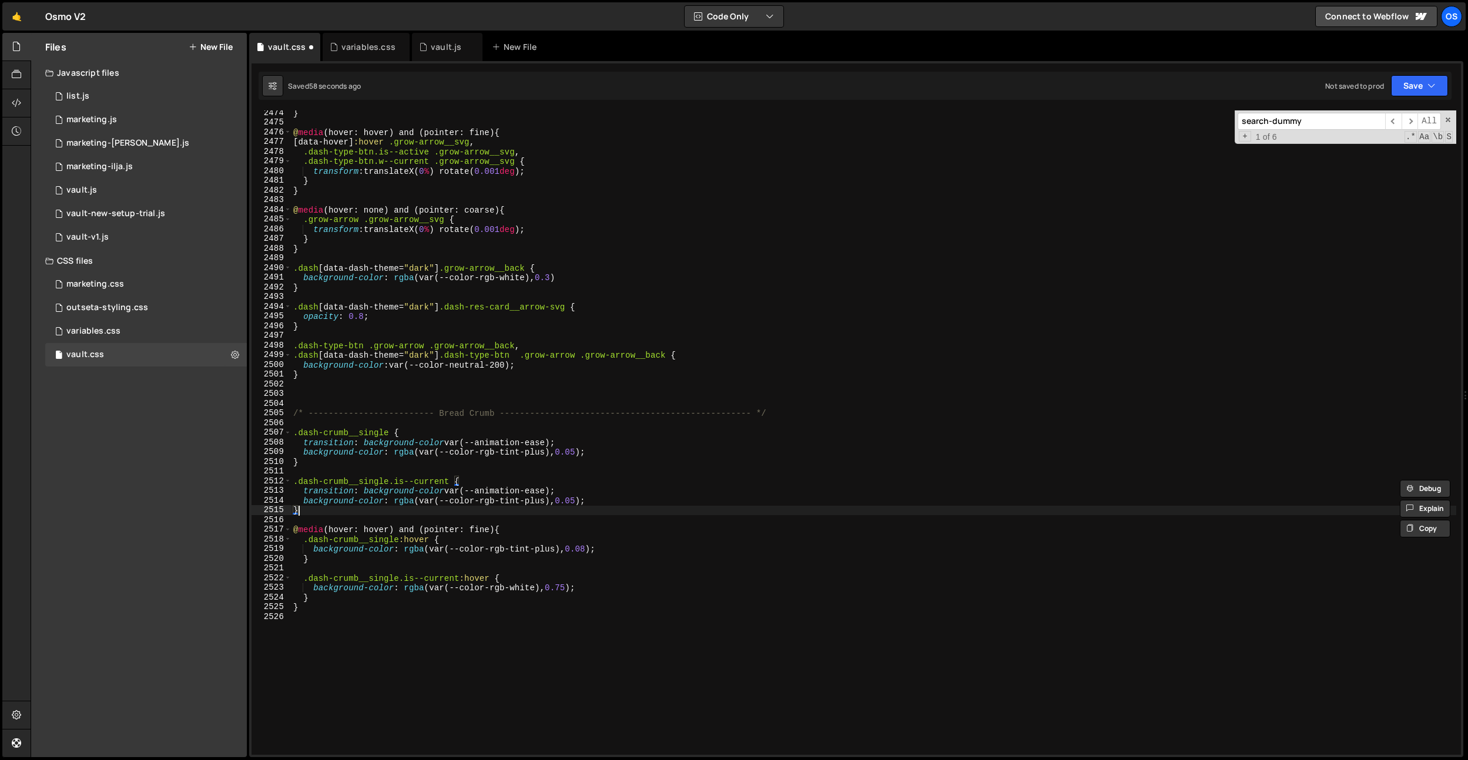
paste textarea "}"
type textarea "}"
drag, startPoint x: 585, startPoint y: 490, endPoint x: 236, endPoint y: 491, distance: 349.0
click at [236, 491] on div "Files New File Javascript files 0 list.js 0 0 marketing.js 0 0 marketing-[PERSO…" at bounding box center [749, 395] width 1437 height 725
type textarea "transition: background-color var(--animation-ease);"
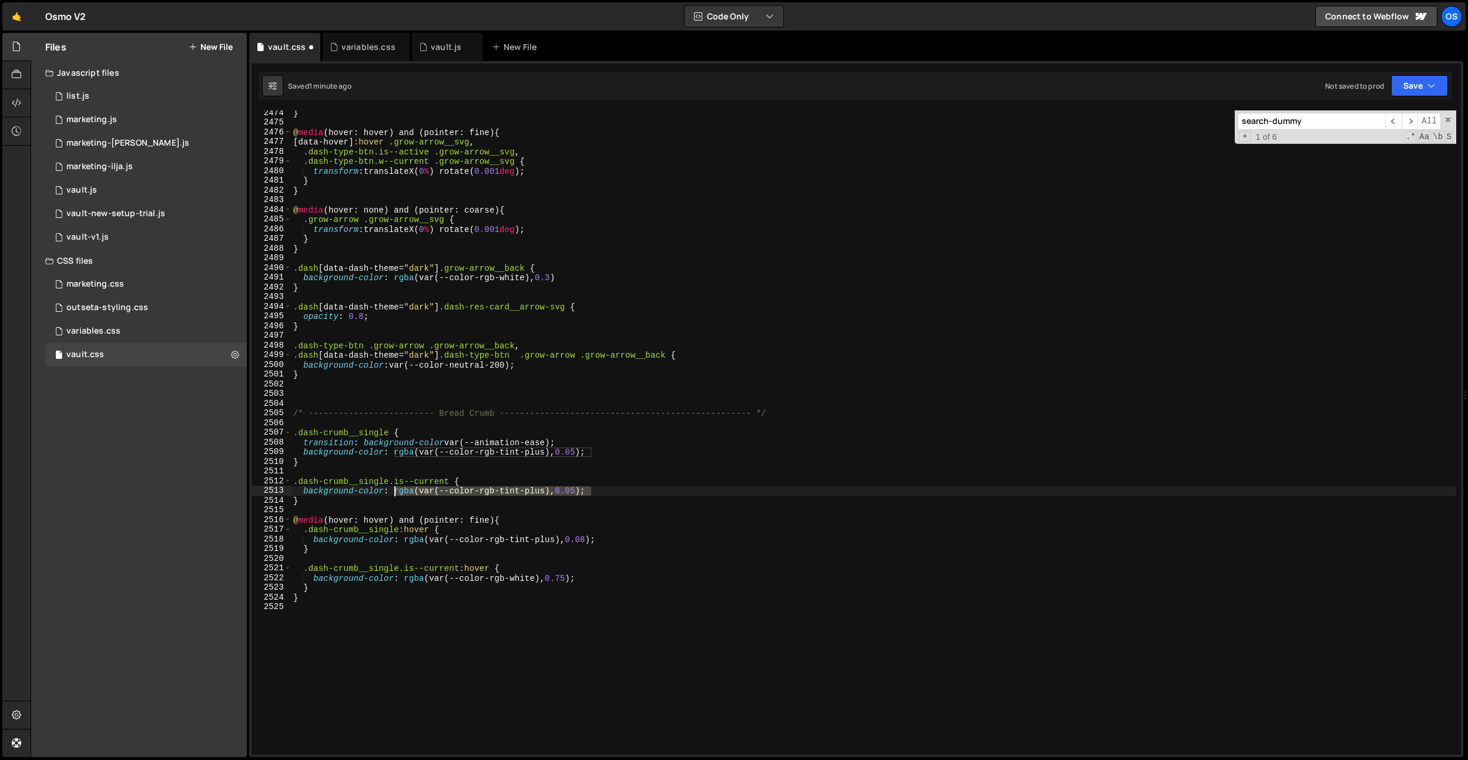
drag, startPoint x: 596, startPoint y: 489, endPoint x: 395, endPoint y: 491, distance: 200.9
click at [395, 491] on div "} @ media (hover: hover) and (pointer: fine) { [ data-hover ] :hover .grow-arro…" at bounding box center [873, 440] width 1165 height 664
click at [377, 466] on div "} @ media (hover: hover) and (pointer: fine) { [ data-hover ] :hover .grow-arro…" at bounding box center [873, 440] width 1165 height 664
type textarea "}"
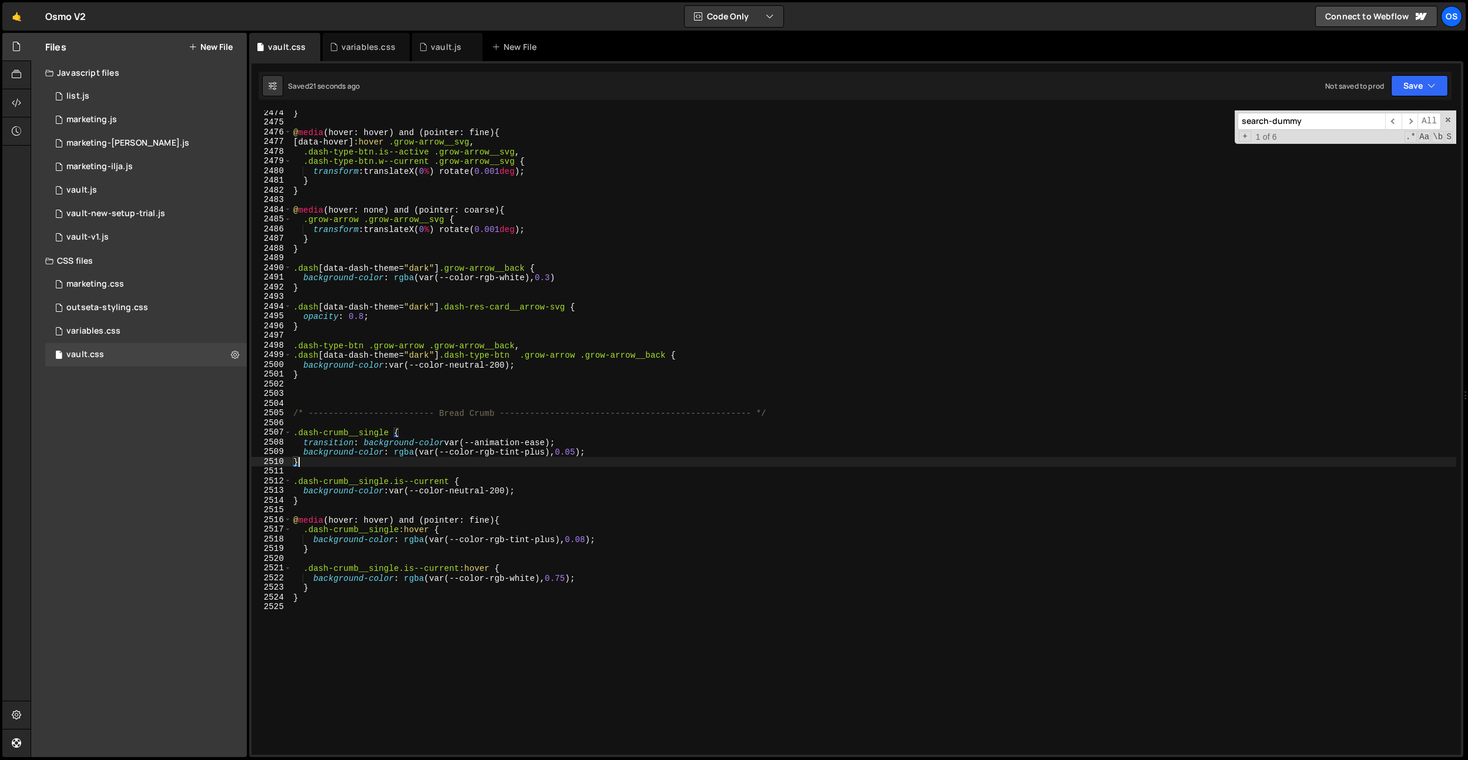
scroll to position [0, 0]
click at [326, 500] on div "} @ media (hover: hover) and (pointer: fine) { [ data-hover ] :hover .grow-arro…" at bounding box center [873, 440] width 1165 height 664
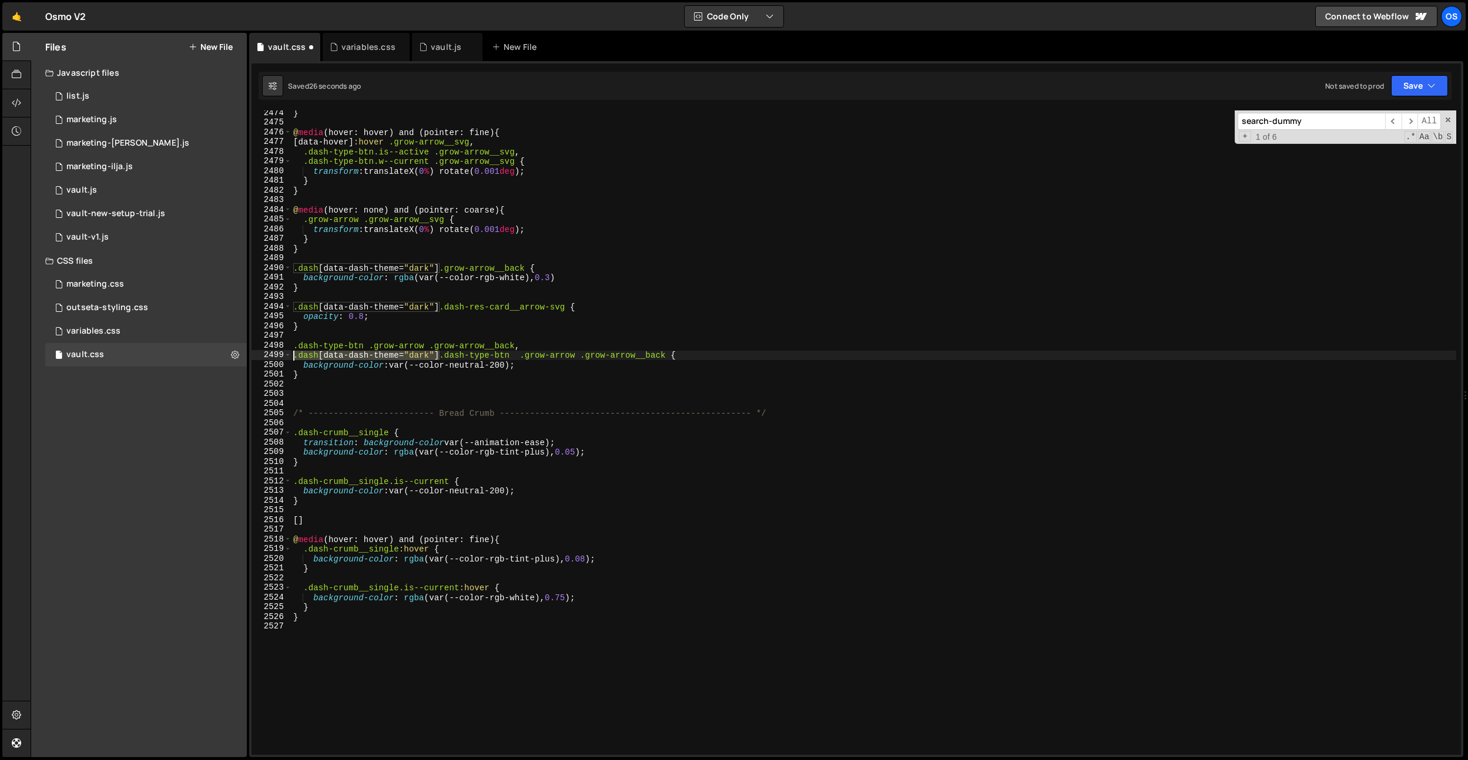
drag, startPoint x: 439, startPoint y: 355, endPoint x: 313, endPoint y: 478, distance: 176.2
click at [263, 358] on div "[ 2474 2475 2476 2477 2478 2479 2480 2481 2482 2483 2484 2485 2486 2487 2488 24…" at bounding box center [855, 432] width 1209 height 645
drag, startPoint x: 308, startPoint y: 519, endPoint x: 287, endPoint y: 517, distance: 21.3
click at [281, 518] on div ".dash[data-dash-theme="dark"] .dash-type-btn .grow-arrow .grow-arrow__back { 24…" at bounding box center [855, 432] width 1209 height 645
paste textarea ".dash[data-dash-theme="dark""
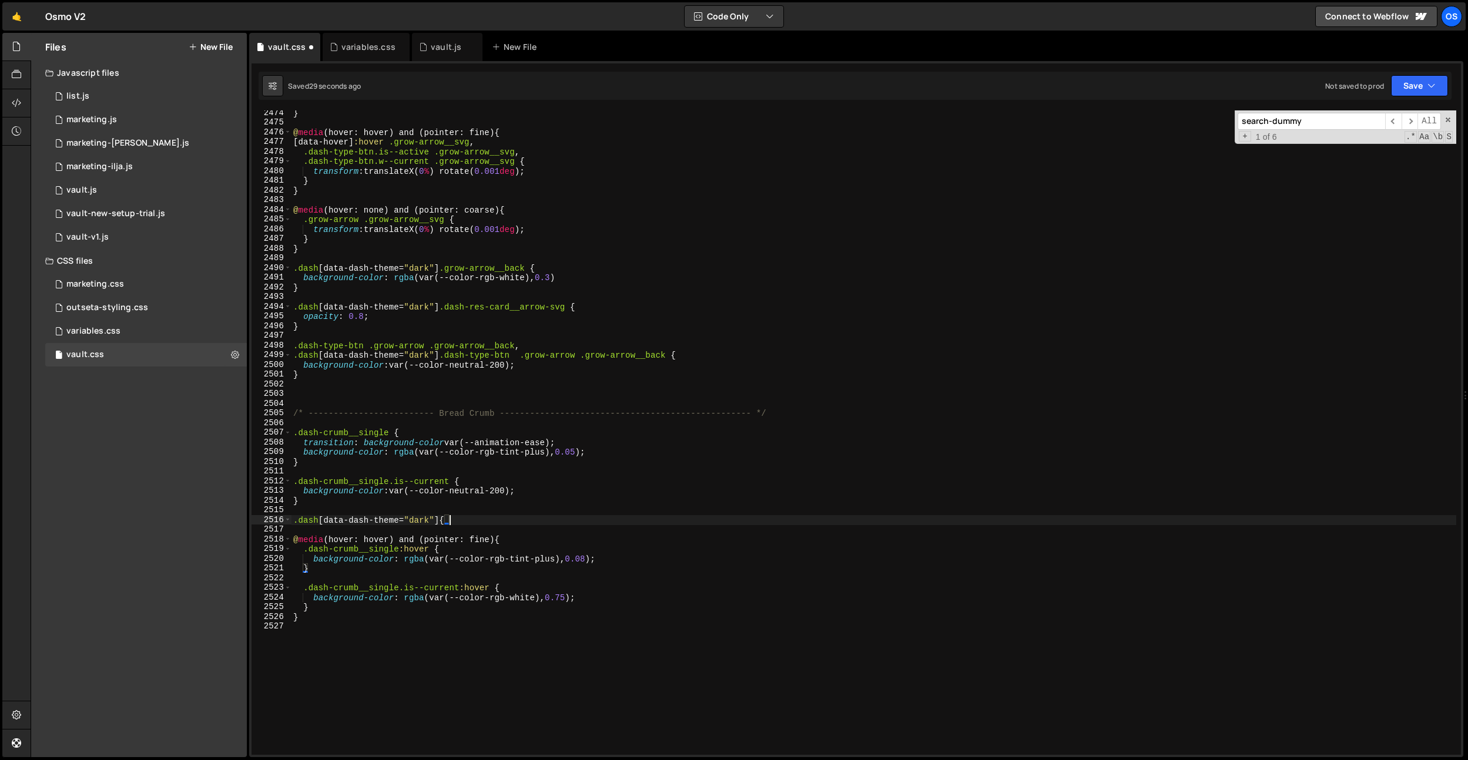
type textarea ".dash[data-dash-theme="dark"] {}"
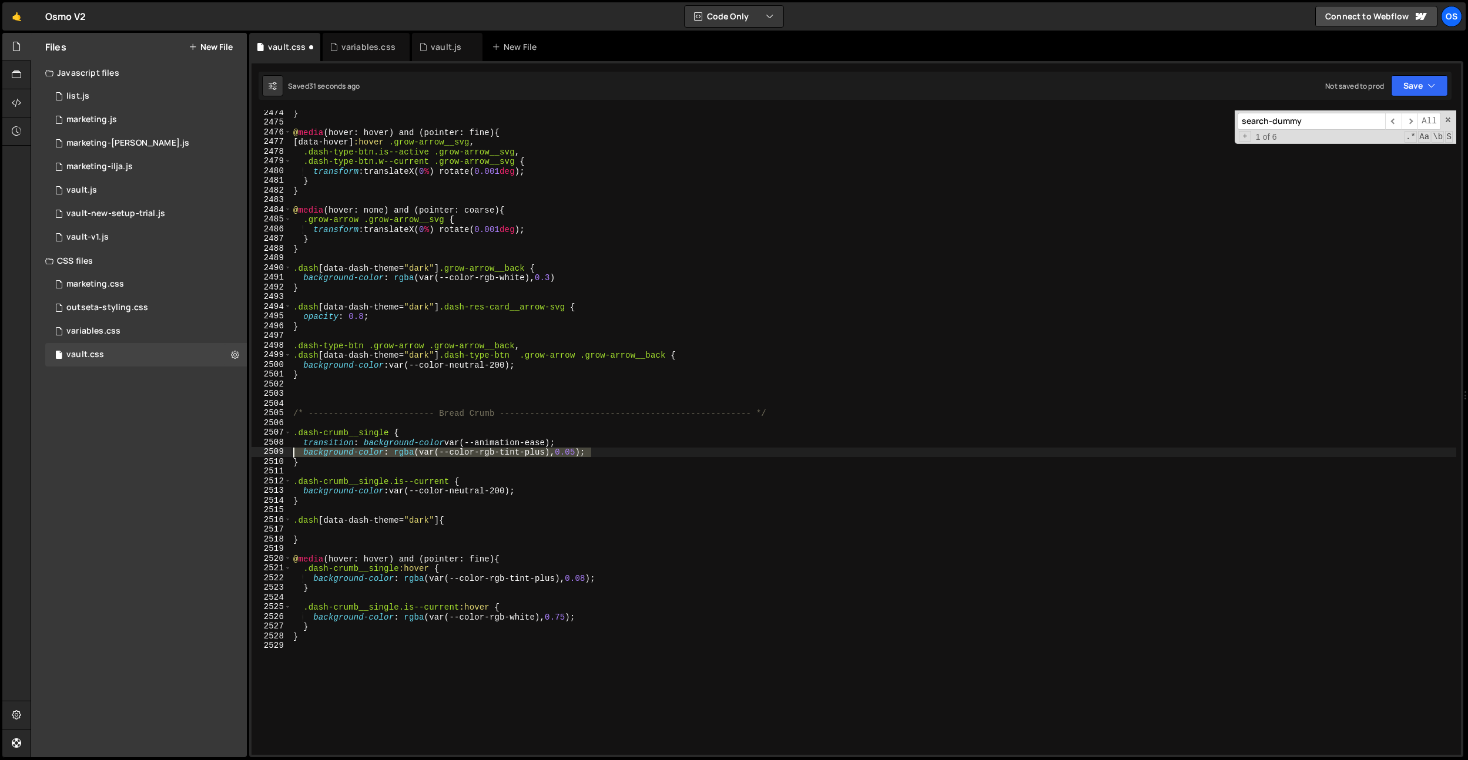
drag, startPoint x: 622, startPoint y: 454, endPoint x: 311, endPoint y: 516, distance: 316.3
click at [174, 451] on div "Files New File Javascript files 0 list.js 0 0 marketing.js 0 0 marketing-[PERSO…" at bounding box center [749, 395] width 1437 height 725
type textarea "background-color: rgba(var(--color-rgb-tint-plus), 0.05);"
click at [310, 532] on div "} @ media (hover: hover) and (pointer: fine) { [ data-hover ] :hover .grow-arro…" at bounding box center [873, 440] width 1165 height 664
paste textarea "background-color: rgba(var(--color-rgb-tint-plus), 0.05);"
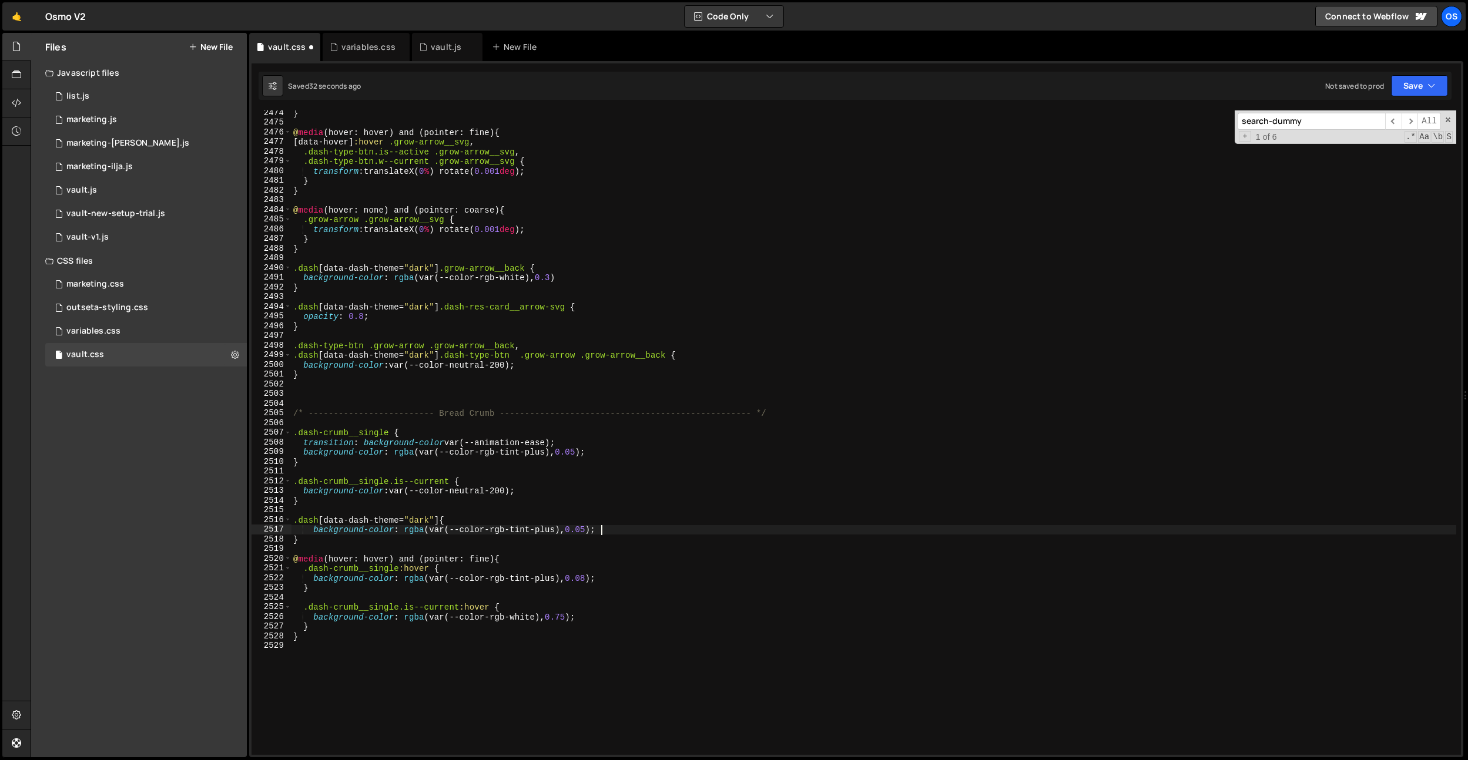
click at [313, 528] on div "} @ media (hover: hover) and (pointer: fine) { [ data-hover ] :hover .grow-arro…" at bounding box center [873, 440] width 1165 height 664
click at [579, 531] on div "} @ media (hover: hover) and (pointer: fine) { [ data-hover ] :hover .grow-arro…" at bounding box center [873, 440] width 1165 height 664
click at [474, 442] on div "} @ media (hover: hover) and (pointer: fine) { [ data-hover ] :hover .grow-arro…" at bounding box center [873, 440] width 1165 height 664
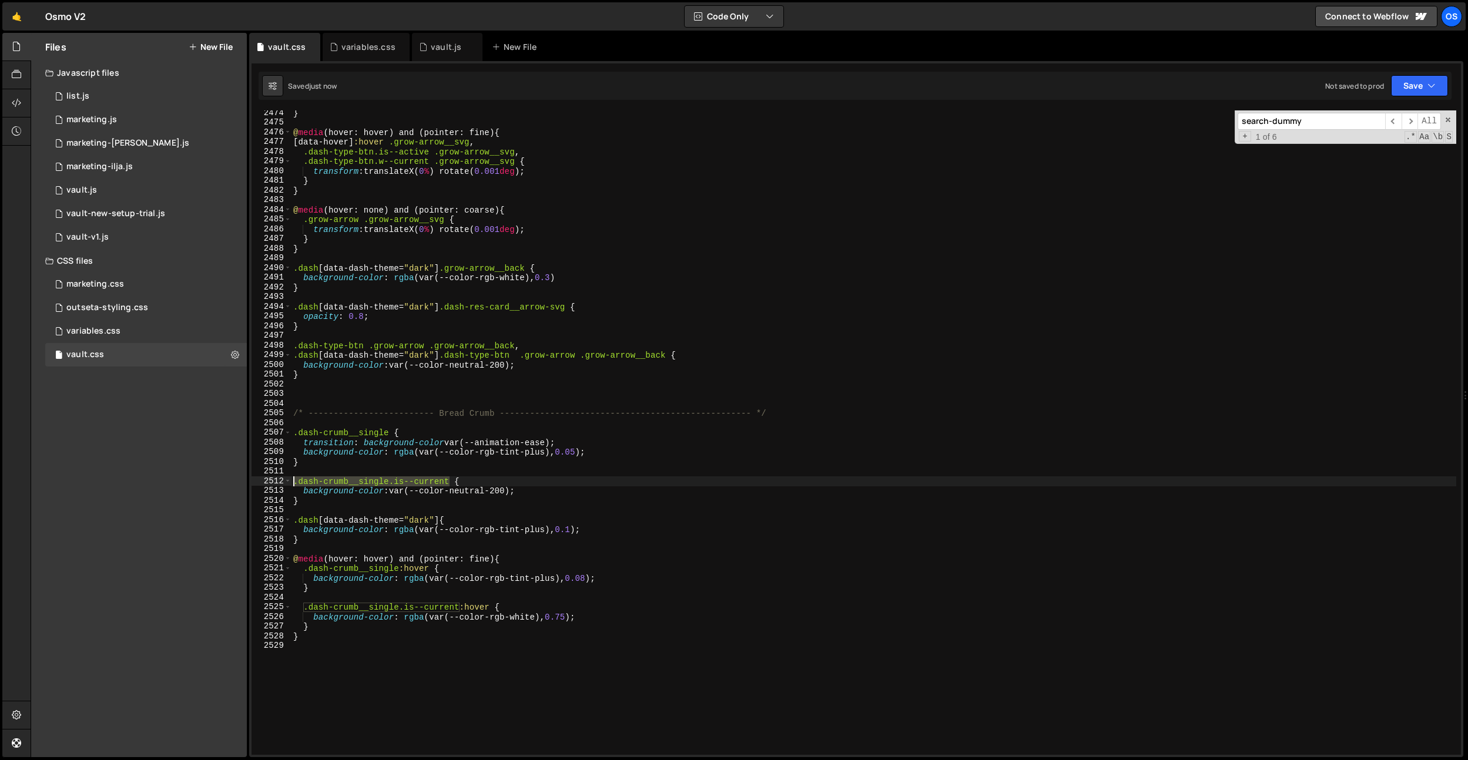
drag, startPoint x: 451, startPoint y: 481, endPoint x: 388, endPoint y: 526, distance: 77.5
click at [268, 479] on div "transition: background-color var(--animation-ease); 2474 2475 2476 2477 2478 24…" at bounding box center [855, 432] width 1209 height 645
click at [442, 522] on div "} @ media (hover: hover) and (pointer: fine) { [ data-hover ] :hover .grow-arro…" at bounding box center [873, 440] width 1165 height 664
paste textarea ".dash-crumb__single.is--current"
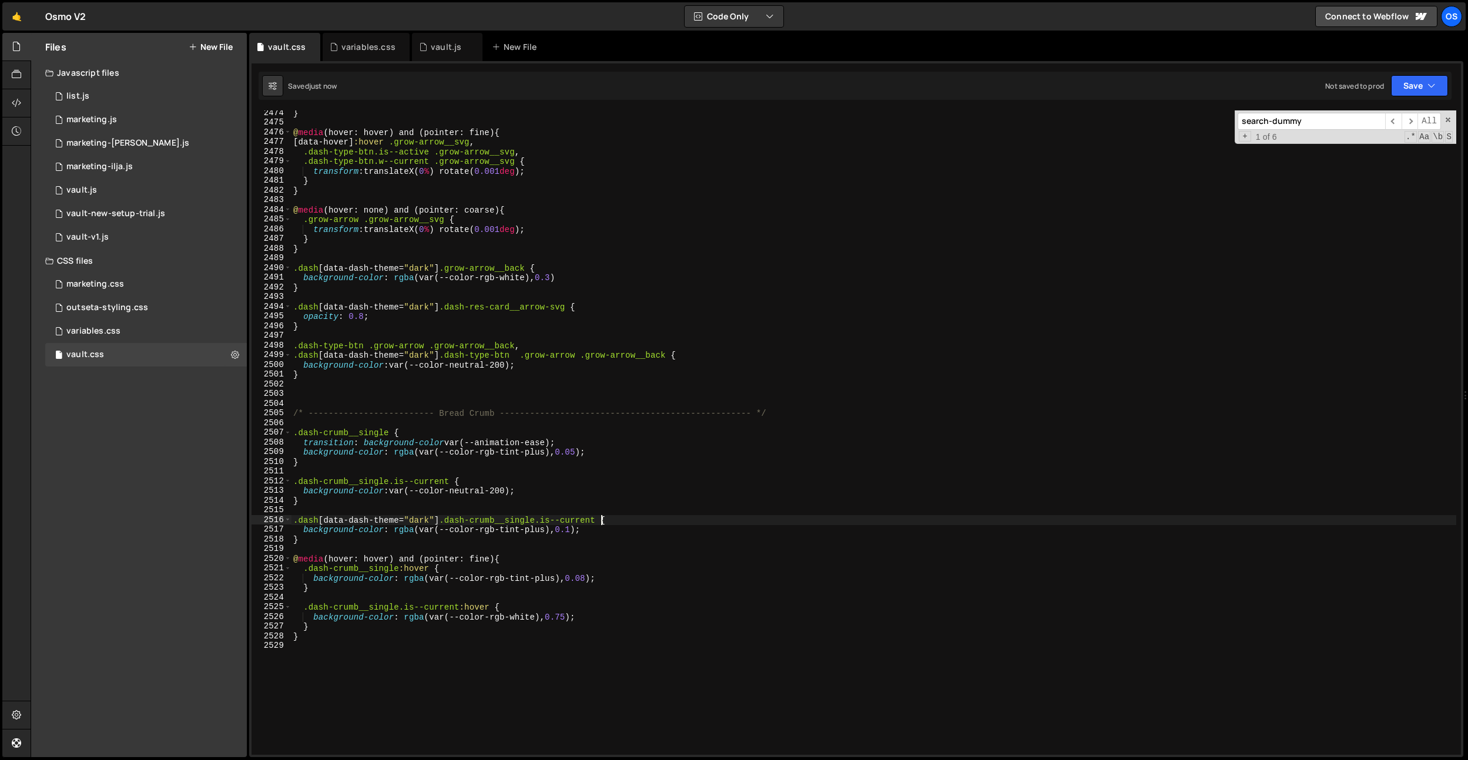
click at [576, 523] on div "} @ media (hover: hover) and (pointer: fine) { [ data-hover ] :hover .grow-arro…" at bounding box center [873, 440] width 1165 height 664
click at [575, 529] on div "} @ media (hover: hover) and (pointer: fine) { [ data-hover ] :hover .grow-arro…" at bounding box center [873, 440] width 1165 height 664
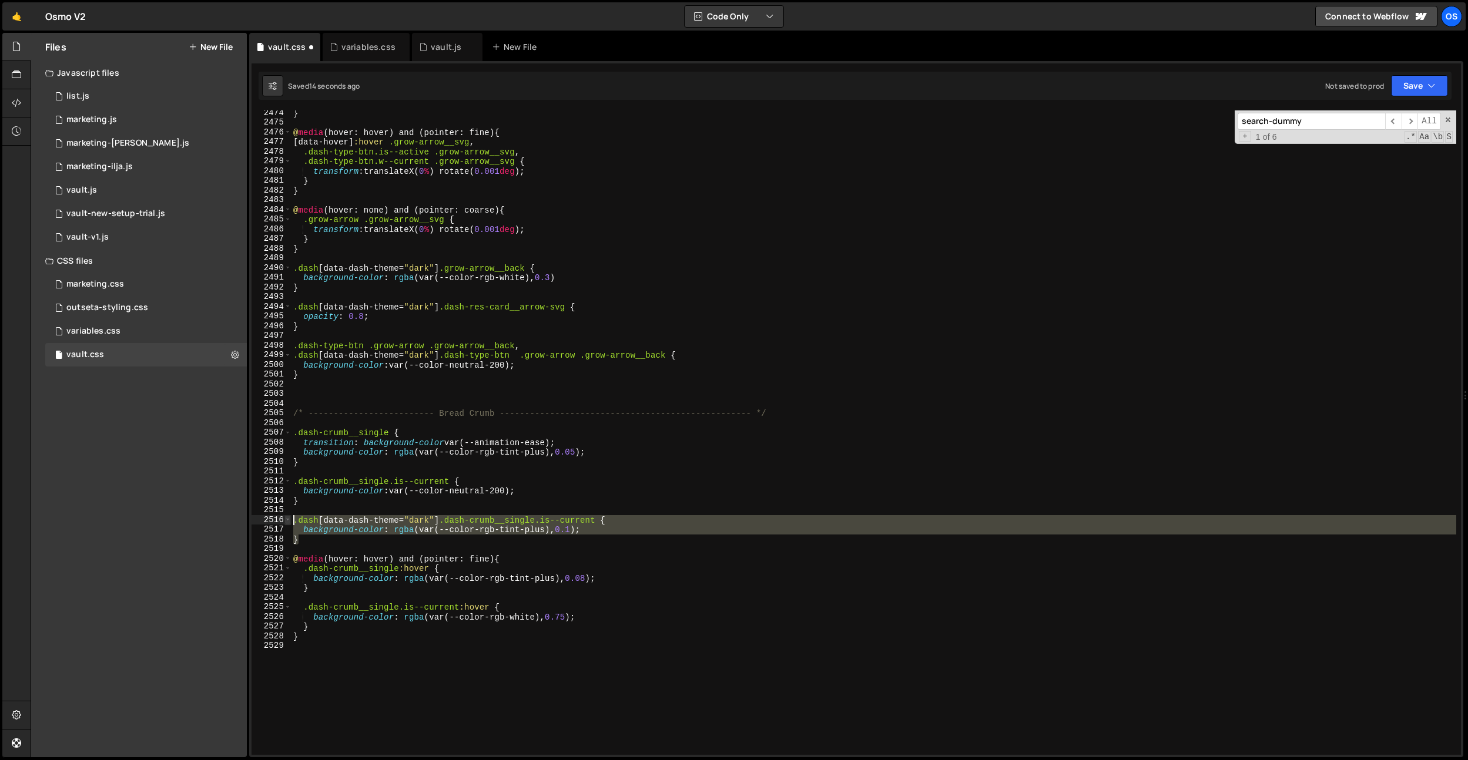
drag, startPoint x: 310, startPoint y: 536, endPoint x: 287, endPoint y: 523, distance: 25.8
click at [287, 523] on div "background-color: rgba(var(--color-rgb-tint-plus), 0.1); 2474 2475 2476 2477 24…" at bounding box center [855, 432] width 1209 height 645
click at [343, 622] on div "} @ media (hover: hover) and (pointer: fine) { [ data-hover ] :hover .grow-arro…" at bounding box center [873, 440] width 1165 height 664
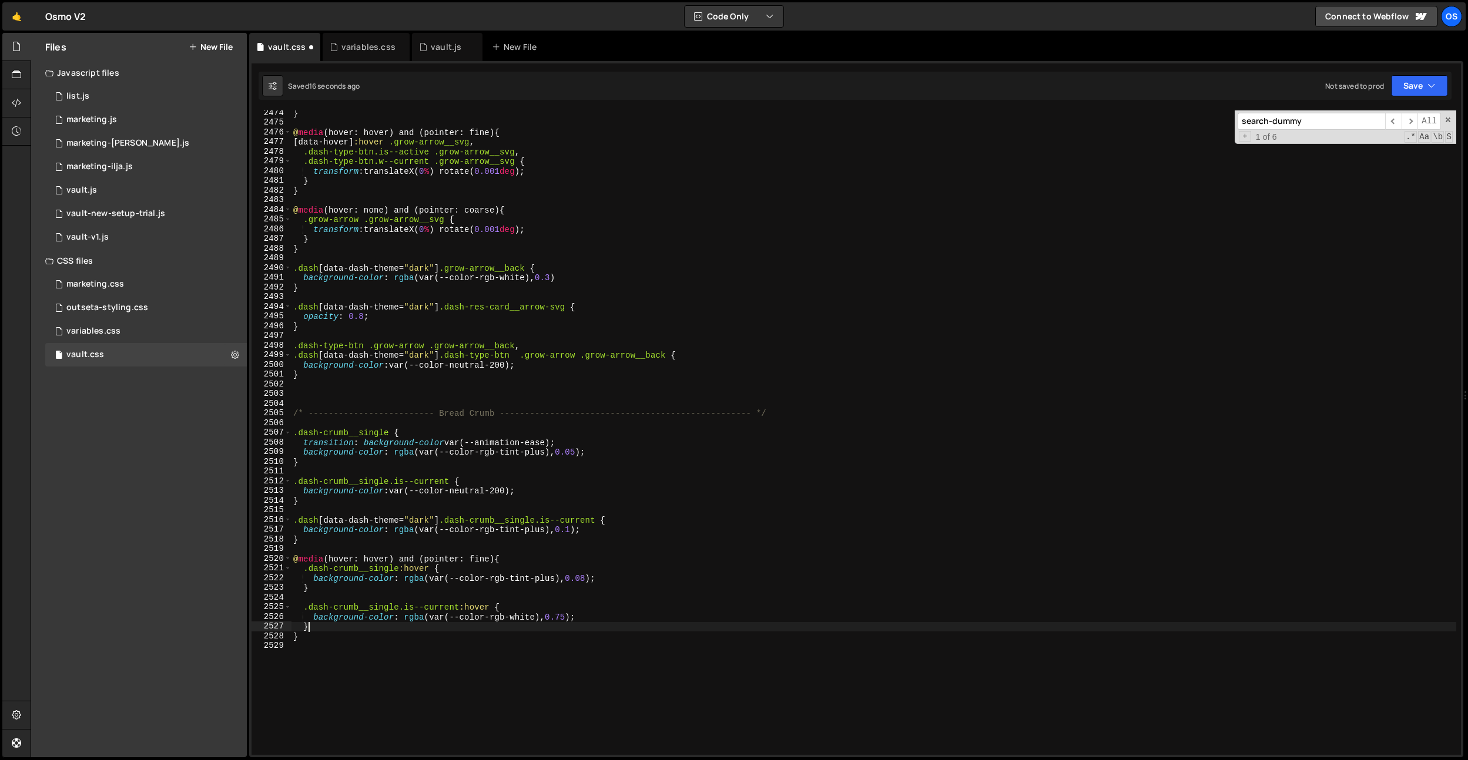
click at [341, 627] on div "} @ media (hover: hover) and (pointer: fine) { [ data-hover ] :hover .grow-arro…" at bounding box center [873, 440] width 1165 height 664
type textarea "}"
paste textarea "}"
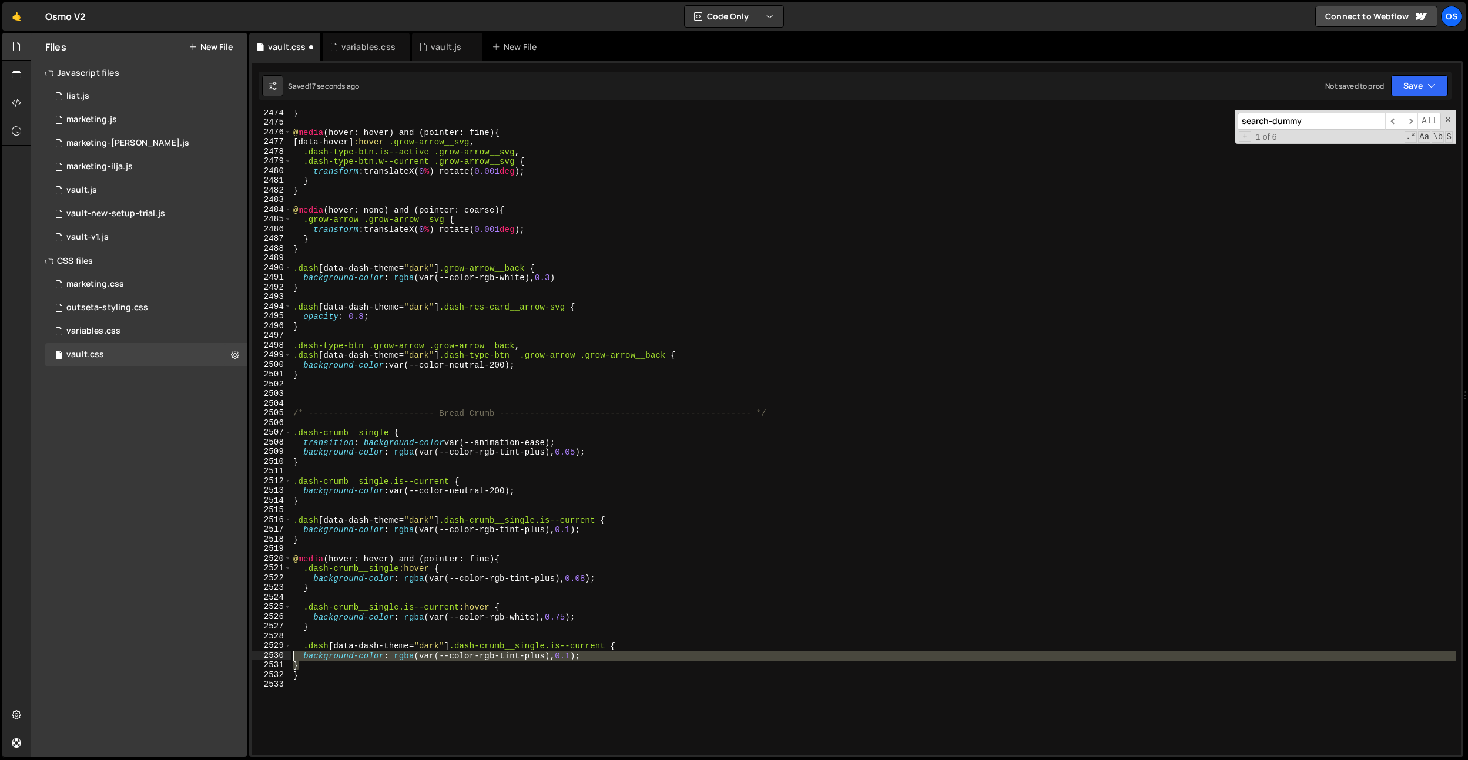
drag, startPoint x: 302, startPoint y: 664, endPoint x: 284, endPoint y: 657, distance: 19.5
click at [281, 657] on div "} 2474 2475 2476 2477 2478 2479 2480 2481 2482 2483 2484 2485 2486 2487 2488 24…" at bounding box center [855, 432] width 1209 height 645
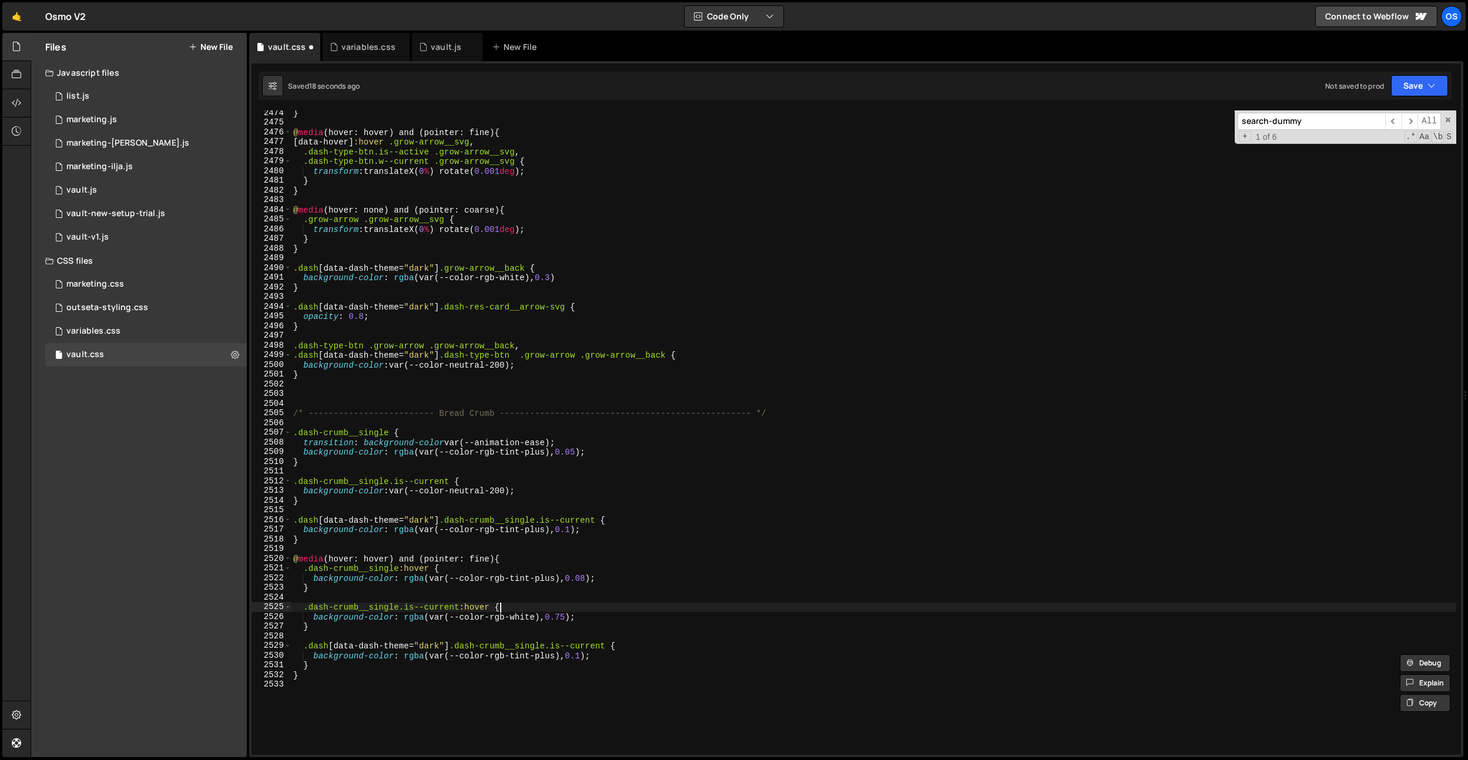
click at [508, 605] on div "} @ media (hover: hover) and (pointer: fine) { [ data-hover ] :hover .grow-arro…" at bounding box center [873, 440] width 1165 height 664
click at [476, 612] on div "} @ media (hover: hover) and (pointer: fine) { [ data-hover ] :hover .grow-arro…" at bounding box center [873, 440] width 1165 height 664
drag, startPoint x: 572, startPoint y: 622, endPoint x: 590, endPoint y: 619, distance: 17.9
click at [572, 622] on div "} @ media (hover: hover) and (pointer: fine) { [ data-hover ] :hover .grow-arro…" at bounding box center [873, 440] width 1165 height 664
click at [590, 618] on div "} @ media (hover: hover) and (pointer: fine) { [ data-hover ] :hover .grow-arro…" at bounding box center [873, 440] width 1165 height 664
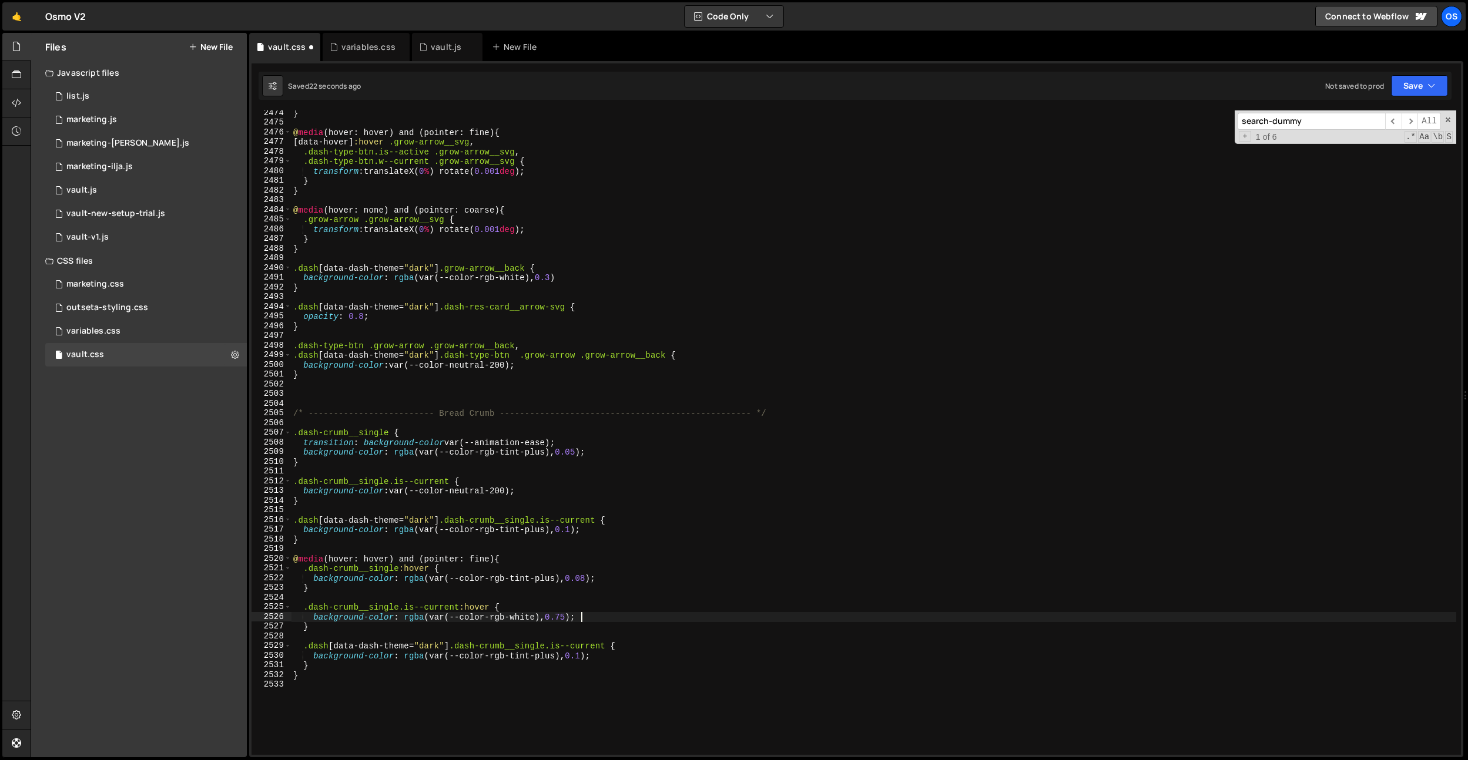
click at [586, 662] on div "} @ media (hover: hover) and (pointer: fine) { [ data-hover ] :hover .grow-arro…" at bounding box center [873, 440] width 1165 height 664
click at [585, 659] on div "} @ media (hover: hover) and (pointer: fine) { [ data-hover ] :hover .grow-arro…" at bounding box center [873, 440] width 1165 height 664
drag, startPoint x: 454, startPoint y: 645, endPoint x: 518, endPoint y: 650, distance: 64.3
click at [455, 645] on div "} @ media (hover: hover) and (pointer: fine) { [ data-hover ] :hover .grow-arro…" at bounding box center [873, 440] width 1165 height 664
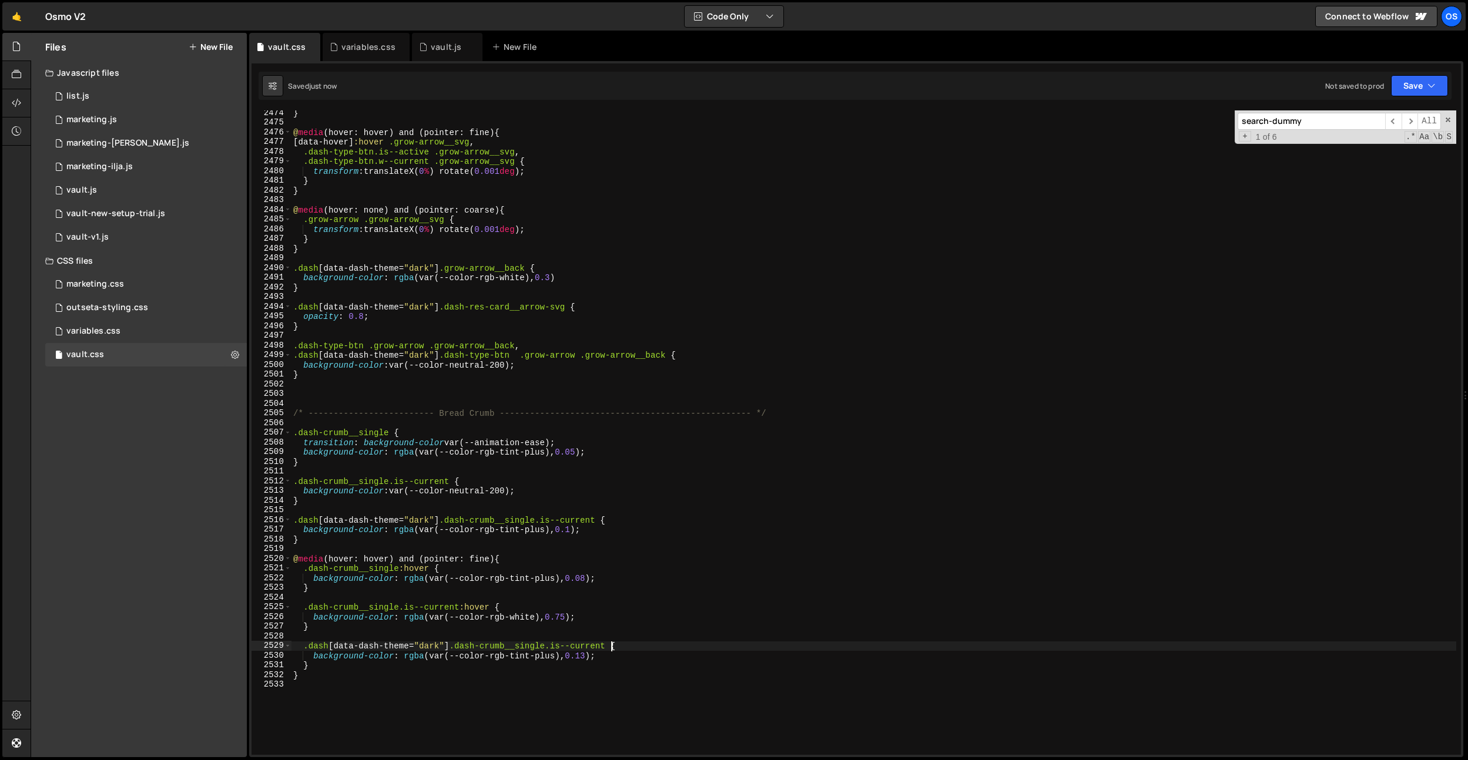
click at [611, 645] on div "} @ media (hover: hover) and (pointer: fine) { [ data-hover ] :hover .grow-arro…" at bounding box center [873, 440] width 1165 height 664
click at [675, 605] on div "} @ media (hover: hover) and (pointer: fine) { [ data-hover ] :hover .grow-arro…" at bounding box center [873, 440] width 1165 height 664
click at [586, 653] on div "} @ media (hover: hover) and (pointer: fine) { [ data-hover ] :hover .grow-arro…" at bounding box center [873, 440] width 1165 height 664
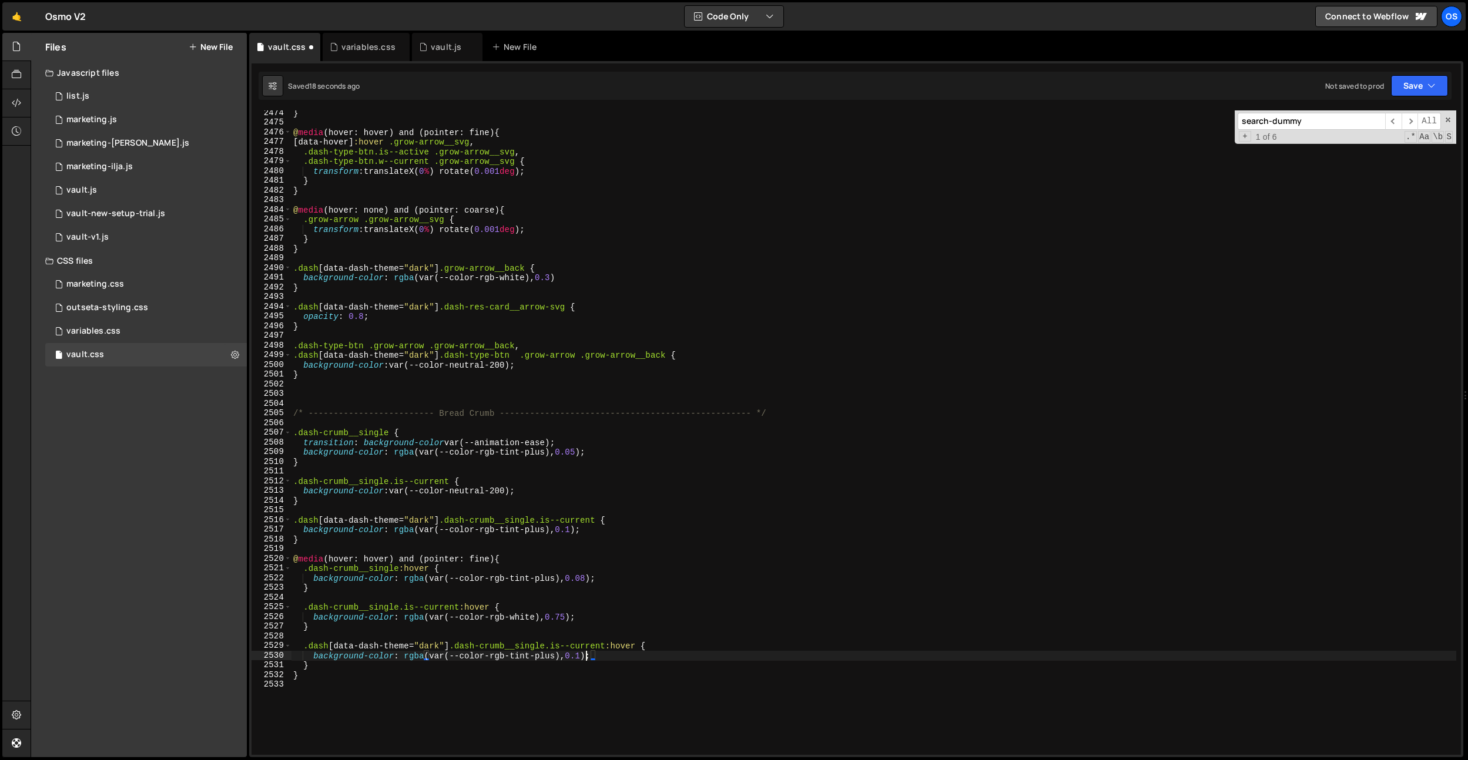
scroll to position [0, 21]
click at [589, 579] on div "} @ media (hover: hover) and (pointer: fine) { [ data-hover ] :hover .grow-arro…" at bounding box center [873, 440] width 1165 height 664
type textarea "background-color: rgba(var(--color-rgb-tint-plus), 0.08);"
click at [643, 549] on div "} @ media (hover: hover) and (pointer: fine) { [ data-hover ] :hover .grow-arro…" at bounding box center [873, 440] width 1165 height 664
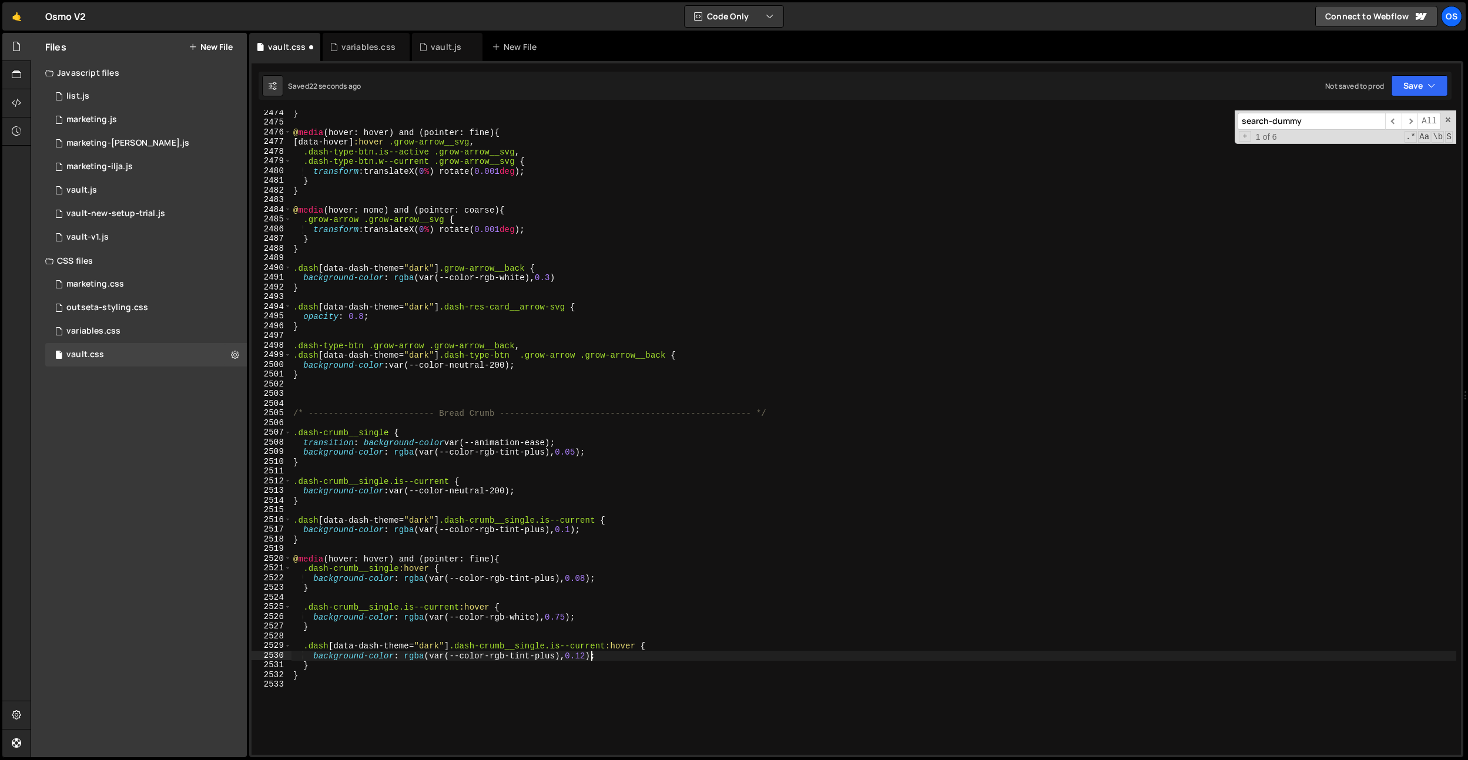
click at [591, 653] on div "} @ media (hover: hover) and (pointer: fine) { [ data-hover ] :hover .grow-arro…" at bounding box center [873, 440] width 1165 height 664
click at [905, 557] on div "} @ media (hover: hover) and (pointer: fine) { [ data-hover ] :hover .grow-arro…" at bounding box center [873, 440] width 1165 height 664
click at [590, 581] on div "} @ media (hover: hover) and (pointer: fine) { [ data-hover ] :hover .grow-arro…" at bounding box center [873, 440] width 1165 height 664
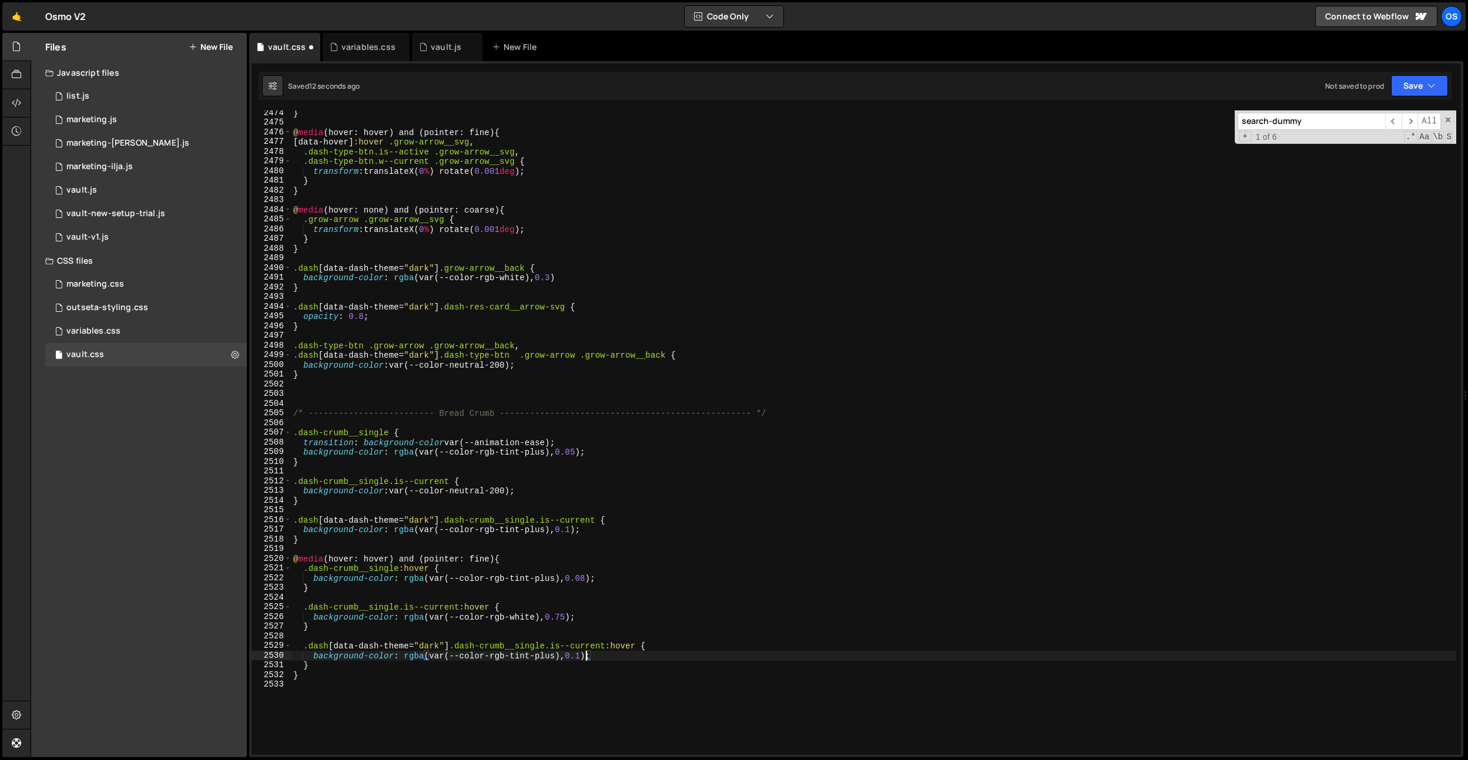
click at [577, 529] on div "} @ media (hover: hover) and (pointer: fine) { [ data-hover ] :hover .grow-arro…" at bounding box center [873, 440] width 1165 height 664
click at [586, 655] on div "} @ media (hover: hover) and (pointer: fine) { [ data-hover ] :hover .grow-arro…" at bounding box center [873, 440] width 1165 height 664
drag, startPoint x: 596, startPoint y: 571, endPoint x: 593, endPoint y: 583, distance: 12.0
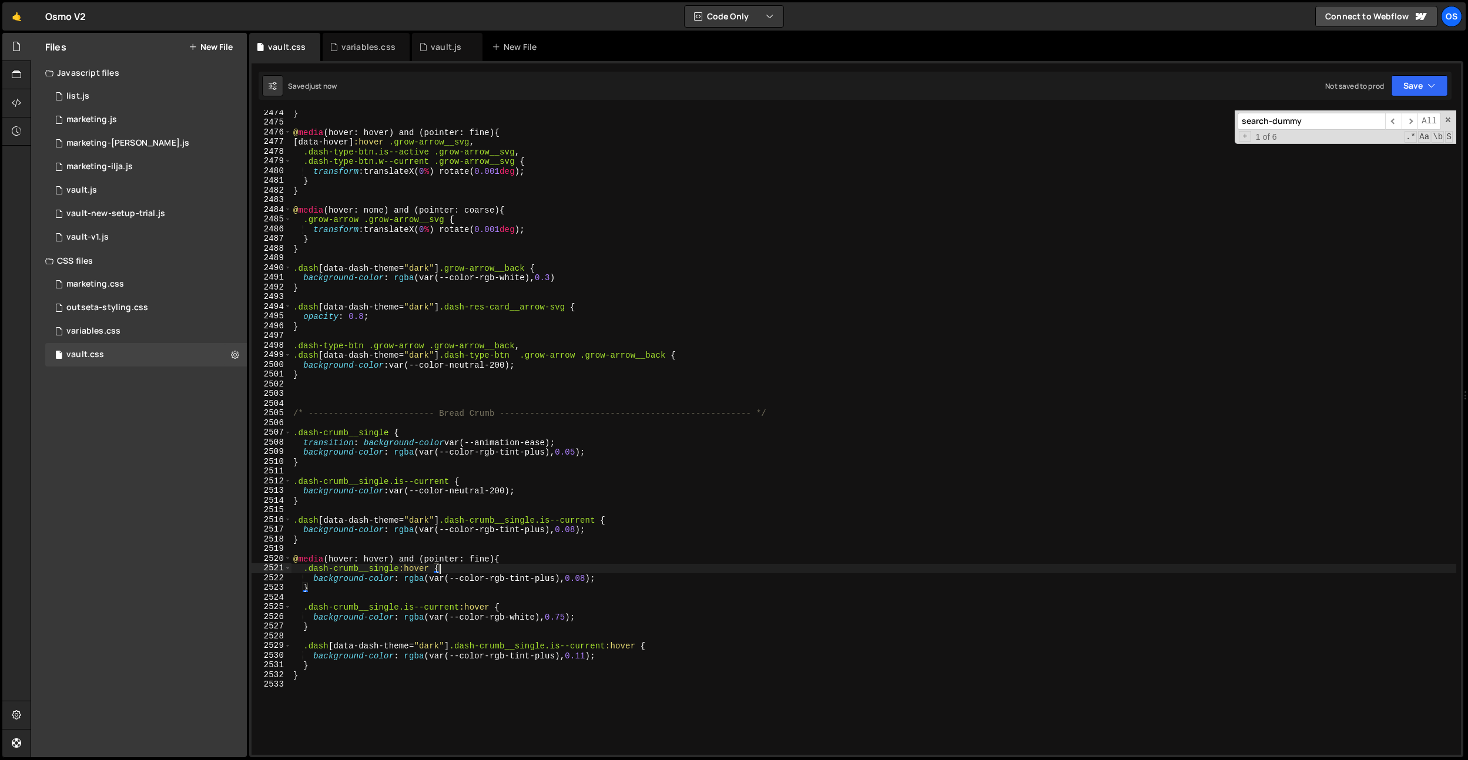
click at [596, 572] on div "} @ media (hover: hover) and (pointer: fine) { [ data-hover ] :hover .grow-arro…" at bounding box center [873, 440] width 1165 height 664
click at [586, 577] on div "} @ media (hover: hover) and (pointer: fine) { [ data-hover ] :hover .grow-arro…" at bounding box center [873, 440] width 1165 height 664
click at [578, 530] on div "} @ media (hover: hover) and (pointer: fine) { [ data-hover ] :hover .grow-arro…" at bounding box center [873, 440] width 1165 height 664
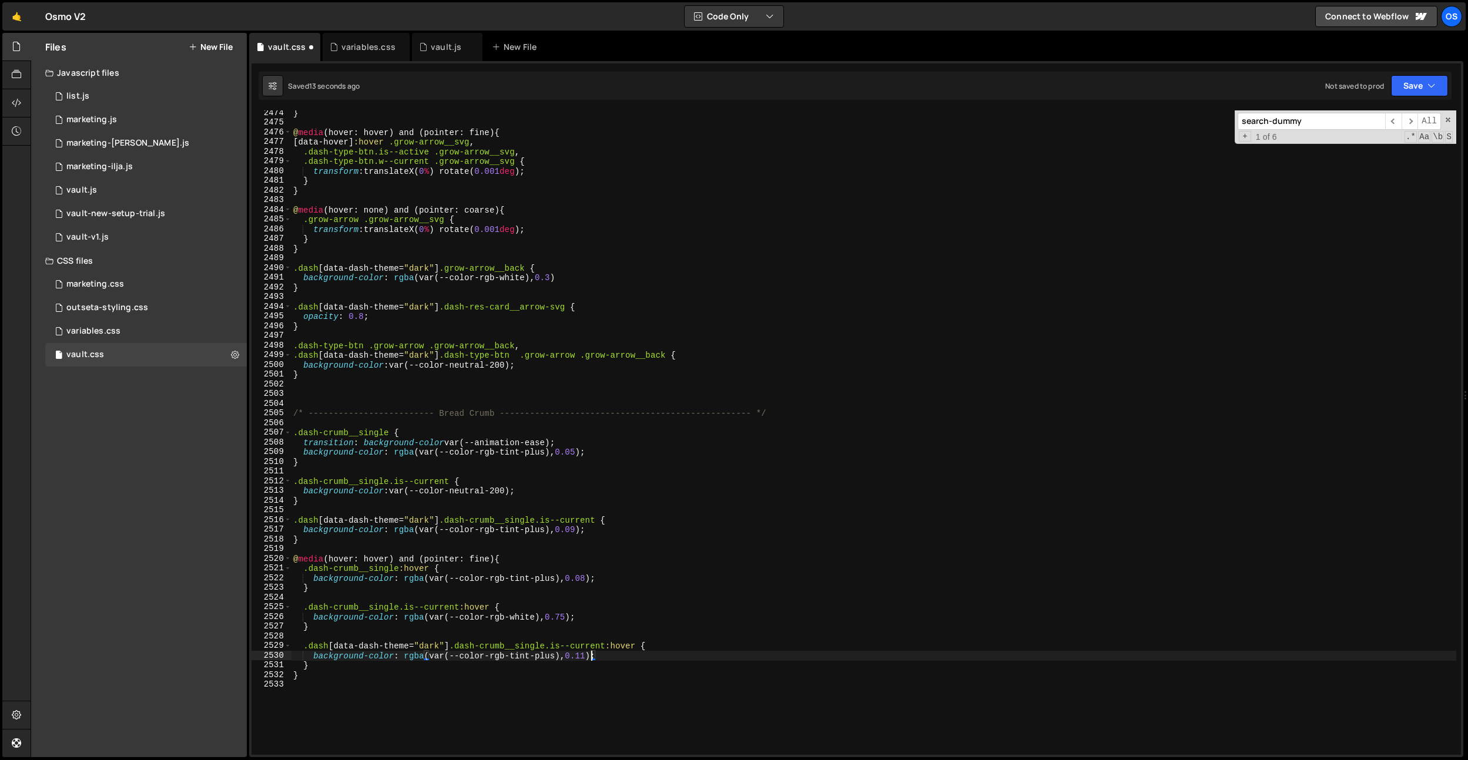
click at [592, 659] on div "} @ media (hover: hover) and (pointer: fine) { [ data-hover ] :hover .grow-arro…" at bounding box center [873, 440] width 1165 height 664
click at [667, 449] on div "} @ media (hover: hover) and (pointer: fine) { [ data-hover ] :hover .grow-arro…" at bounding box center [873, 440] width 1165 height 664
drag, startPoint x: 387, startPoint y: 537, endPoint x: 557, endPoint y: 538, distance: 169.8
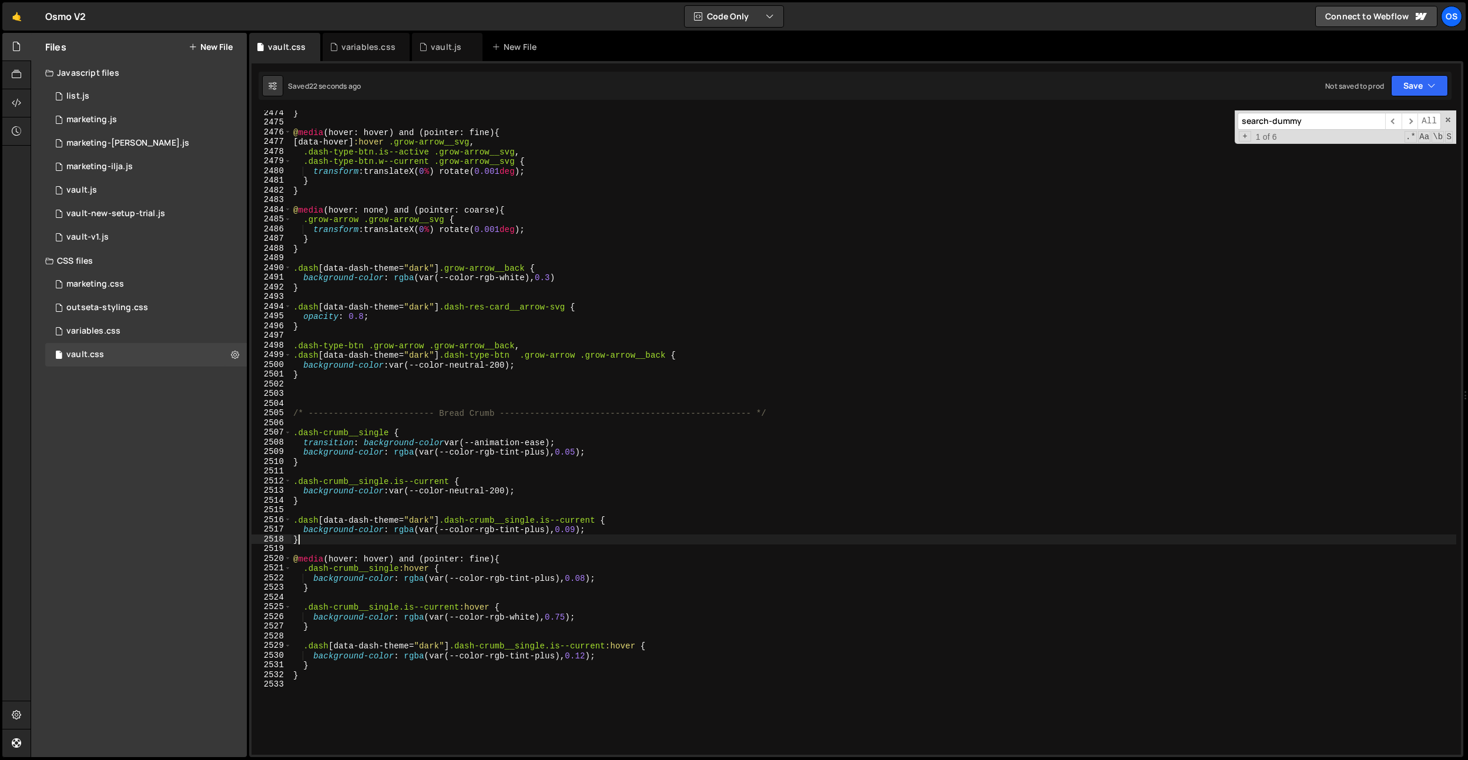
click at [388, 538] on div "} @ media (hover: hover) and (pointer: fine) { [ data-hover ] :hover .grow-arro…" at bounding box center [873, 440] width 1165 height 664
drag, startPoint x: 594, startPoint y: 529, endPoint x: 395, endPoint y: 528, distance: 199.2
click at [395, 528] on div "} @ media (hover: hover) and (pointer: fine) { [ data-hover ] :hover .grow-arro…" at bounding box center [873, 440] width 1165 height 664
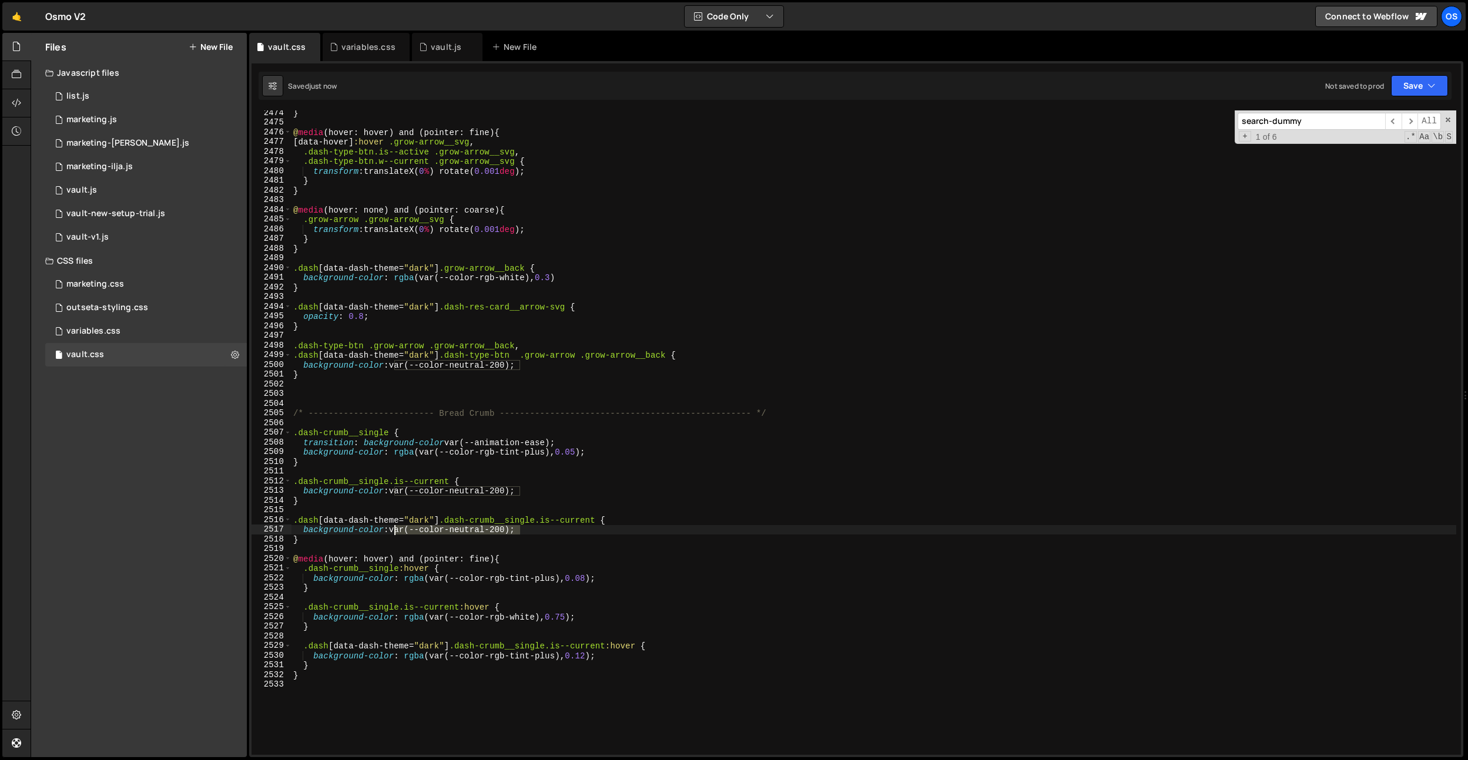
drag, startPoint x: 466, startPoint y: 526, endPoint x: 393, endPoint y: 532, distance: 73.0
click at [393, 532] on div "} @ media (hover: hover) and (pointer: fine) { [ data-hover ] :hover .grow-arro…" at bounding box center [873, 440] width 1165 height 664
drag, startPoint x: 542, startPoint y: 520, endPoint x: 299, endPoint y: 513, distance: 242.7
click at [287, 516] on div "background-color: rgba(var(--color-rgb-tint-plus), 0.09); 2474 2475 2476 2477 2…" at bounding box center [855, 432] width 1209 height 645
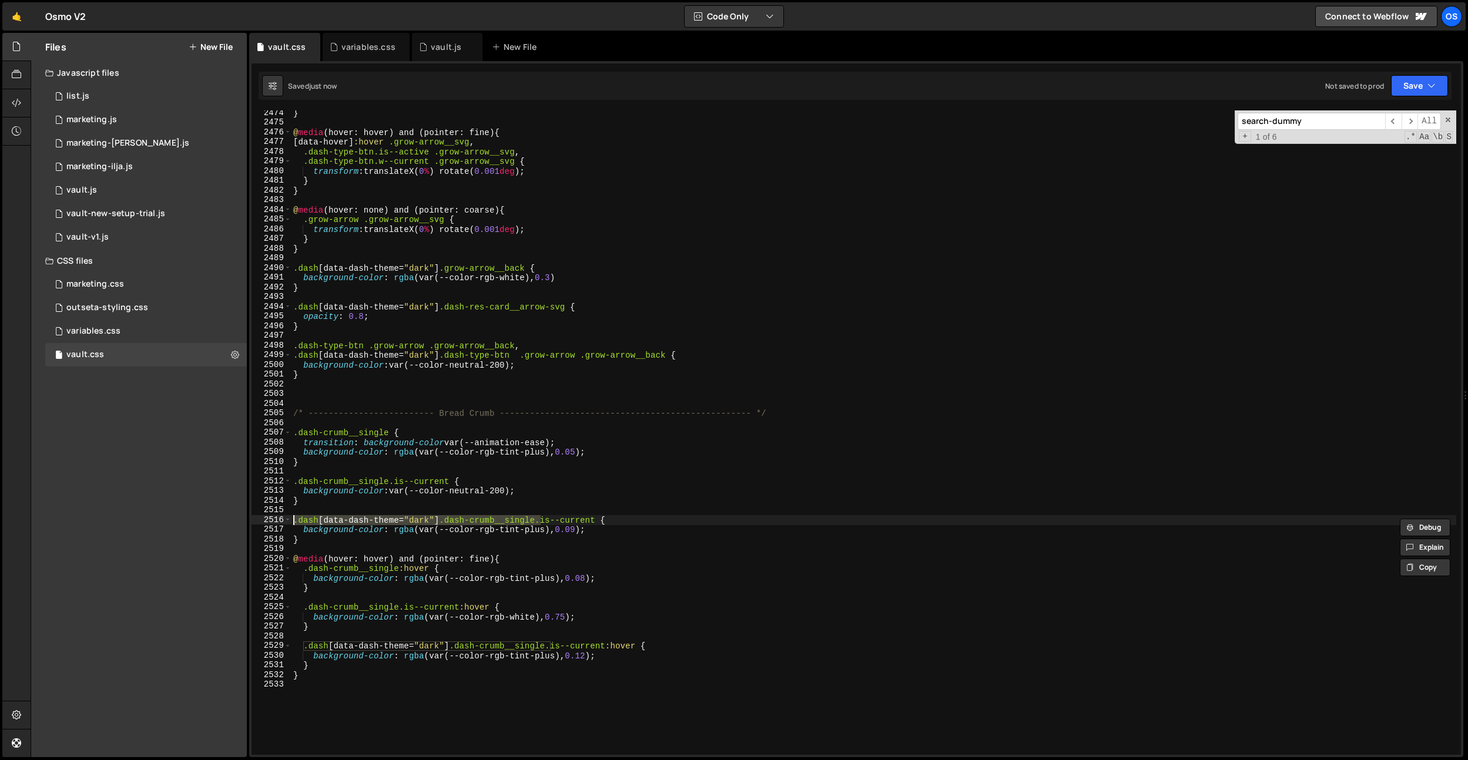
click at [330, 504] on div "} @ media (hover: hover) and (pointer: fine) { [ data-hover ] :hover .grow-arro…" at bounding box center [873, 440] width 1165 height 664
type textarea "}]"
type textarea "}"
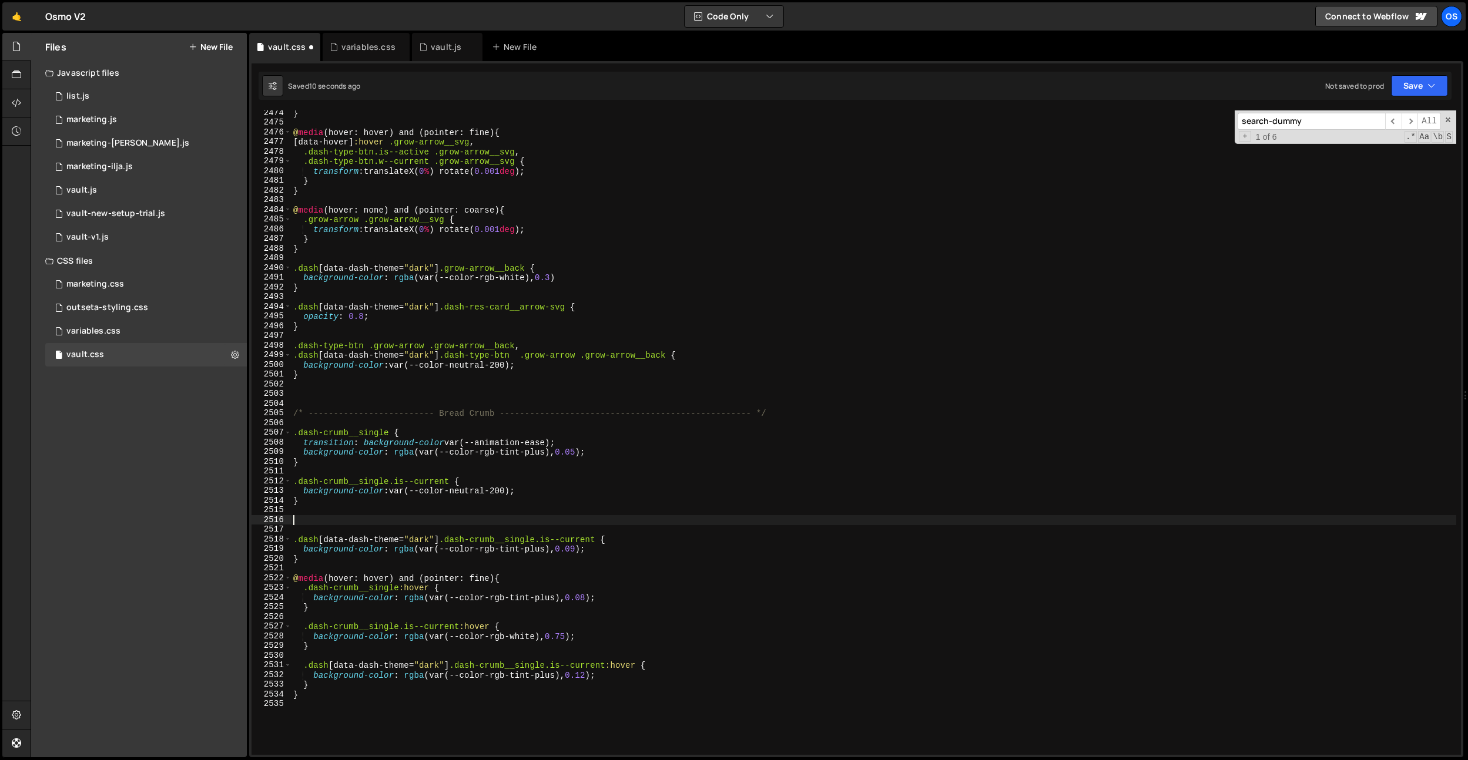
paste textarea ".dash[data-dash-theme="dark"] .dash-crumb__single"
type textarea ".dash[data-dash-theme="dark"] .dash-crumb__single {}"
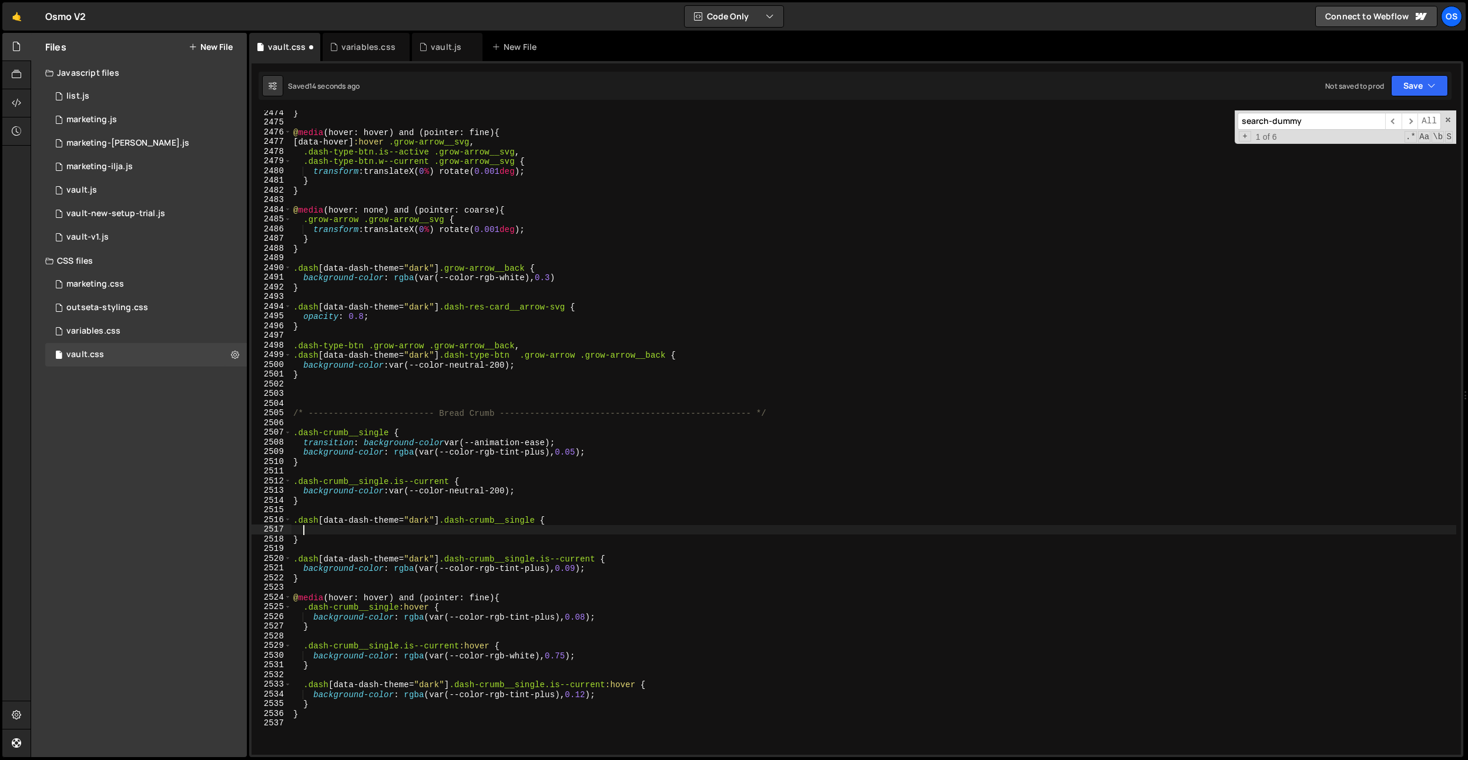
click at [504, 509] on div "} @ media (hover: hover) and (pointer: fine) { [ data-hover ] :hover .grow-arro…" at bounding box center [873, 440] width 1165 height 664
drag, startPoint x: 535, startPoint y: 494, endPoint x: 303, endPoint y: 491, distance: 231.5
click at [303, 491] on div "} @ media (hover: hover) and (pointer: fine) { [ data-hover ] :hover .grow-arro…" at bounding box center [873, 440] width 1165 height 664
click at [324, 522] on div "} @ media (hover: hover) and (pointer: fine) { [ data-hover ] :hover .grow-arro…" at bounding box center [873, 440] width 1165 height 664
type textarea ".dash[data-dash-theme="dark"] .dash-crumb__single {"
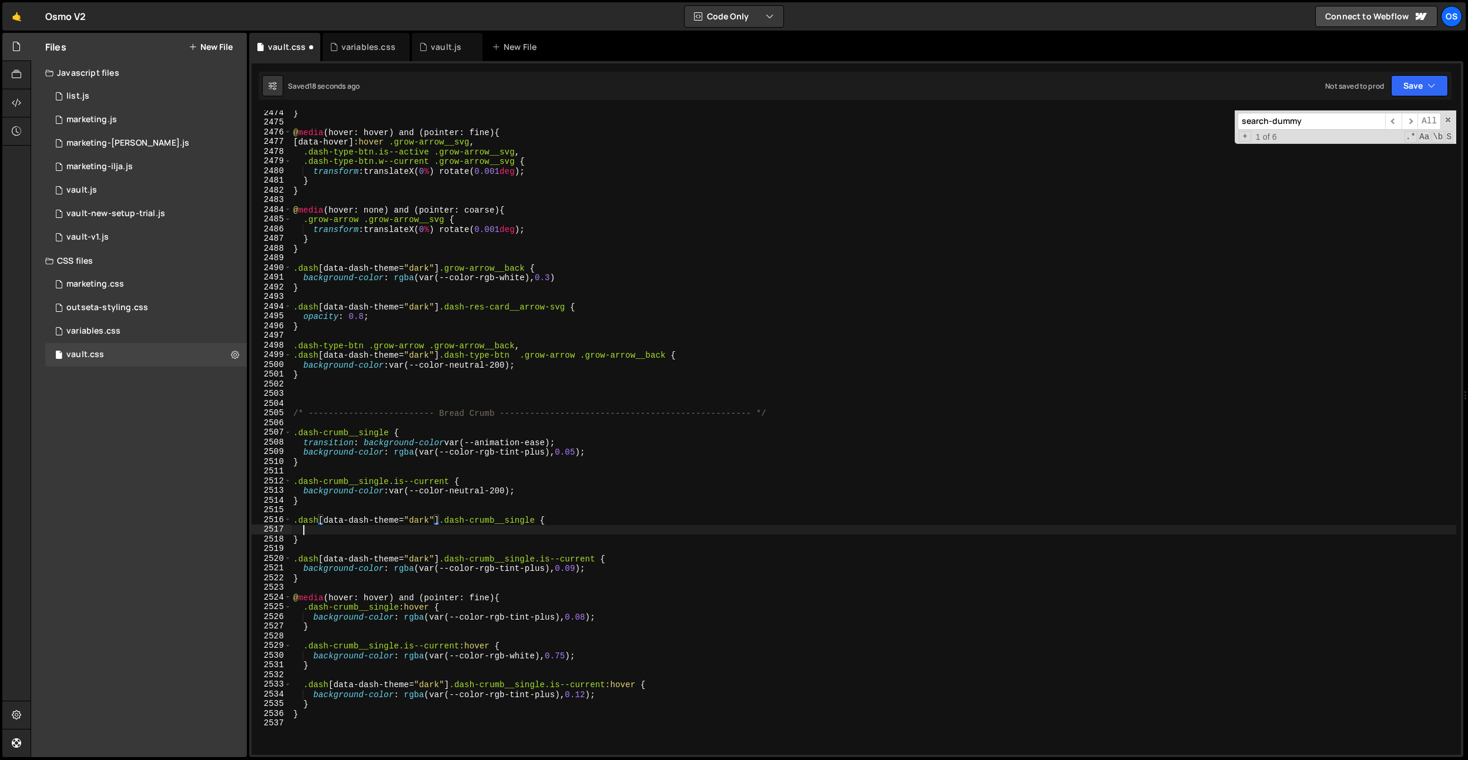
click at [320, 533] on div "} @ media (hover: hover) and (pointer: fine) { [ data-hover ] :hover .grow-arro…" at bounding box center [873, 440] width 1165 height 664
paste textarea "background-color: var(--color-neutral-200);"
type textarea "background-color: var(--color-neutral-200);"
click at [582, 551] on div "} @ media (hover: hover) and (pointer: fine) { [ data-hover ] :hover .grow-arro…" at bounding box center [873, 440] width 1165 height 664
click at [580, 566] on div "} @ media (hover: hover) and (pointer: fine) { [ data-hover ] :hover .grow-arro…" at bounding box center [873, 440] width 1165 height 664
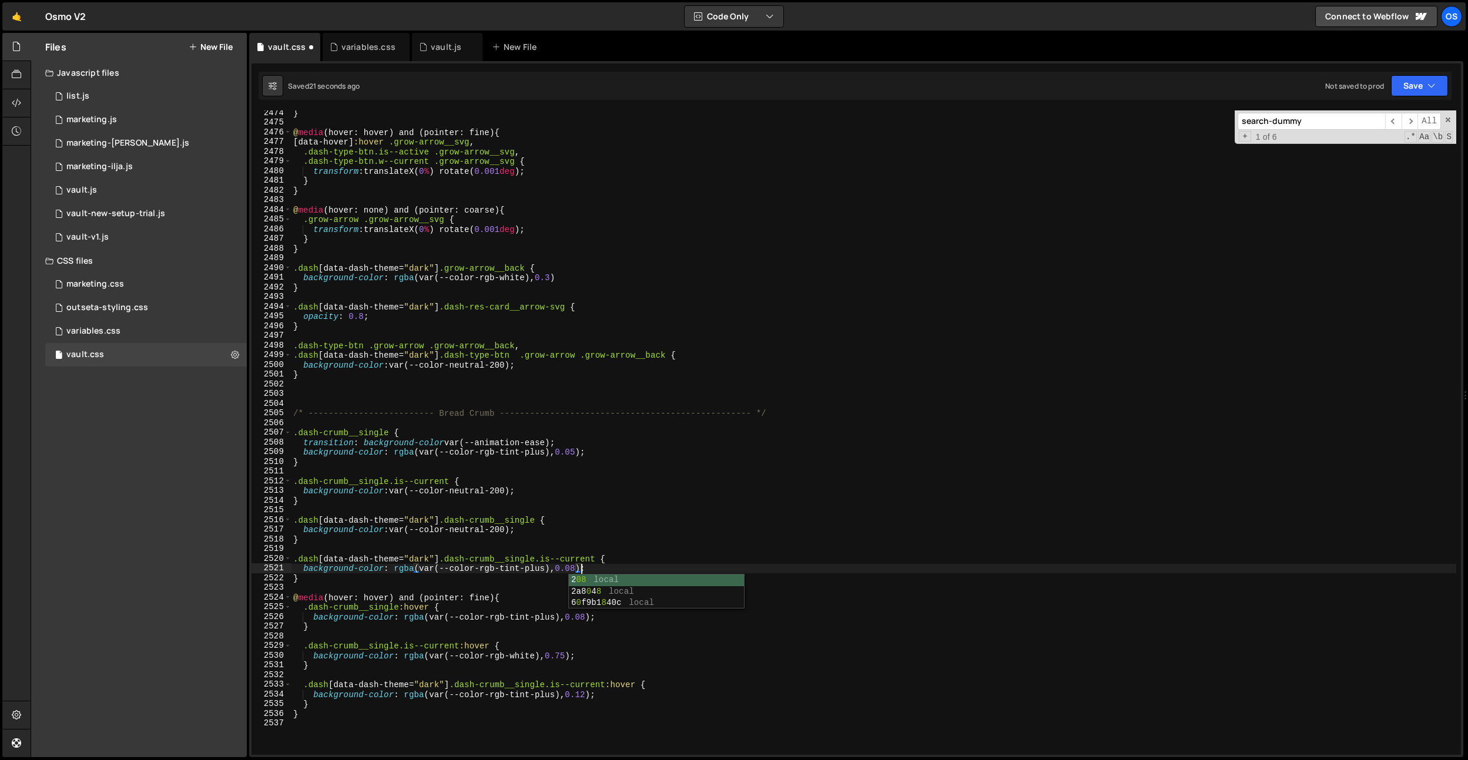
scroll to position [0, 20]
click at [707, 505] on div "} @ media (hover: hover) and (pointer: fine) { [ data-hover ] :hover .grow-arro…" at bounding box center [873, 440] width 1165 height 664
click at [642, 610] on div "} @ media (hover: hover) and (pointer: fine) { [ data-hover ] :hover .grow-arro…" at bounding box center [873, 440] width 1165 height 664
click at [589, 696] on div "} @ media (hover: hover) and (pointer: fine) { [ data-hover ] :hover .grow-arro…" at bounding box center [873, 440] width 1165 height 664
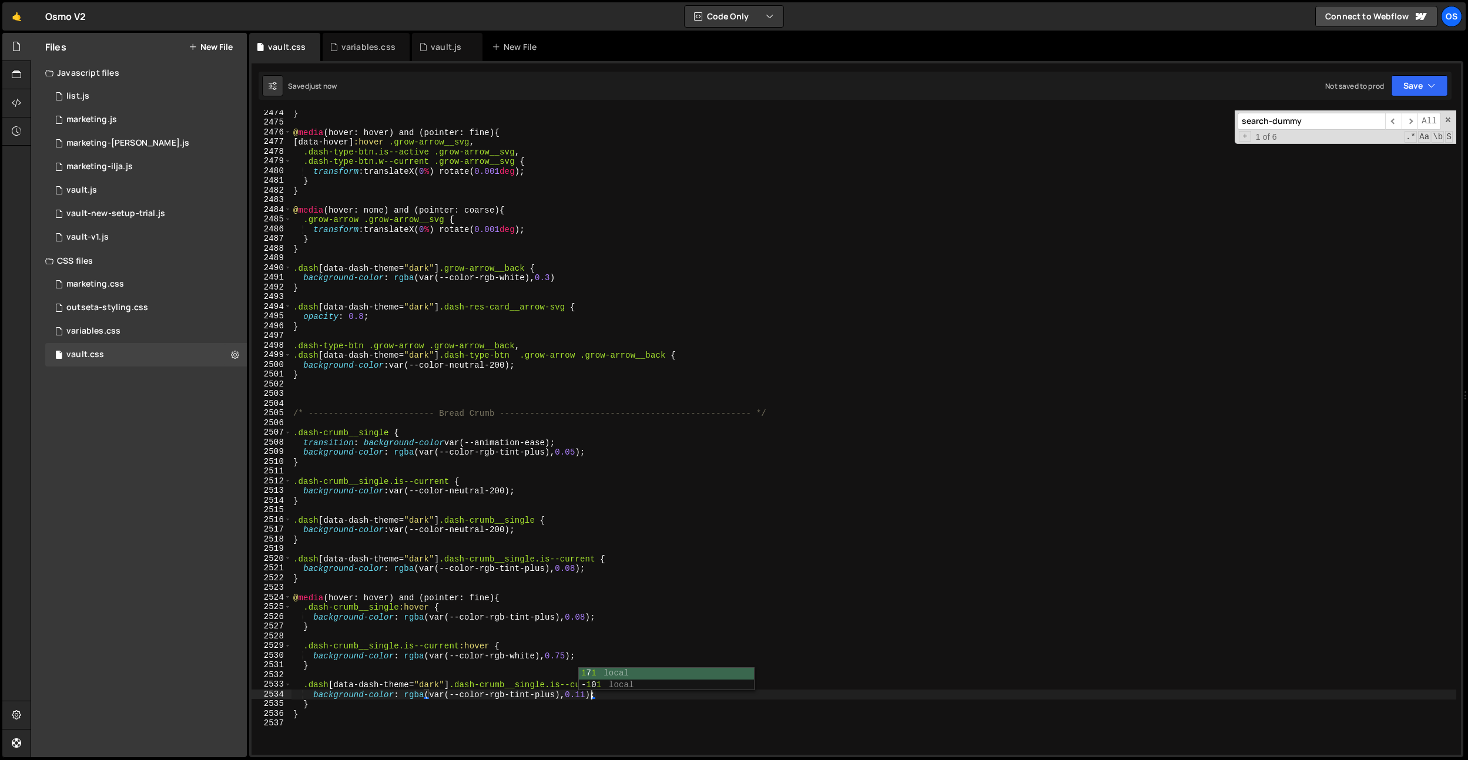
click at [722, 446] on div "} @ media (hover: hover) and (pointer: fine) { [ data-hover ] :hover .grow-arro…" at bounding box center [873, 440] width 1165 height 664
click at [475, 616] on div "} @ media (hover: hover) and (pointer: fine) { [ data-hover ] :hover .grow-arro…" at bounding box center [873, 440] width 1165 height 664
click at [503, 491] on div "} @ media (hover: hover) and (pointer: fine) { [ data-hover ] :hover .grow-arro…" at bounding box center [873, 440] width 1165 height 664
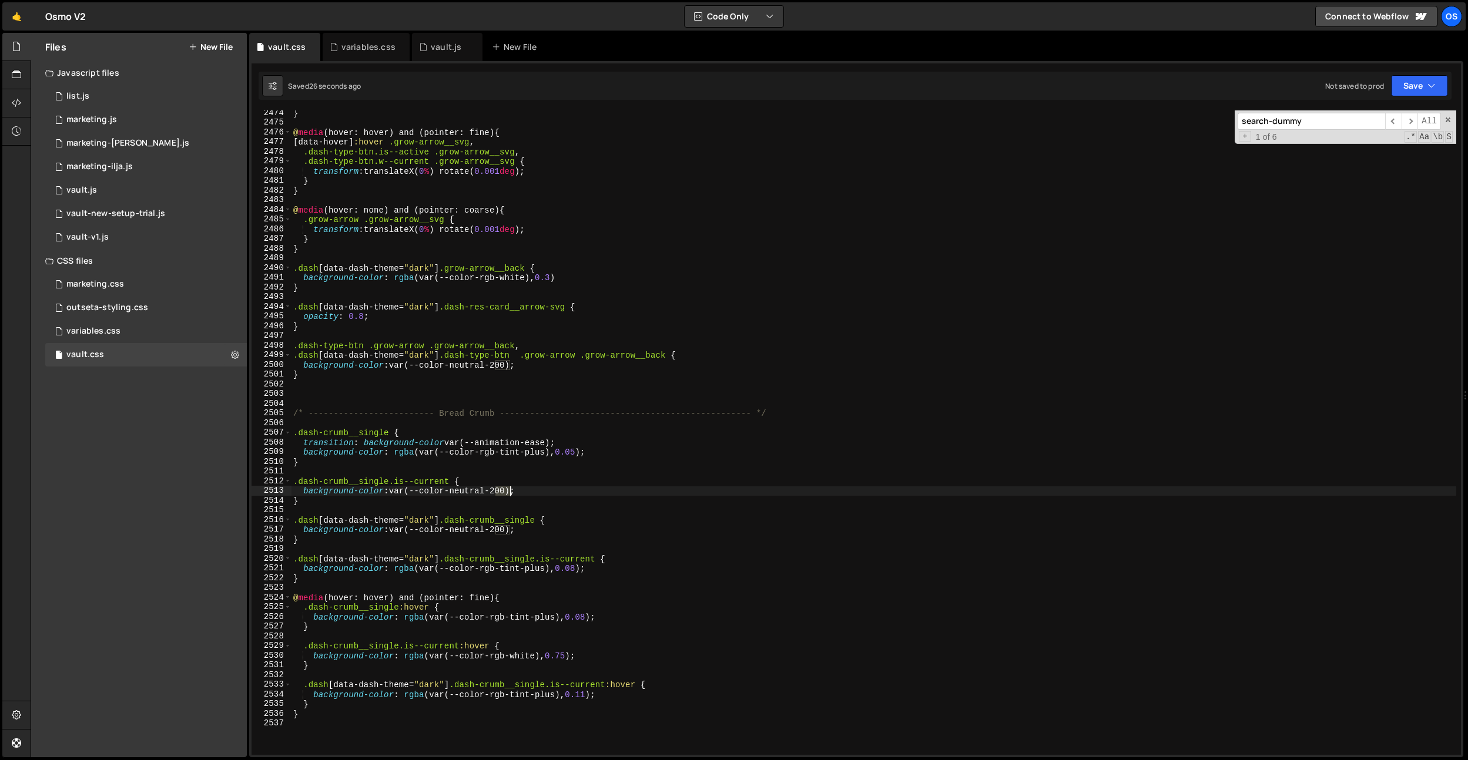
click at [503, 491] on div "} @ media (hover: hover) and (pointer: fine) { [ data-hover ] :hover .grow-arro…" at bounding box center [873, 440] width 1165 height 664
drag, startPoint x: 535, startPoint y: 490, endPoint x: 304, endPoint y: 494, distance: 230.9
click at [304, 494] on div "} @ media (hover: hover) and (pointer: fine) { [ data-hover ] :hover .grow-arro…" at bounding box center [873, 440] width 1165 height 664
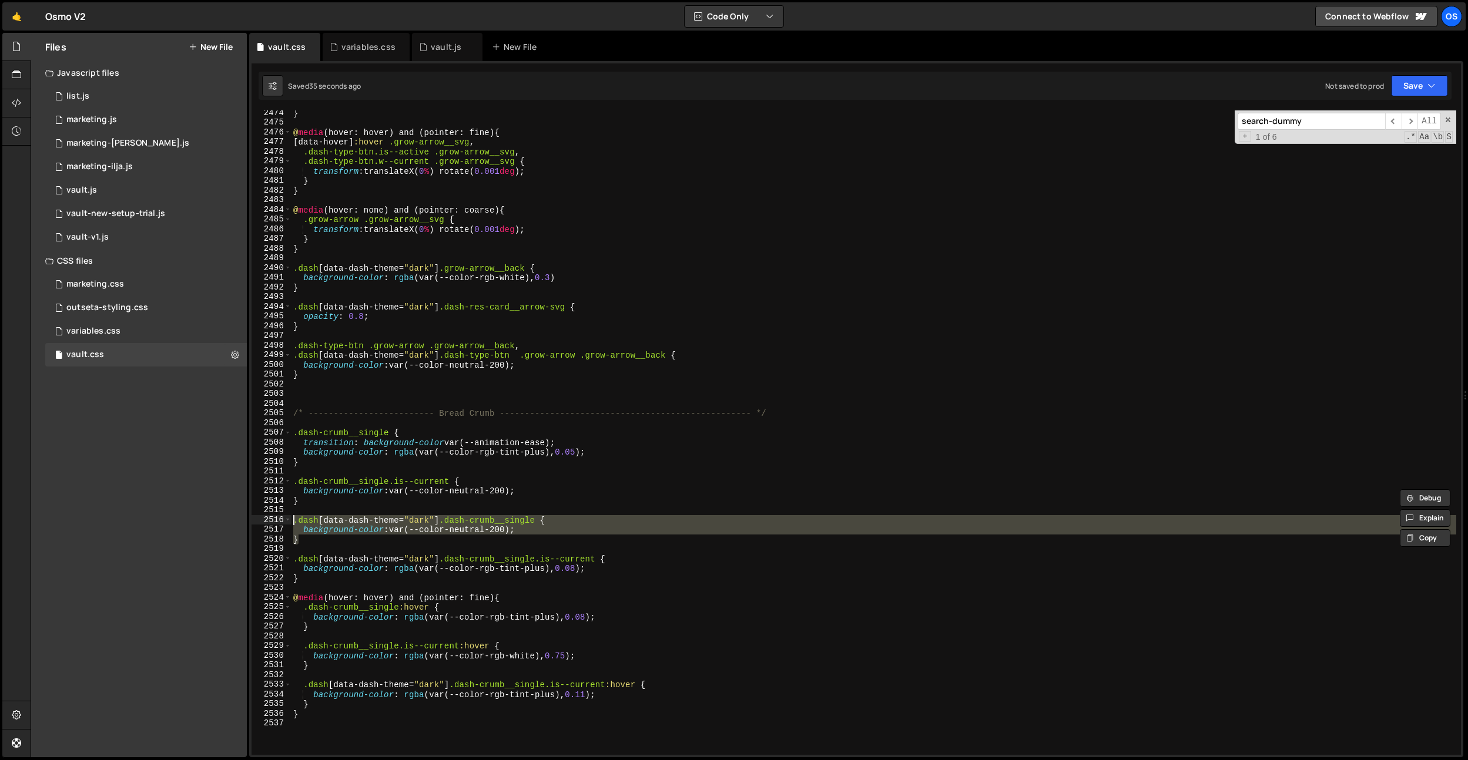
drag, startPoint x: 317, startPoint y: 539, endPoint x: 263, endPoint y: 527, distance: 55.3
click at [260, 521] on div "background-color: var(--color-neutral-200); 2474 2475 2476 2477 2478 2479 2480 …" at bounding box center [855, 432] width 1209 height 645
click at [317, 625] on div "} @ media (hover: hover) and (pointer: fine) { [ data-hover ] :hover .grow-arro…" at bounding box center [873, 440] width 1165 height 664
type textarea "}"
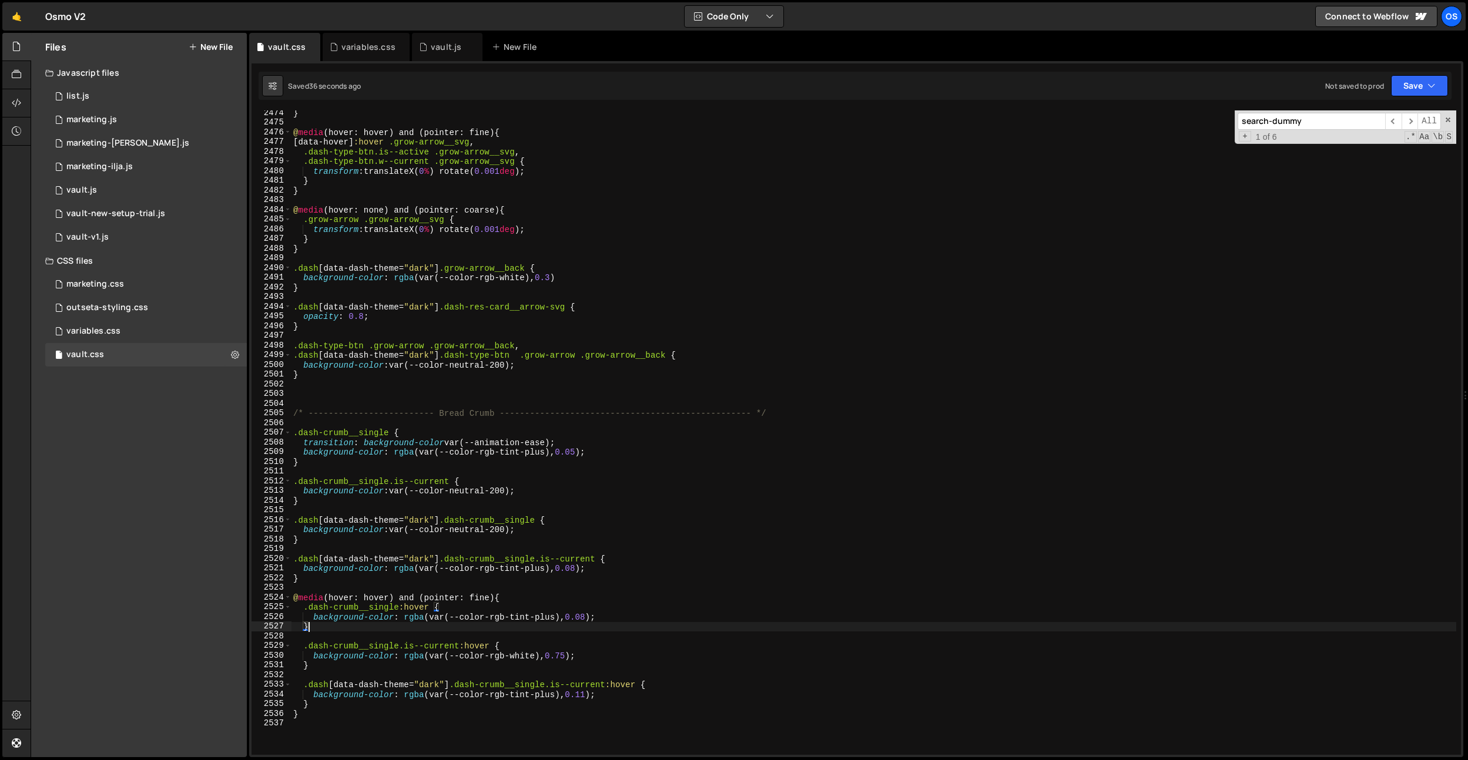
scroll to position [0, 0]
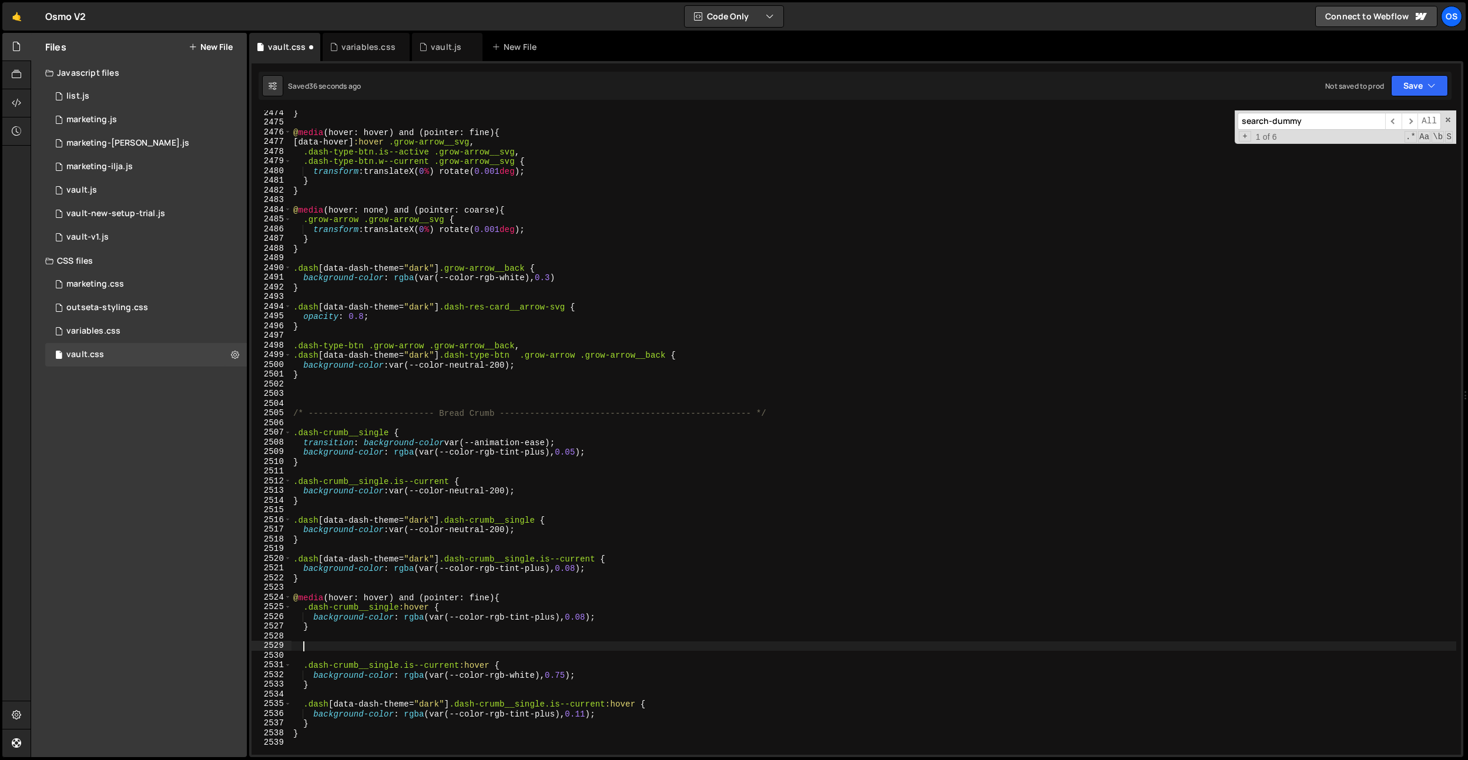
paste textarea "}"
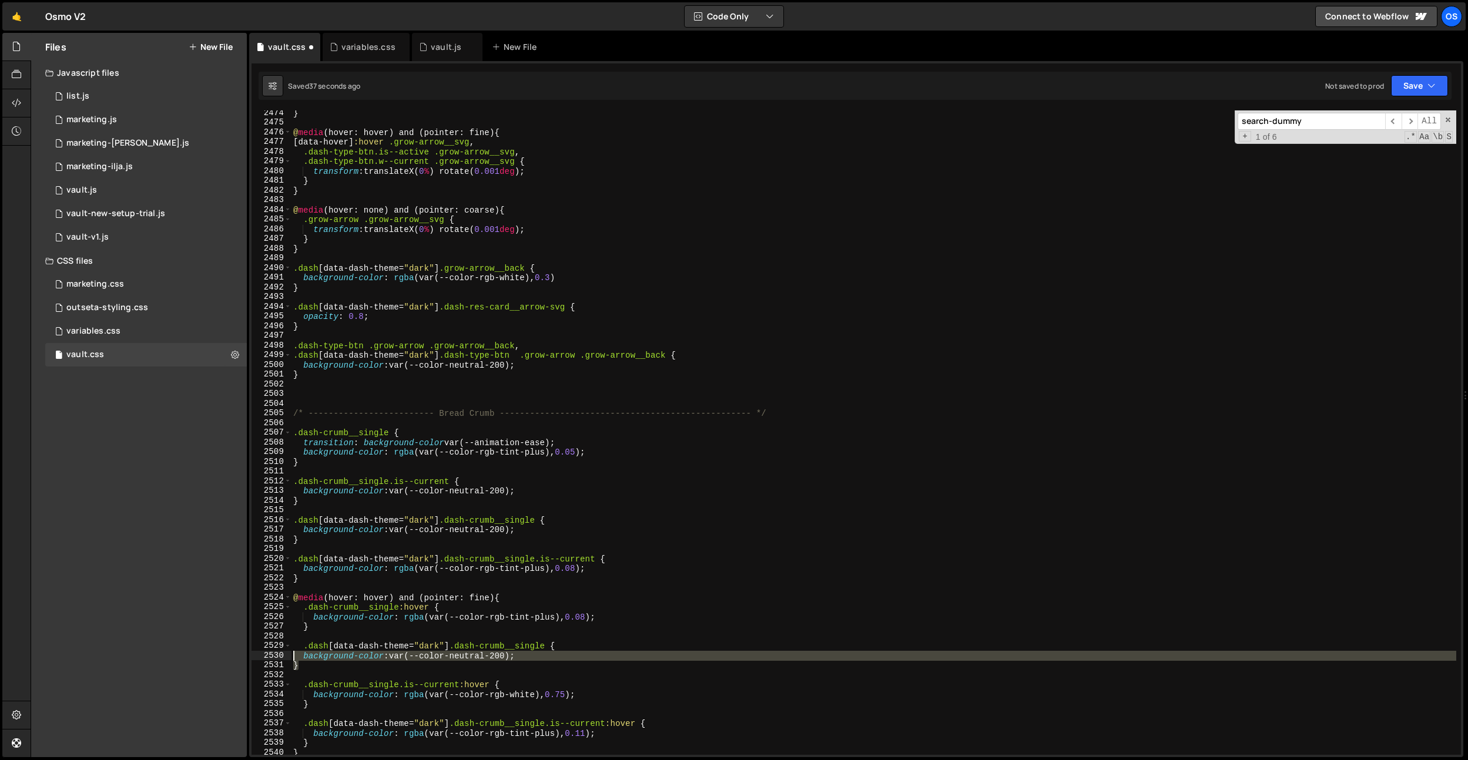
drag, startPoint x: 302, startPoint y: 666, endPoint x: 469, endPoint y: 652, distance: 167.4
click at [288, 660] on div "} 2474 2475 2476 2477 2478 2479 2480 2481 2482 2483 2484 2485 2486 2487 2488 24…" at bounding box center [855, 432] width 1209 height 645
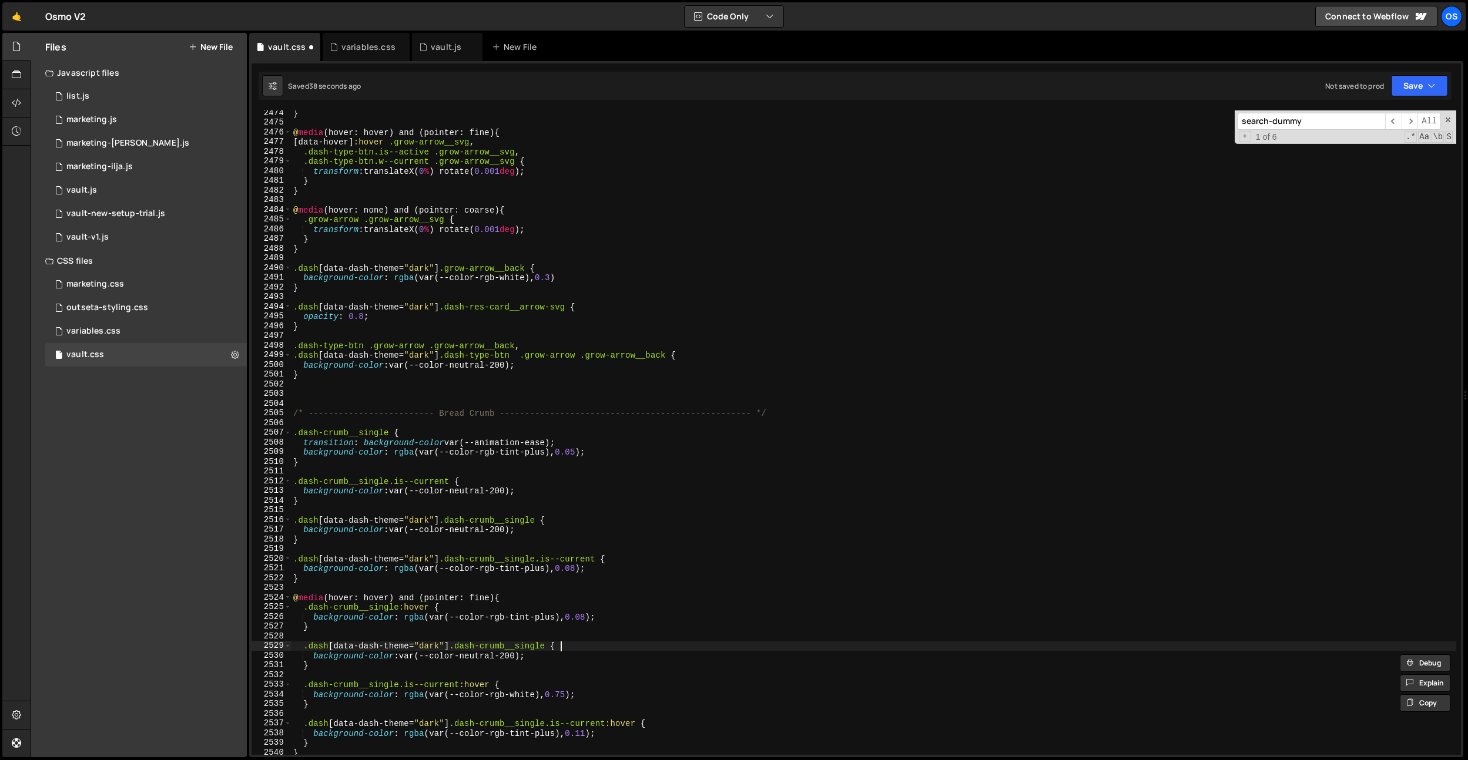
click at [582, 646] on div "} @ media (hover: hover) and (pointer: fine) { [ data-hover ] :hover .grow-arro…" at bounding box center [873, 440] width 1165 height 664
click at [512, 657] on div "} @ media (hover: hover) and (pointer: fine) { [ data-hover ] :hover .grow-arro…" at bounding box center [873, 440] width 1165 height 664
type textarea "background-color: var(--color-neutral-300);"
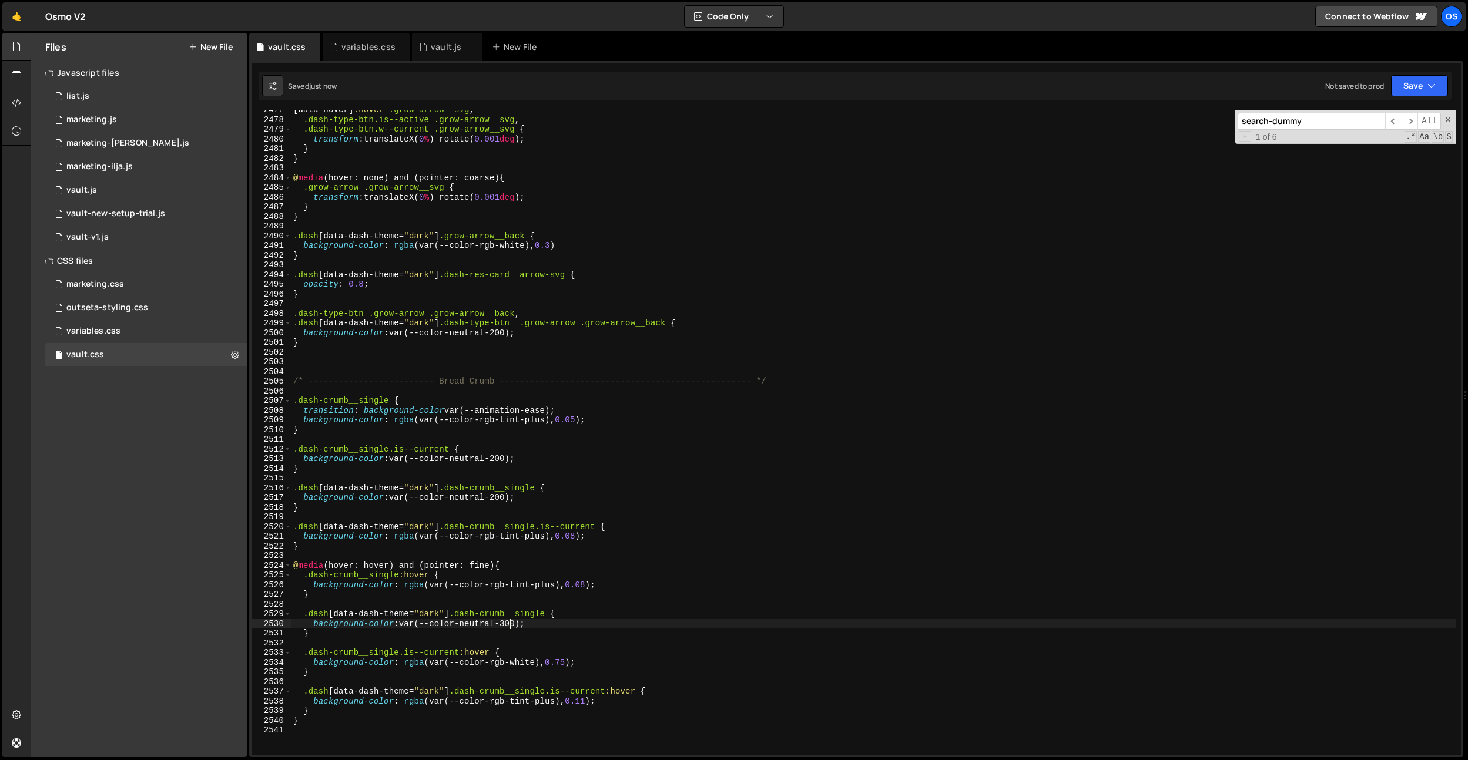
click at [586, 519] on div "[ data-hover ] :hover .grow-arrow__svg , .dash-type-btn.is--active .grow-arrow_…" at bounding box center [873, 437] width 1165 height 664
click at [491, 659] on div "[ data-hover ] :hover .grow-arrow__svg , .dash-type-btn.is--active .grow-arrow_…" at bounding box center [873, 437] width 1165 height 664
click at [446, 617] on div "[ data-hover ] :hover .grow-arrow__svg , .dash-type-btn.is--active .grow-arrow_…" at bounding box center [873, 437] width 1165 height 664
click at [552, 616] on div "[ data-hover ] :hover .grow-arrow__svg , .dash-type-btn.is--active .grow-arrow_…" at bounding box center [873, 437] width 1165 height 664
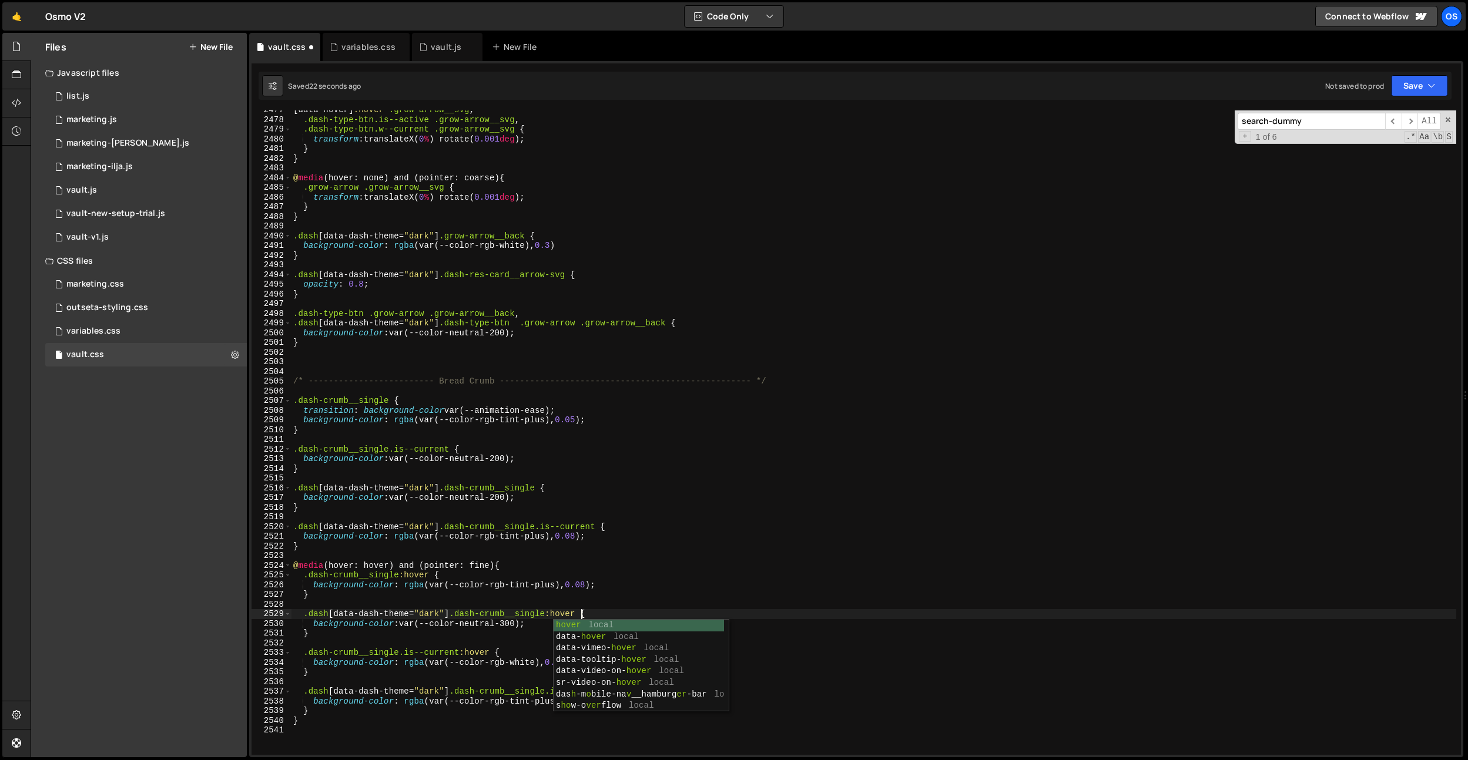
scroll to position [0, 20]
click at [667, 423] on div "[ data-hover ] :hover .grow-arrow__svg , .dash-type-btn.is--active .grow-arrow_…" at bounding box center [873, 437] width 1165 height 664
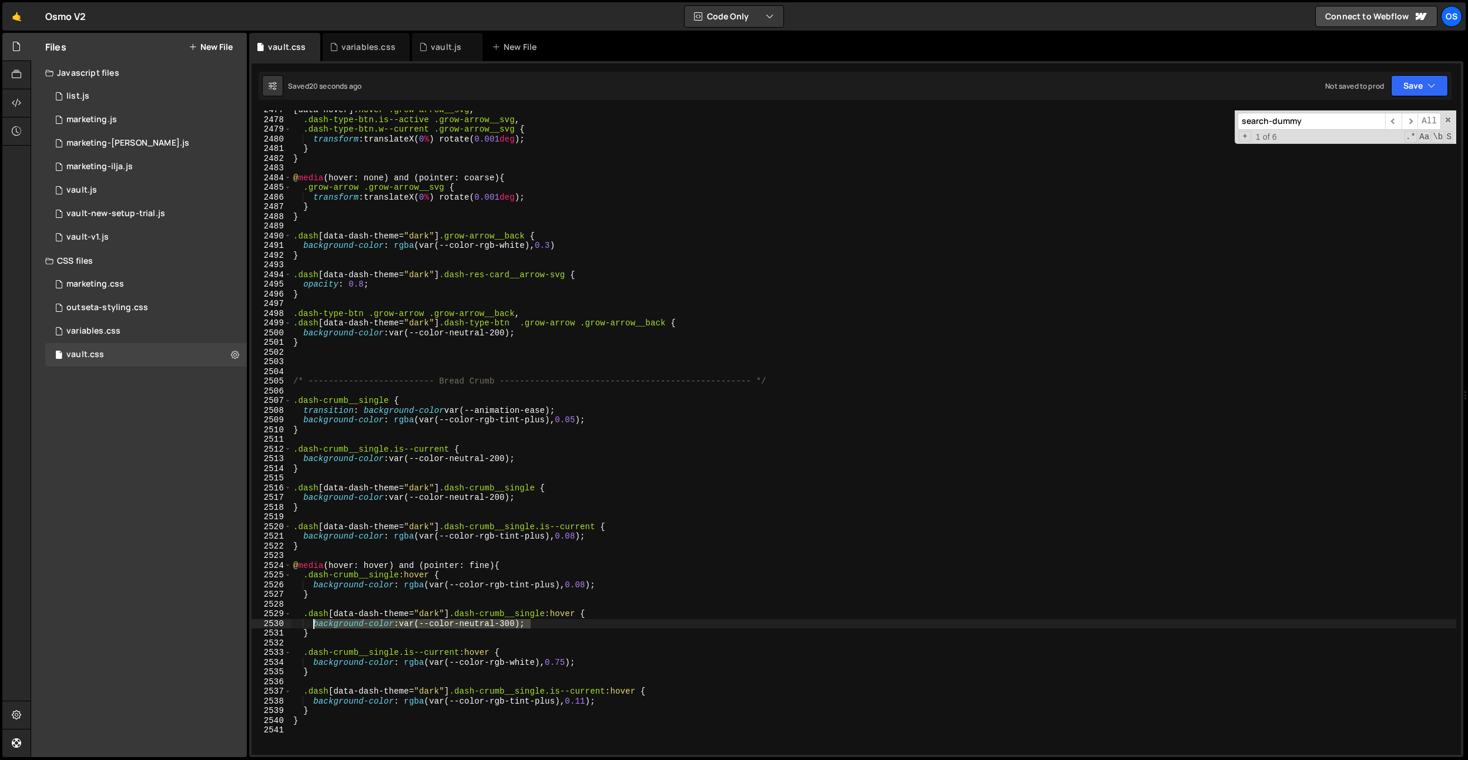
drag, startPoint x: 540, startPoint y: 622, endPoint x: 314, endPoint y: 625, distance: 225.6
click at [314, 625] on div "[ data-hover ] :hover .grow-arrow__svg , .dash-type-btn.is--active .grow-arrow_…" at bounding box center [873, 437] width 1165 height 664
drag, startPoint x: 590, startPoint y: 662, endPoint x: 312, endPoint y: 662, distance: 278.5
click at [312, 662] on div "[ data-hover ] :hover .grow-arrow__svg , .dash-type-btn.is--active .grow-arrow_…" at bounding box center [873, 437] width 1165 height 664
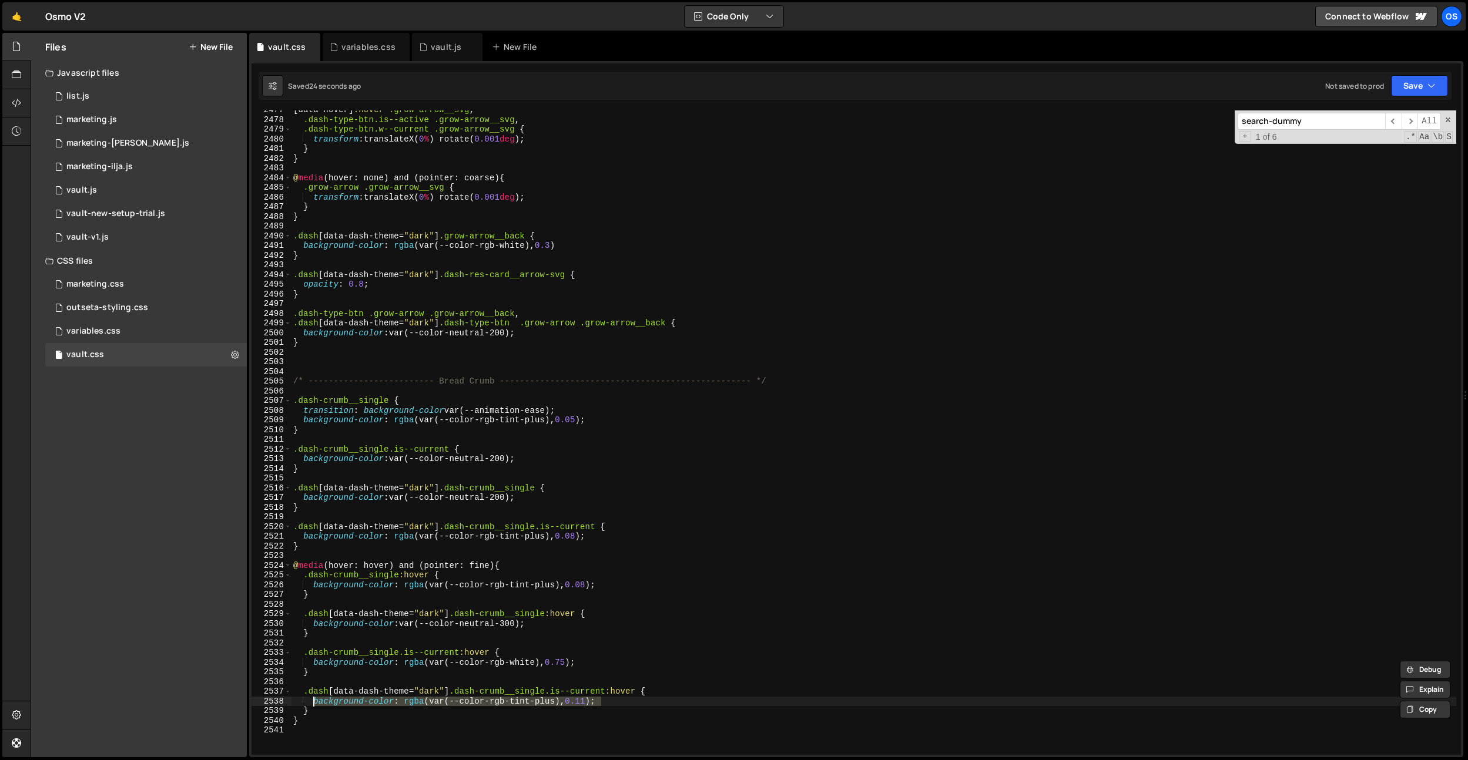
drag, startPoint x: 609, startPoint y: 705, endPoint x: 316, endPoint y: 703, distance: 293.8
click at [316, 703] on div "[ data-hover ] :hover .grow-arrow__svg , .dash-type-btn.is--active .grow-arrow_…" at bounding box center [873, 437] width 1165 height 664
paste textarea "var(--color-neutral-300"
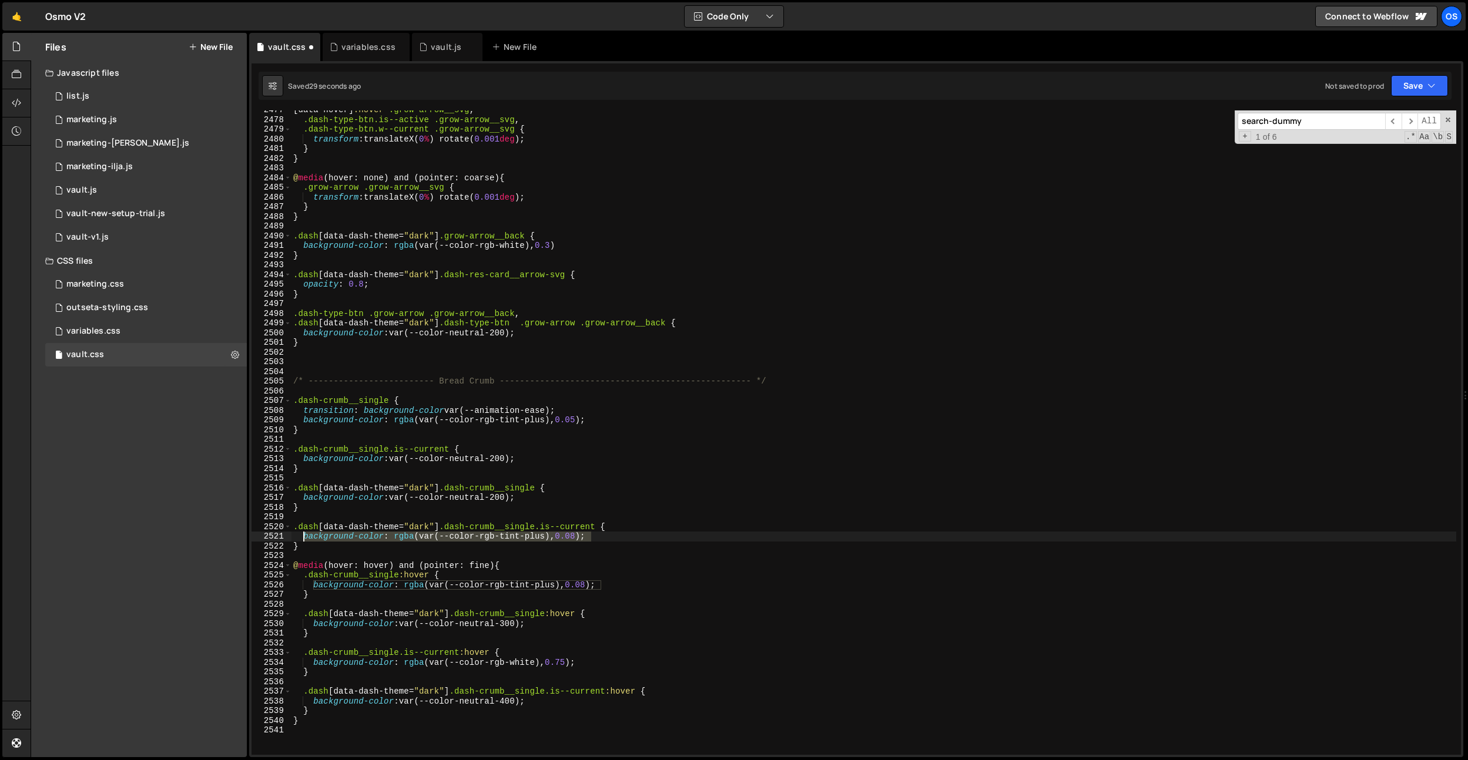
drag, startPoint x: 593, startPoint y: 536, endPoint x: 305, endPoint y: 539, distance: 288.5
click at [305, 539] on div "[ data-hover ] :hover .grow-arrow__svg , .dash-type-btn.is--active .grow-arrow_…" at bounding box center [873, 437] width 1165 height 664
paste textarea "var(--color-neutral-300"
click at [723, 461] on div "[ data-hover ] :hover .grow-arrow__svg , .dash-type-btn.is--active .grow-arrow_…" at bounding box center [873, 437] width 1165 height 664
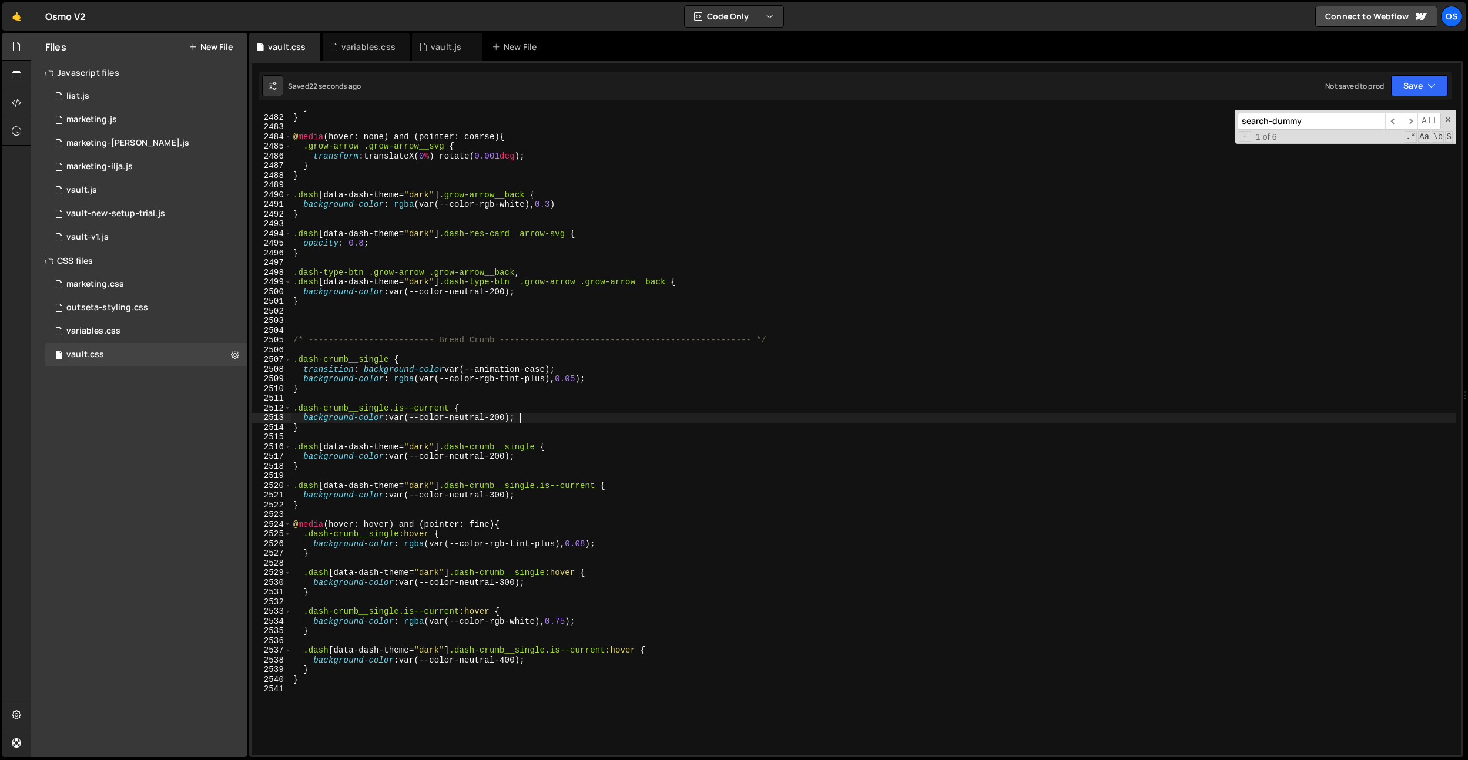
click at [707, 672] on div "} } @ media (hover: none) and (pointer: coarse) { .grow-arrow .grow-arrow__svg …" at bounding box center [873, 435] width 1165 height 664
drag, startPoint x: 541, startPoint y: 445, endPoint x: 259, endPoint y: 444, distance: 282.0
click at [215, 448] on div "Files New File Javascript files 0 list.js 0 0 marketing.js 0 0 marketing-[PERSO…" at bounding box center [749, 395] width 1437 height 725
click at [563, 532] on div "} } @ media (hover: none) and (pointer: coarse) { .grow-arrow .grow-arrow__svg …" at bounding box center [873, 435] width 1165 height 664
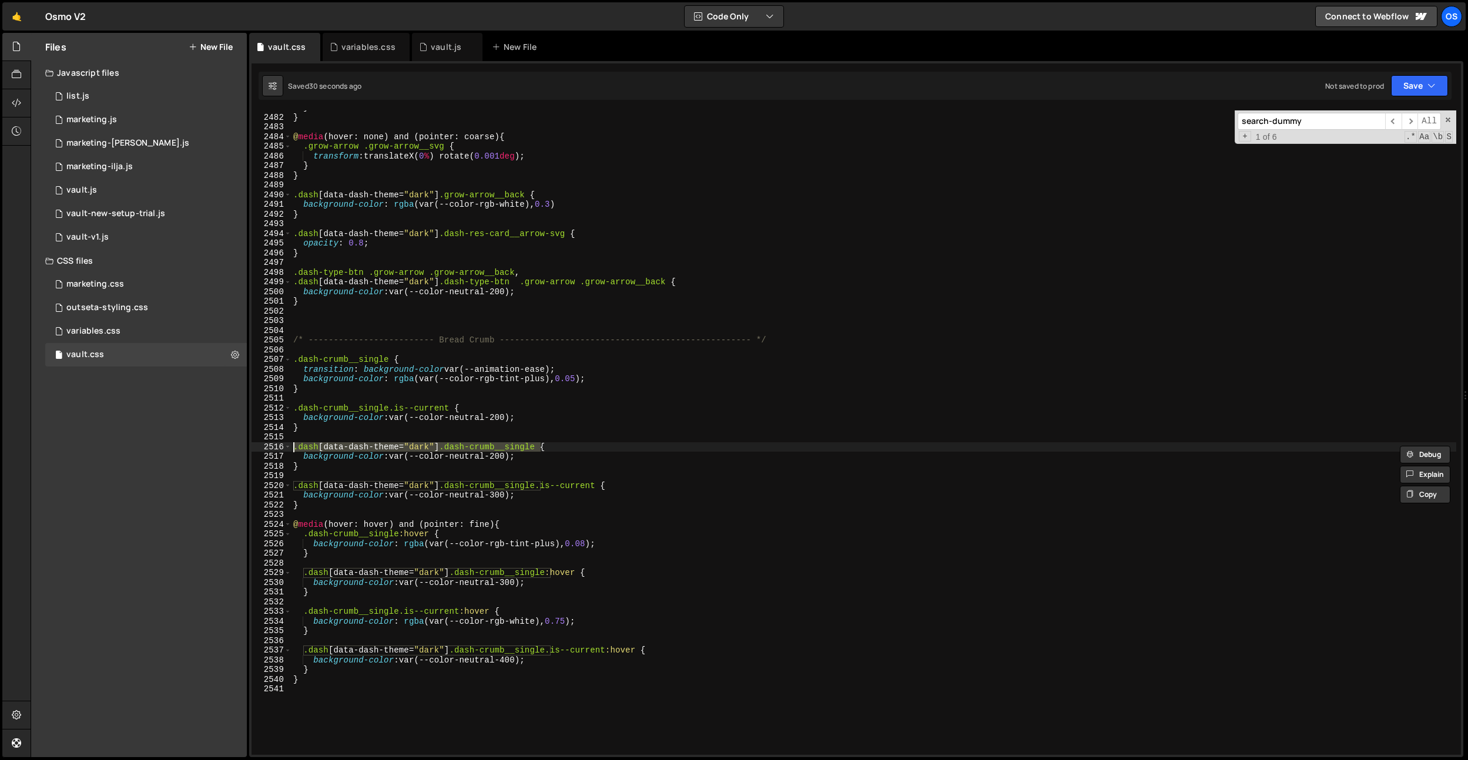
type textarea ".dash-crumb__single:hover {"
